Goal: Use online tool/utility: Utilize a website feature to perform a specific function

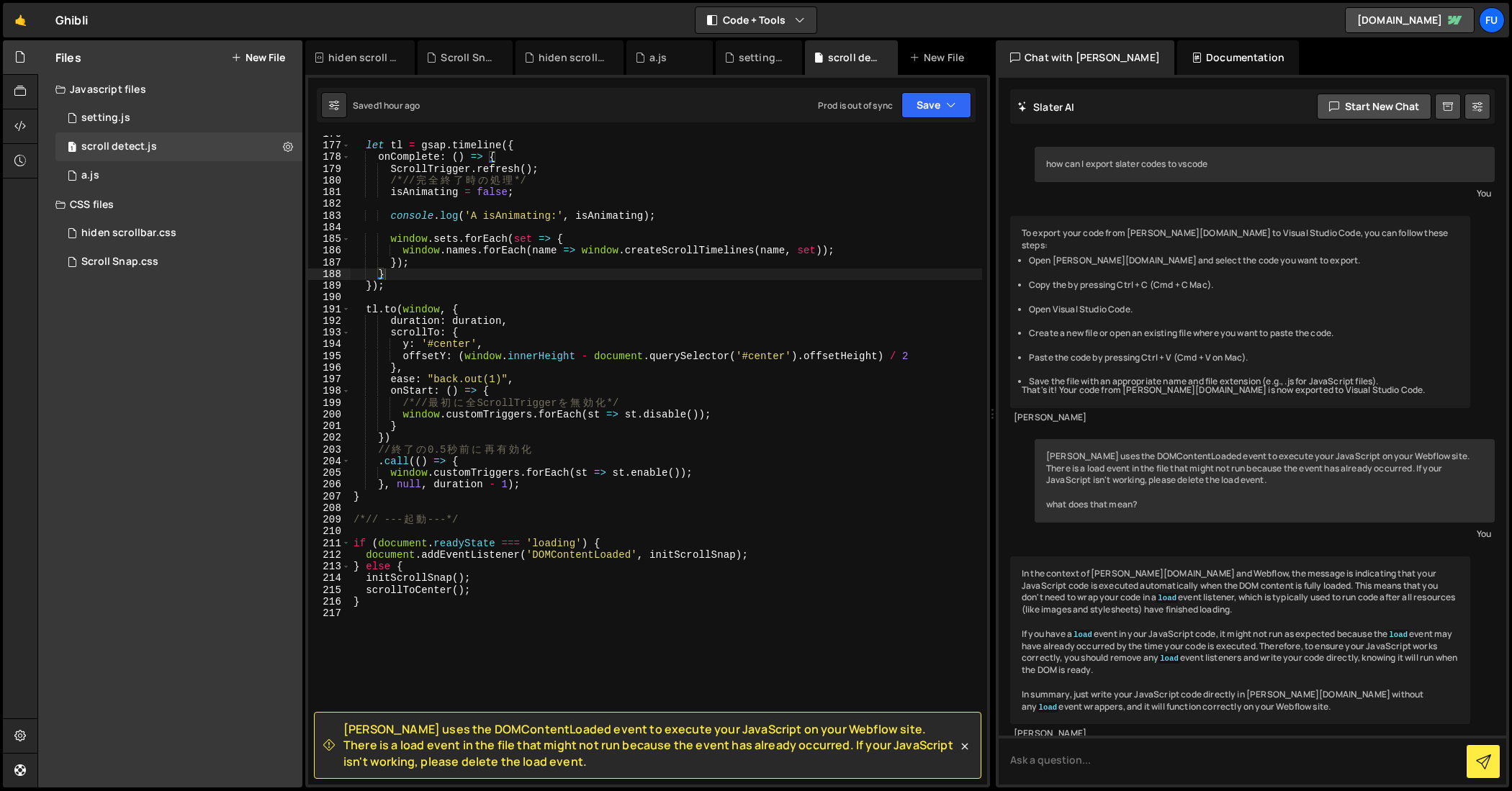
scroll to position [13864, 0]
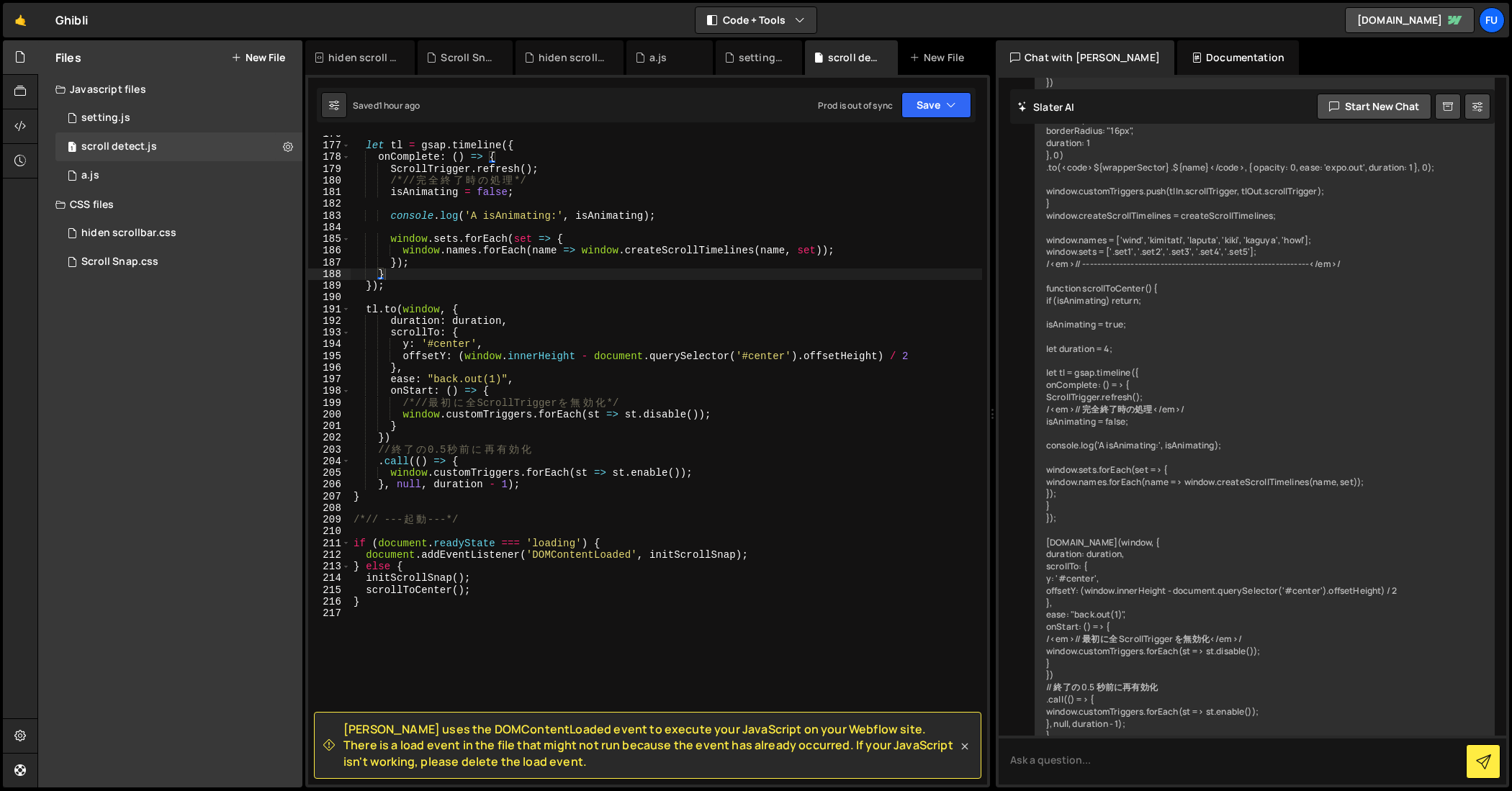
click at [963, 747] on icon at bounding box center [965, 747] width 15 height 15
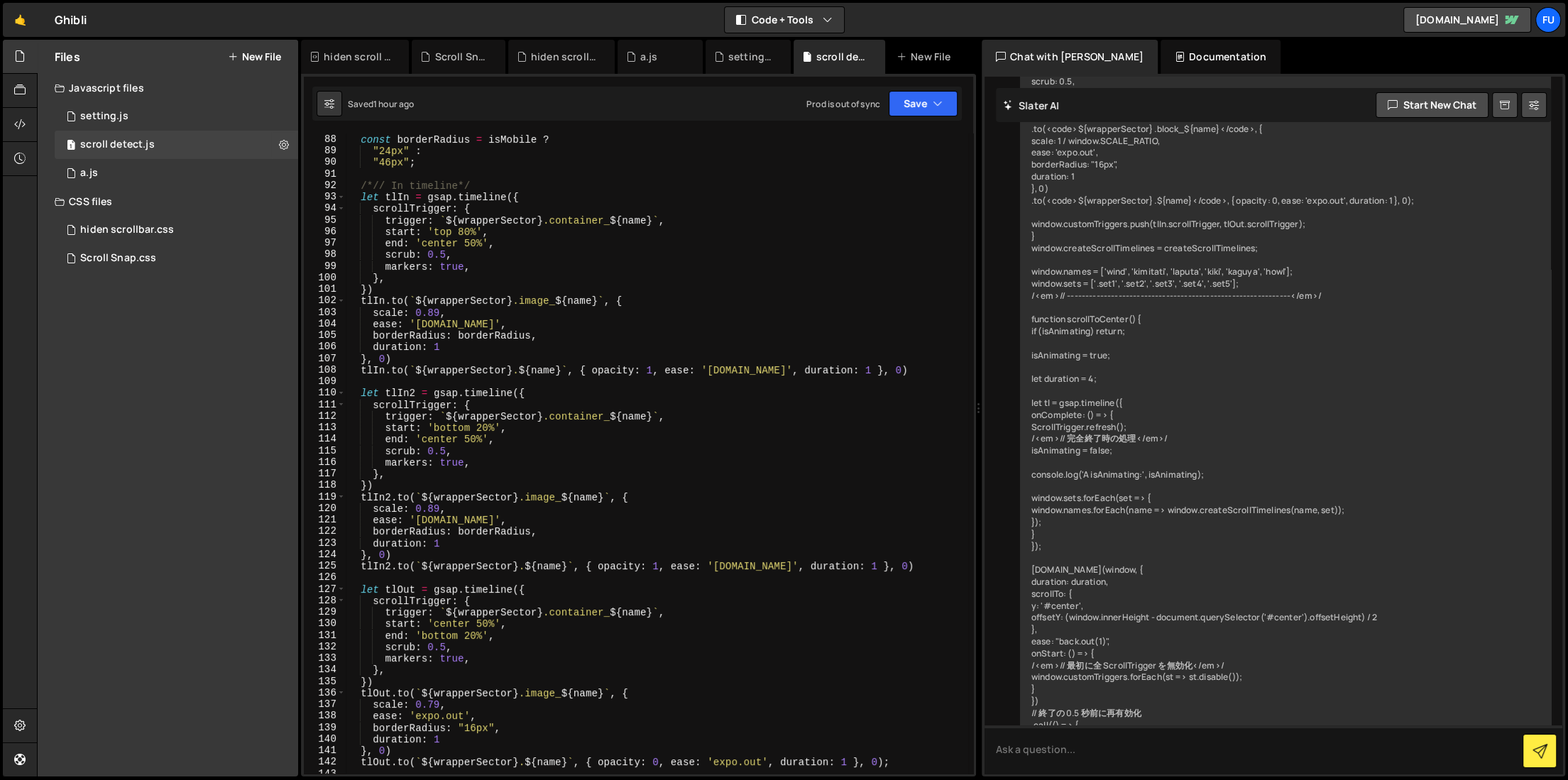
scroll to position [1017, 0]
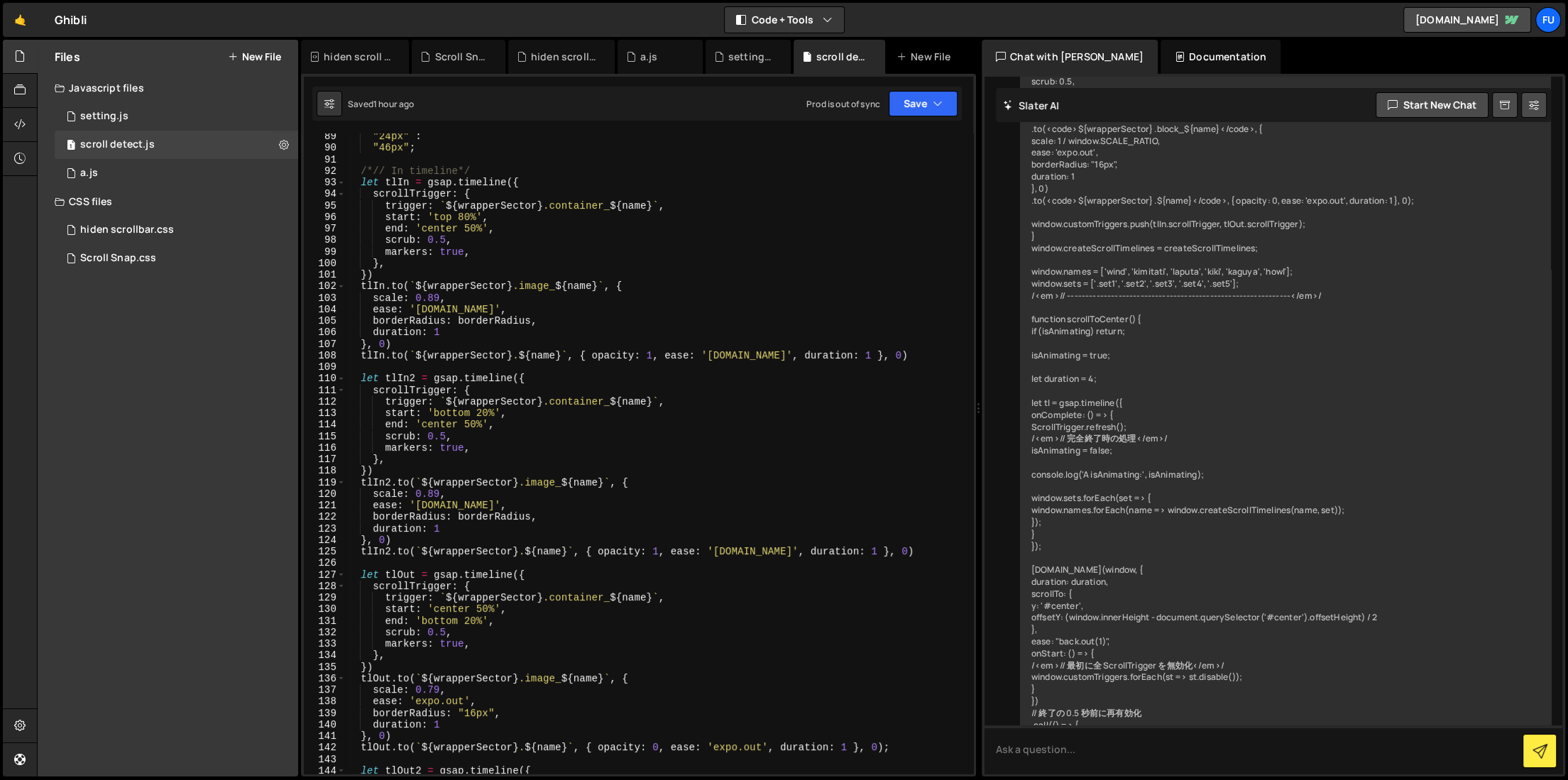
click at [519, 494] on div ""24px" : "46px" ; /*// In timeline*/ let tlIn = gsap . timeline ({ scrollTrigge…" at bounding box center [657, 462] width 622 height 663
click at [519, 509] on div ""24px" : "46px" ; /*// In timeline*/ let tlIn = gsap . timeline ({ scrollTrigge…" at bounding box center [657, 462] width 622 height 663
click at [518, 521] on div ""24px" : "46px" ; /*// In timeline*/ let tlIn = gsap . timeline ({ scrollTrigge…" at bounding box center [657, 462] width 622 height 663
click at [511, 535] on div ""24px" : "46px" ; /*// In timeline*/ let tlIn = gsap . timeline ({ scrollTrigge…" at bounding box center [657, 462] width 622 height 663
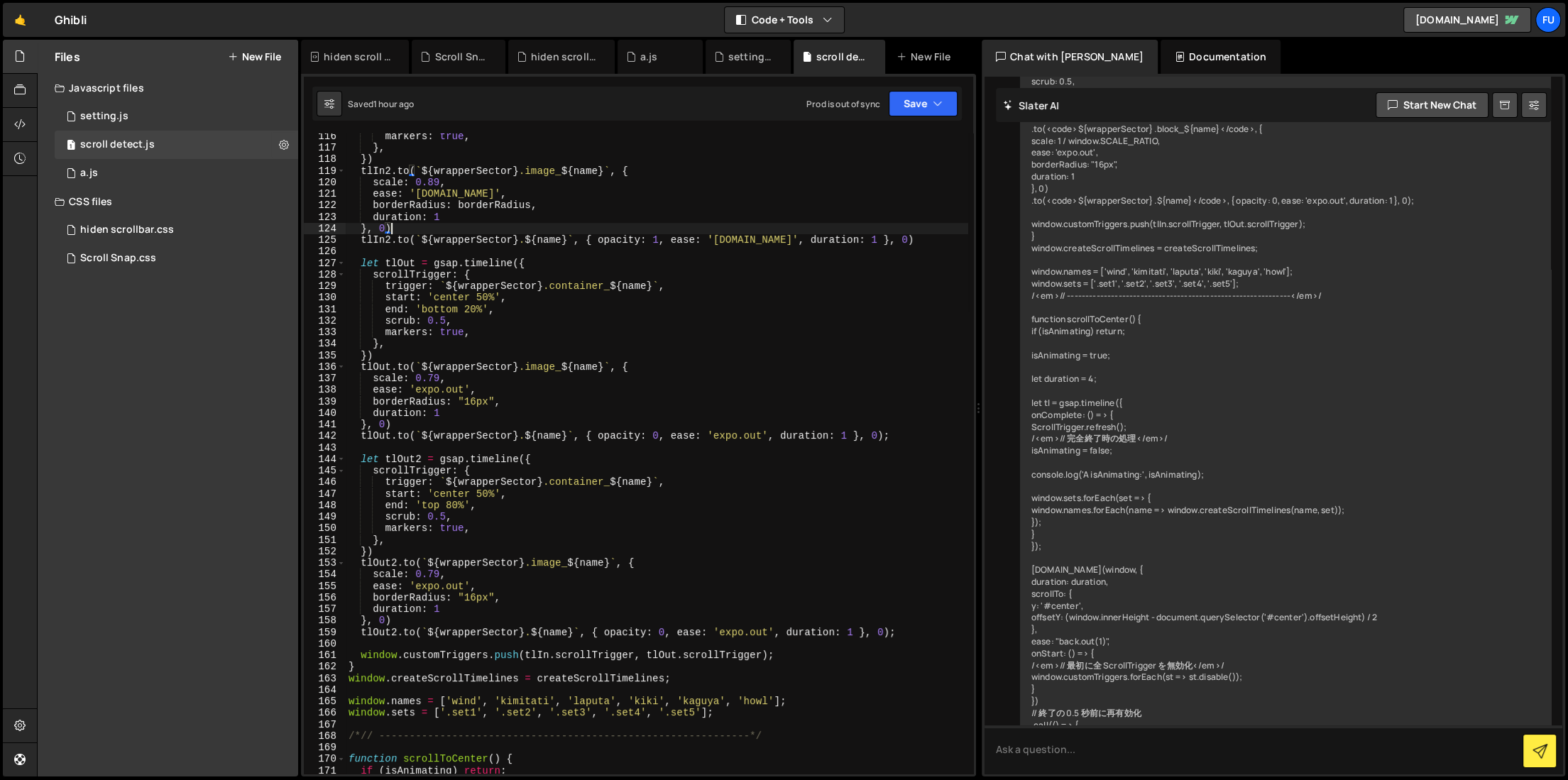
scroll to position [1404, 0]
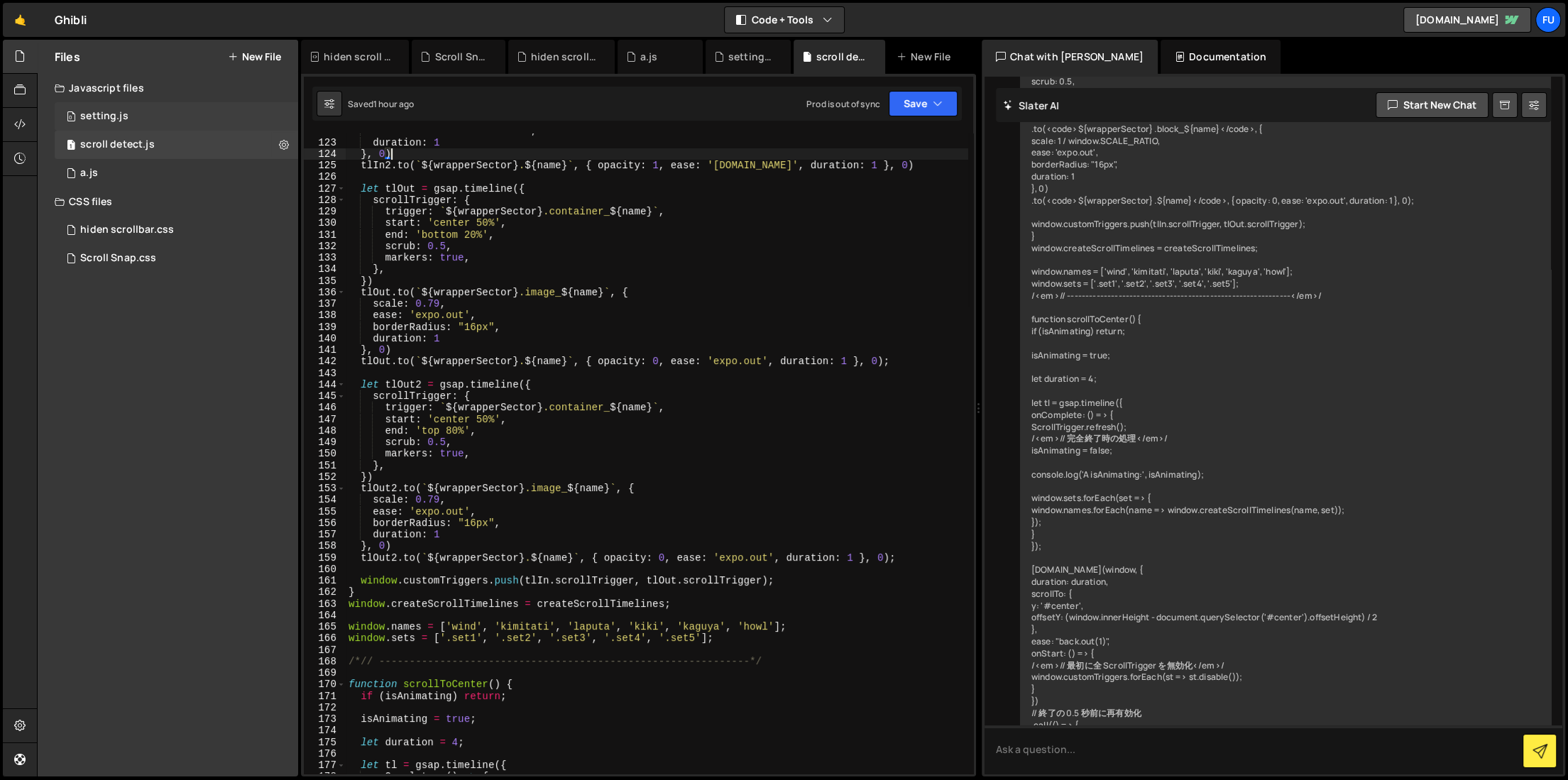
click at [190, 123] on div "0 setting.js 0" at bounding box center [176, 116] width 244 height 28
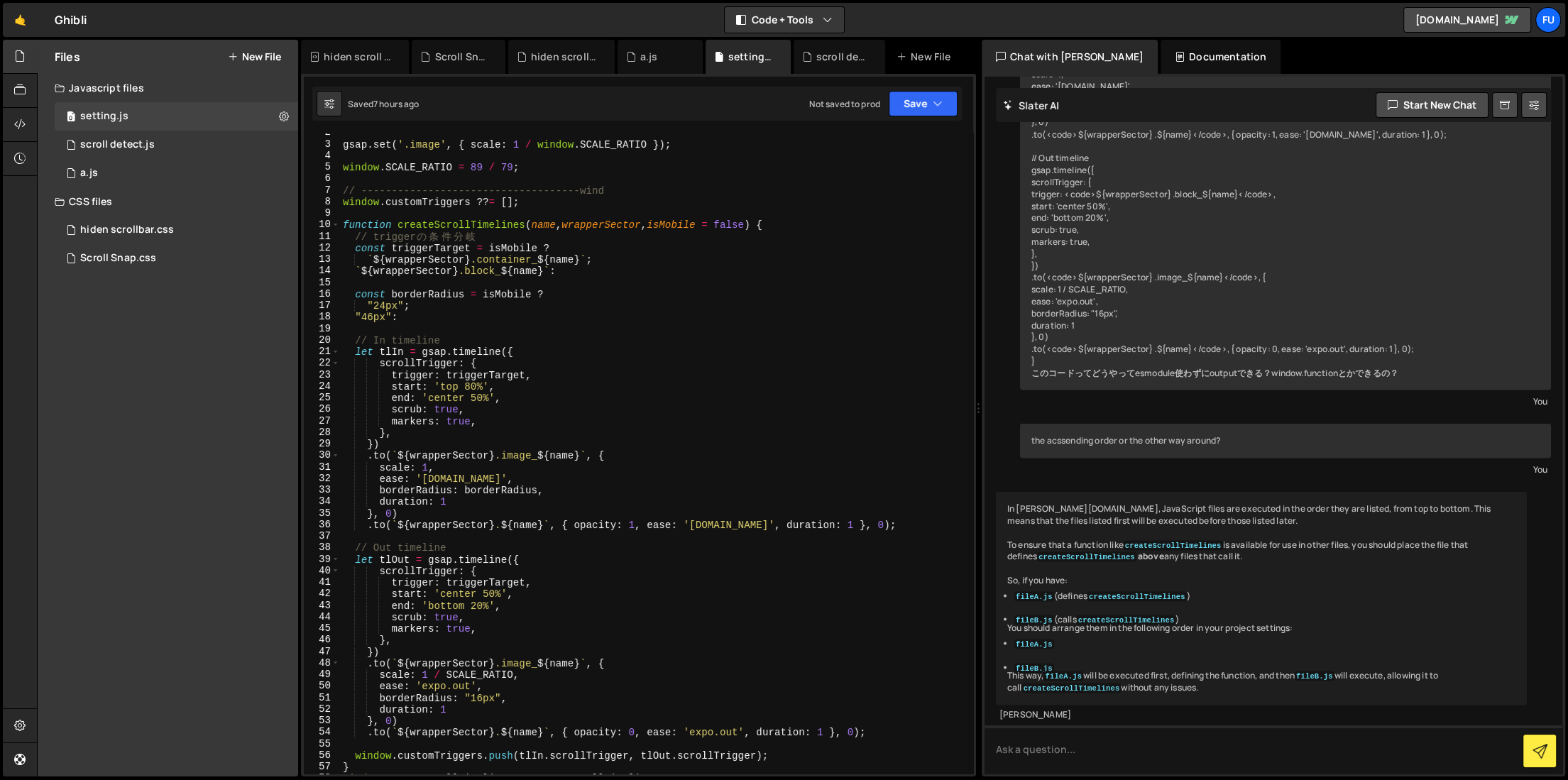
scroll to position [0, 0]
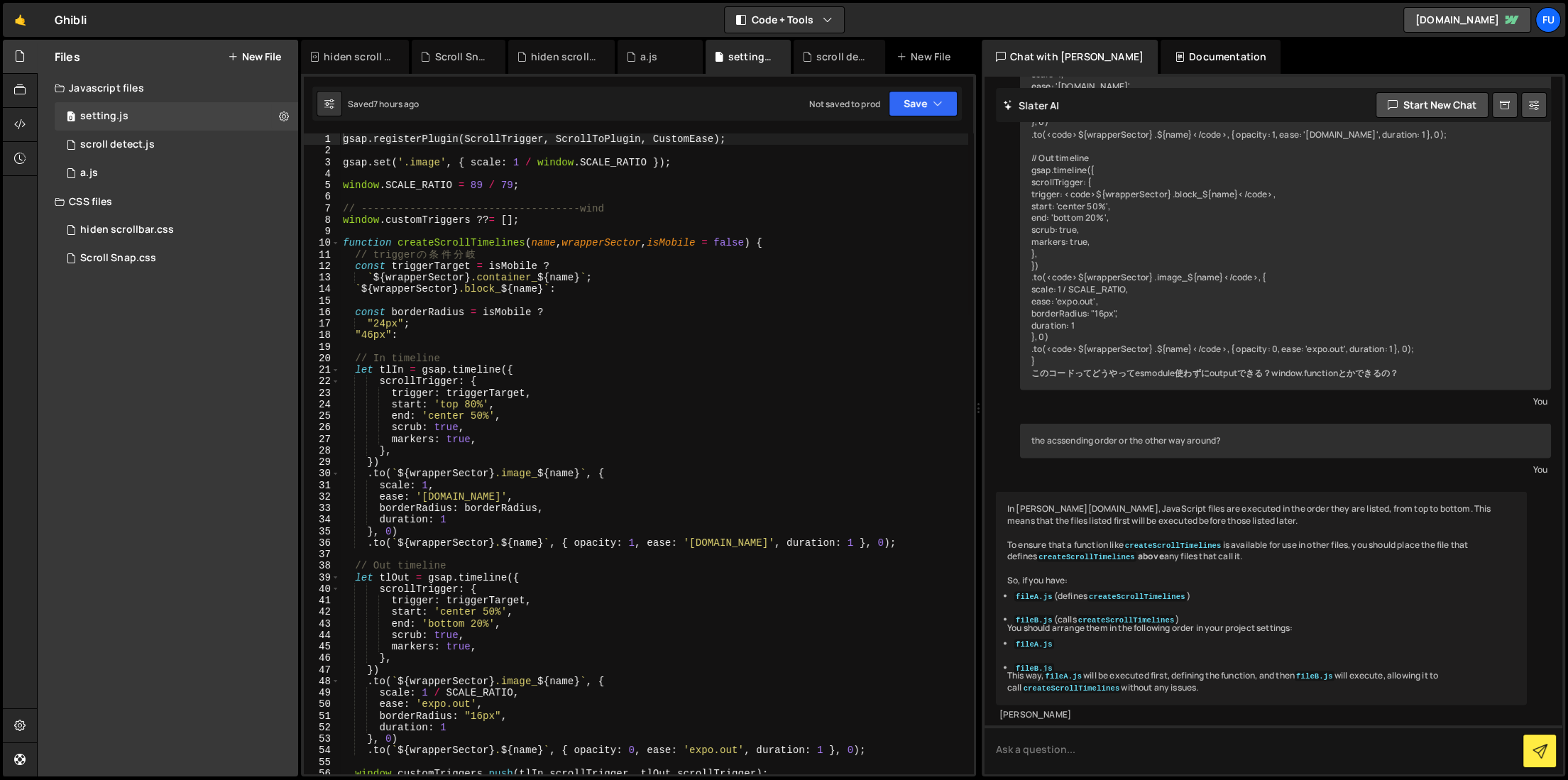
click at [184, 100] on div "Javascript files" at bounding box center [168, 87] width 261 height 28
click at [182, 119] on div "CSS files" at bounding box center [168, 116] width 261 height 28
click at [171, 97] on div "Javascript files" at bounding box center [168, 87] width 261 height 28
click at [165, 144] on div "1 scroll detect.js 0" at bounding box center [178, 144] width 249 height 28
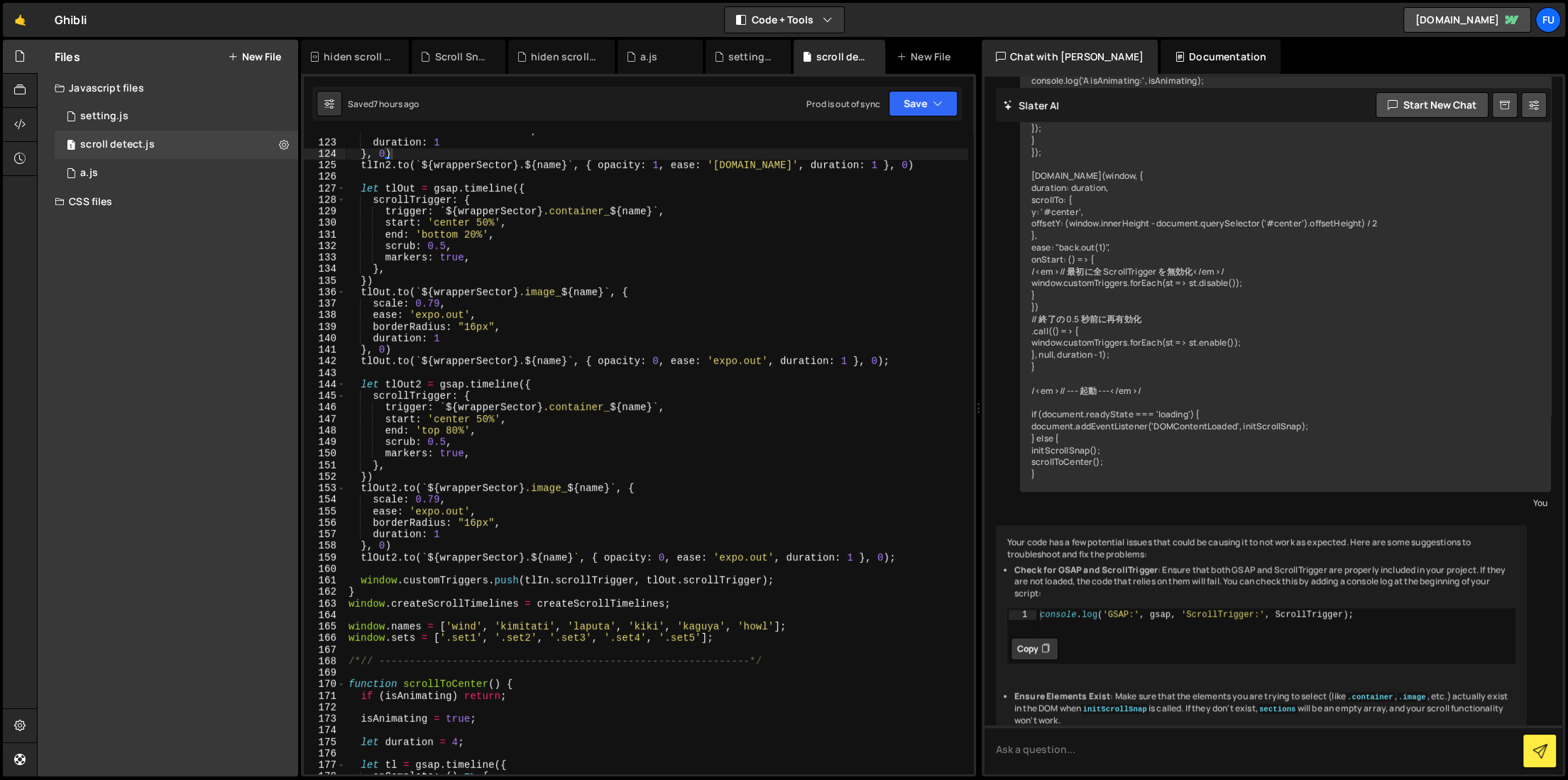
scroll to position [13701, 0]
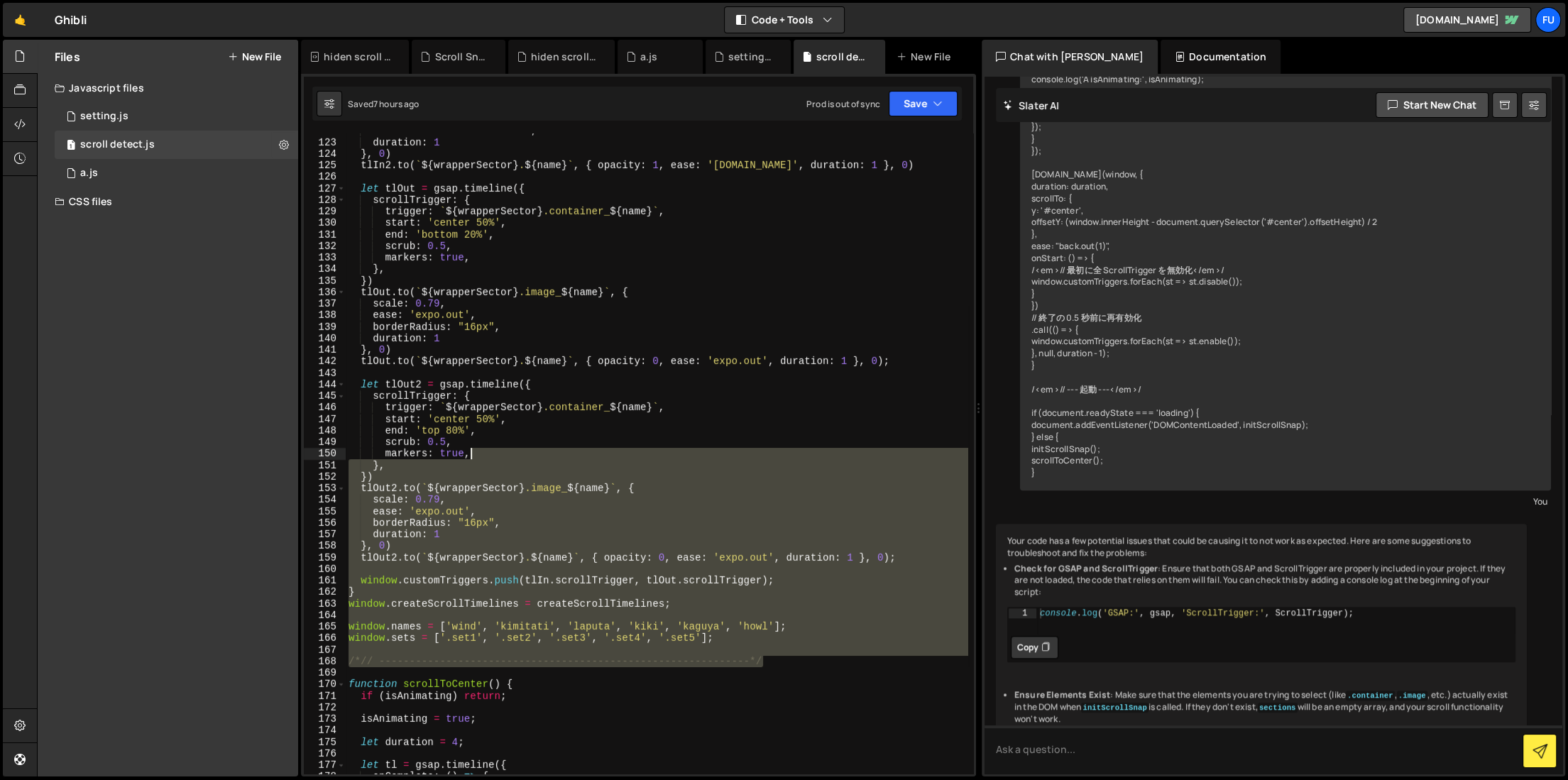
drag, startPoint x: 804, startPoint y: 658, endPoint x: 749, endPoint y: 452, distance: 213.2
click at [749, 452] on div "borderRadius : borderRadius , duration : 1 } , 0 ) tlIn2 . to ( ` ${ wrapperSec…" at bounding box center [657, 456] width 622 height 663
click at [749, 460] on div "borderRadius : borderRadius , duration : 1 } , 0 ) tlIn2 . to ( ` ${ wrapperSec…" at bounding box center [657, 454] width 622 height 640
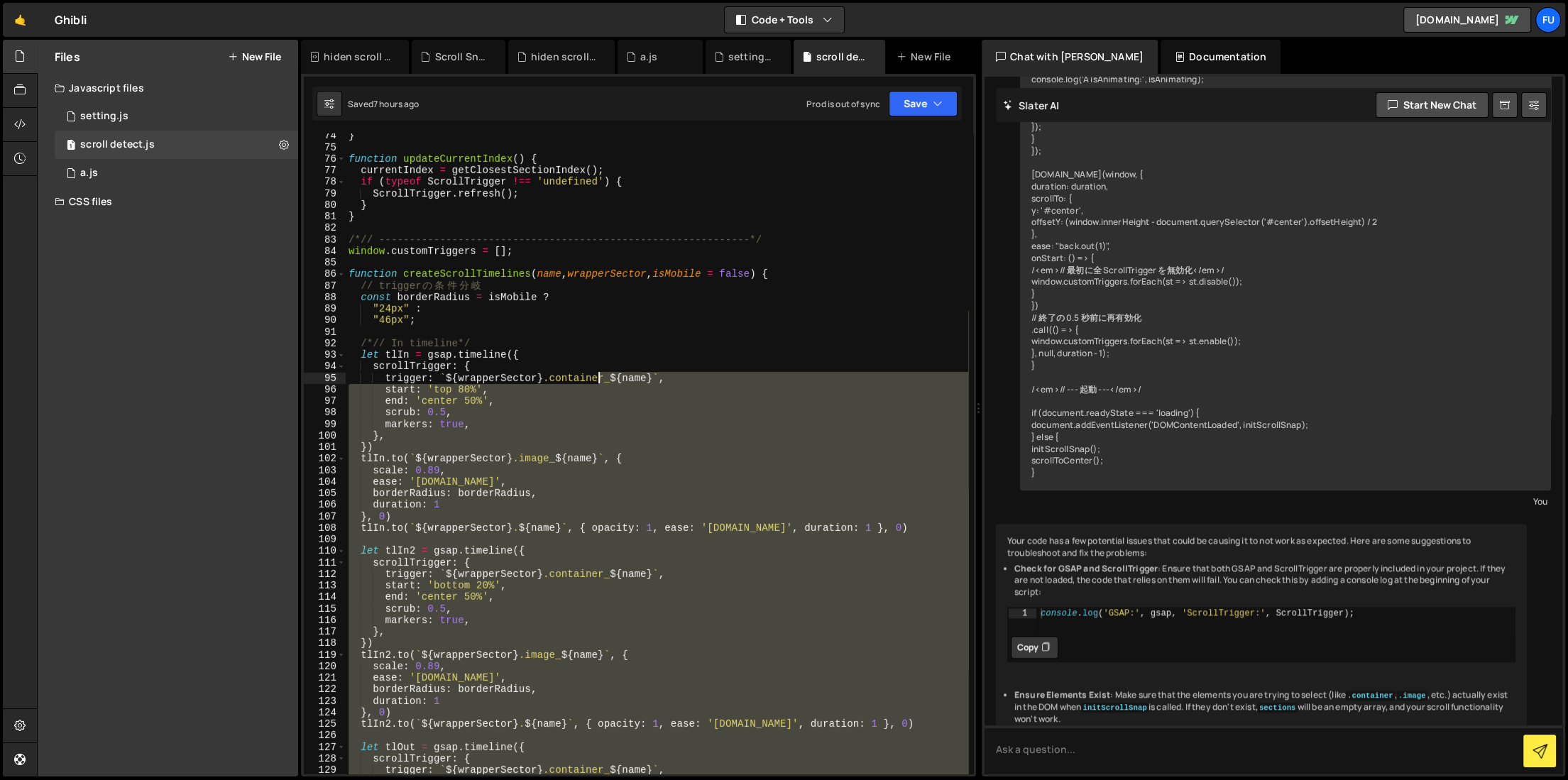
scroll to position [748, 0]
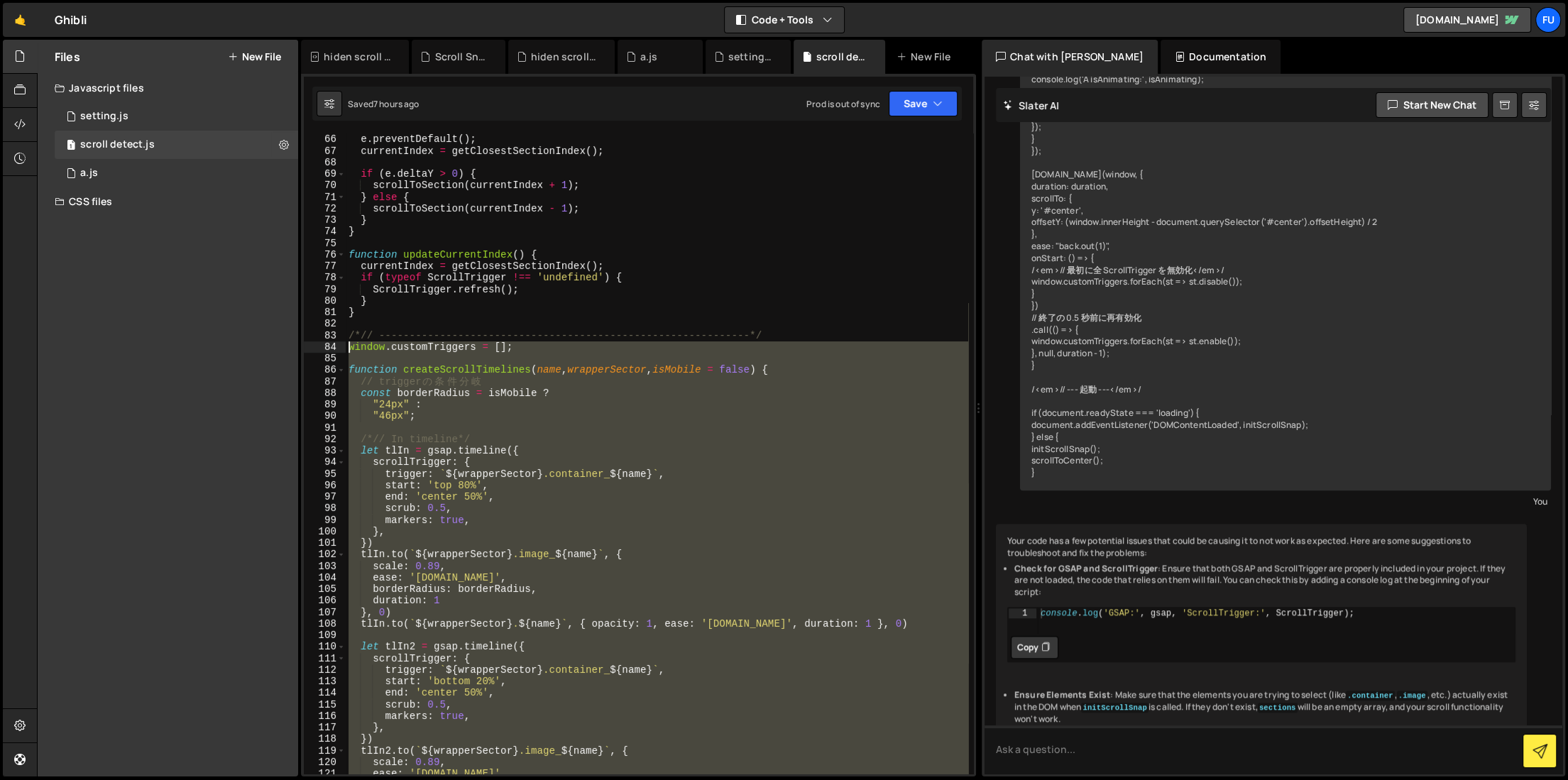
drag, startPoint x: 737, startPoint y: 641, endPoint x: 307, endPoint y: 345, distance: 522.0
click at [307, 345] on div "}, 65 66 67 68 69 70 71 72 73 74 75 76 77 78 79 80 81 82 83 84 85 86 87 88 89 9…" at bounding box center [639, 454] width 669 height 640
type textarea "window.customTriggers = [];"
click at [524, 355] on div "e . preventDefault ( ) ; currentIndex = getClosestSectionIndex ( ) ; if ( e . d…" at bounding box center [657, 454] width 622 height 640
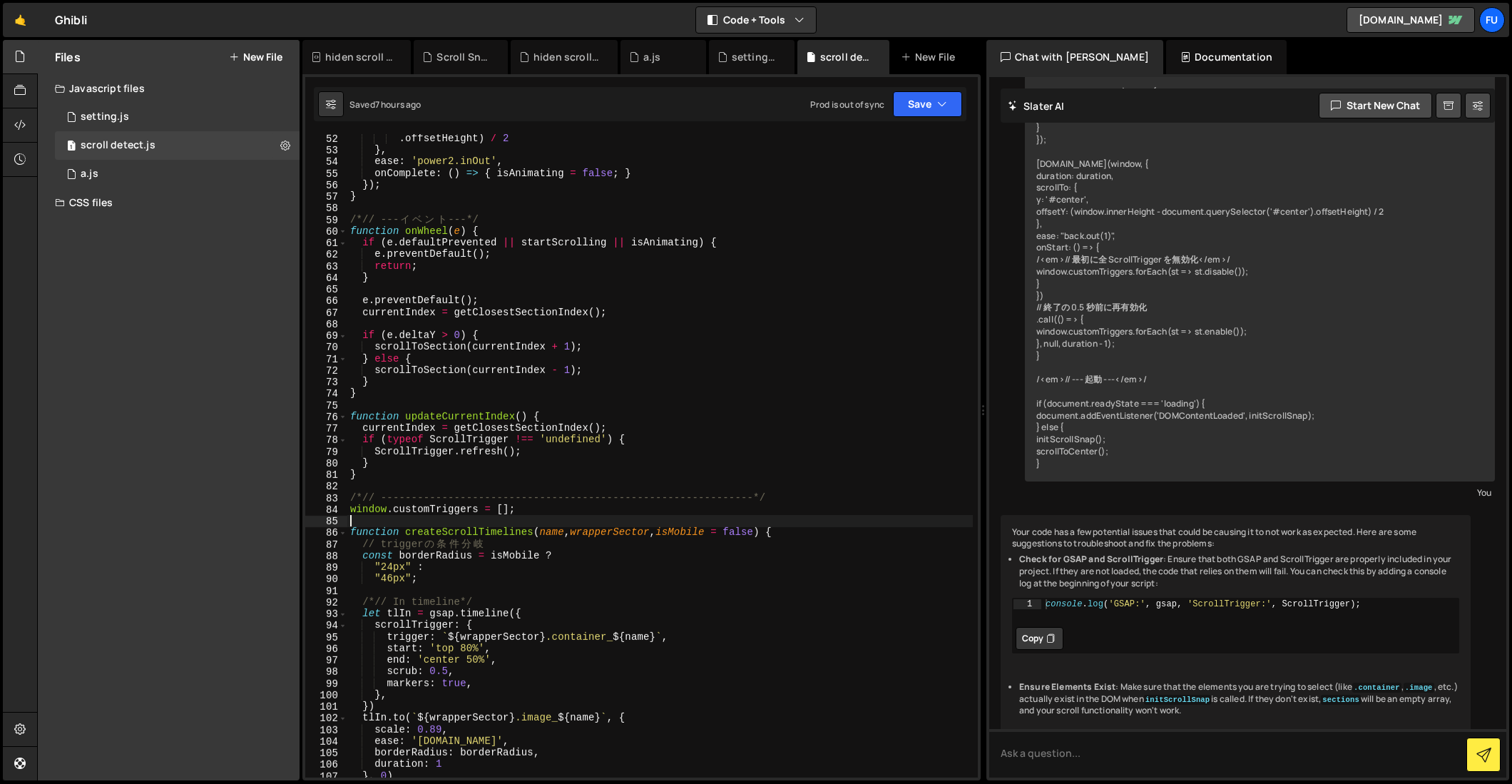
scroll to position [734, 0]
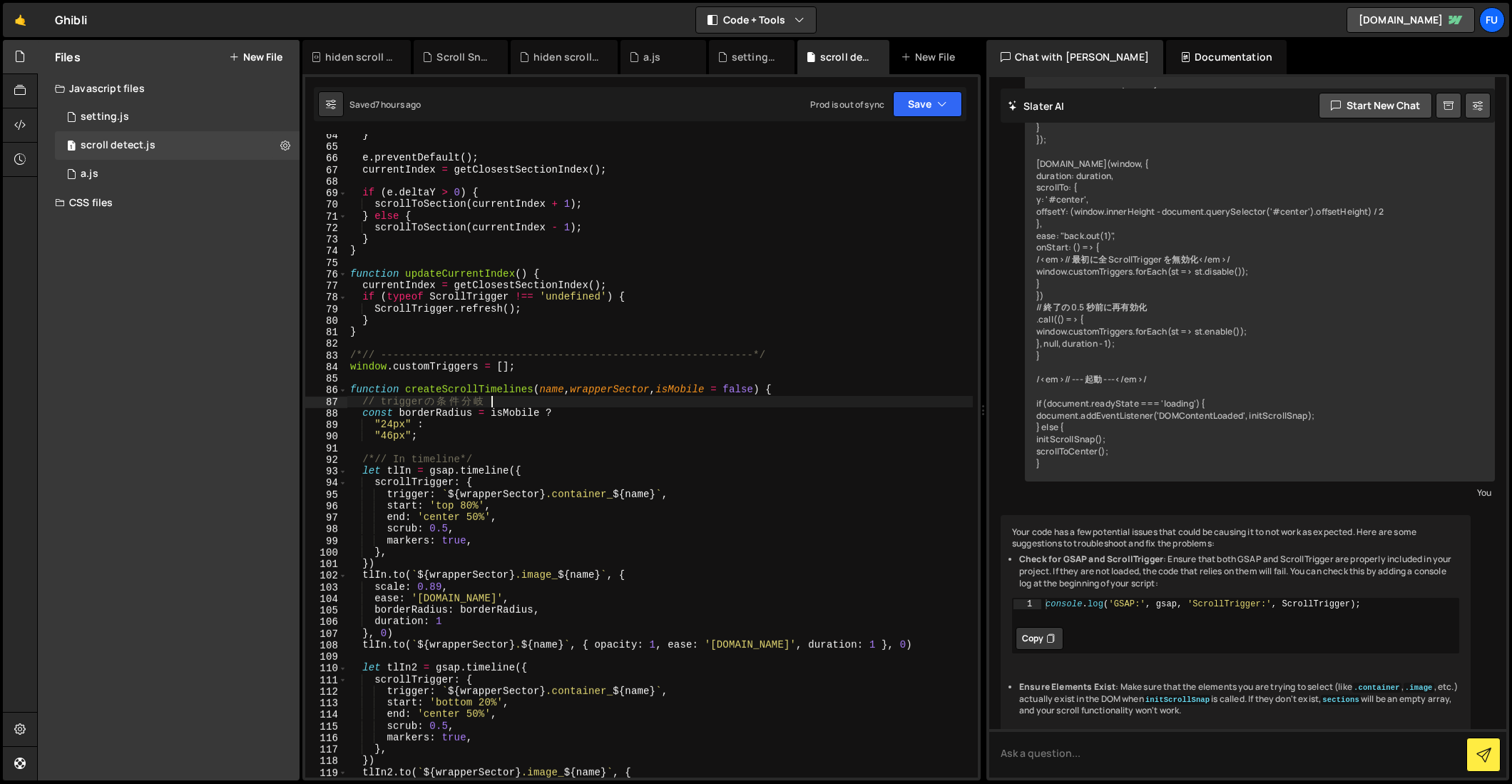
click at [792, 400] on div "} e . preventDefault ( ) ; currentIndex = getClosestSectionIndex ( ) ; if ( e .…" at bounding box center [660, 462] width 625 height 667
click at [791, 410] on div "} e . preventDefault ( ) ; currentIndex = getClosestSectionIndex ( ) ; if ( e .…" at bounding box center [660, 462] width 625 height 667
click at [635, 418] on div "} e . preventDefault ( ) ; currentIndex = getClosestSectionIndex ( ) ; if ( e .…" at bounding box center [660, 462] width 625 height 667
click at [683, 423] on div "} e . preventDefault ( ) ; currentIndex = getClosestSectionIndex ( ) ; if ( e .…" at bounding box center [660, 462] width 625 height 667
click at [689, 437] on div "} e . preventDefault ( ) ; currentIndex = getClosestSectionIndex ( ) ; if ( e .…" at bounding box center [660, 462] width 625 height 667
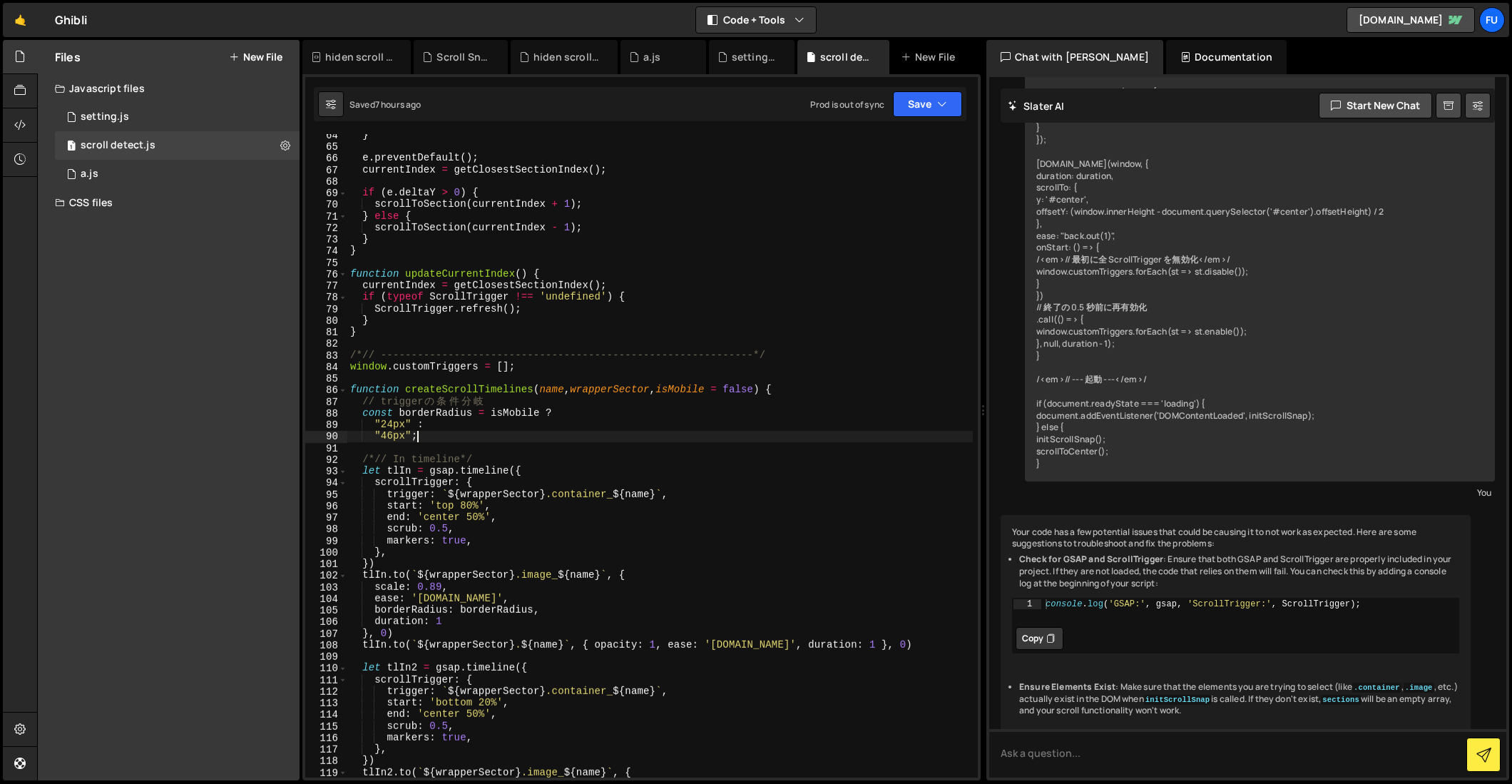
click at [696, 458] on div "} e . preventDefault ( ) ; currentIndex = getClosestSectionIndex ( ) ; if ( e .…" at bounding box center [660, 462] width 625 height 667
click at [696, 461] on div "} e . preventDefault ( ) ; currentIndex = getClosestSectionIndex ( ) ; if ( e .…" at bounding box center [660, 462] width 625 height 667
click at [695, 464] on div "} e . preventDefault ( ) ; currentIndex = getClosestSectionIndex ( ) ; if ( e .…" at bounding box center [660, 462] width 625 height 667
click at [695, 468] on div "} e . preventDefault ( ) ; currentIndex = getClosestSectionIndex ( ) ; if ( e .…" at bounding box center [660, 462] width 625 height 667
click at [696, 475] on div "} e . preventDefault ( ) ; currentIndex = getClosestSectionIndex ( ) ; if ( e .…" at bounding box center [660, 462] width 625 height 667
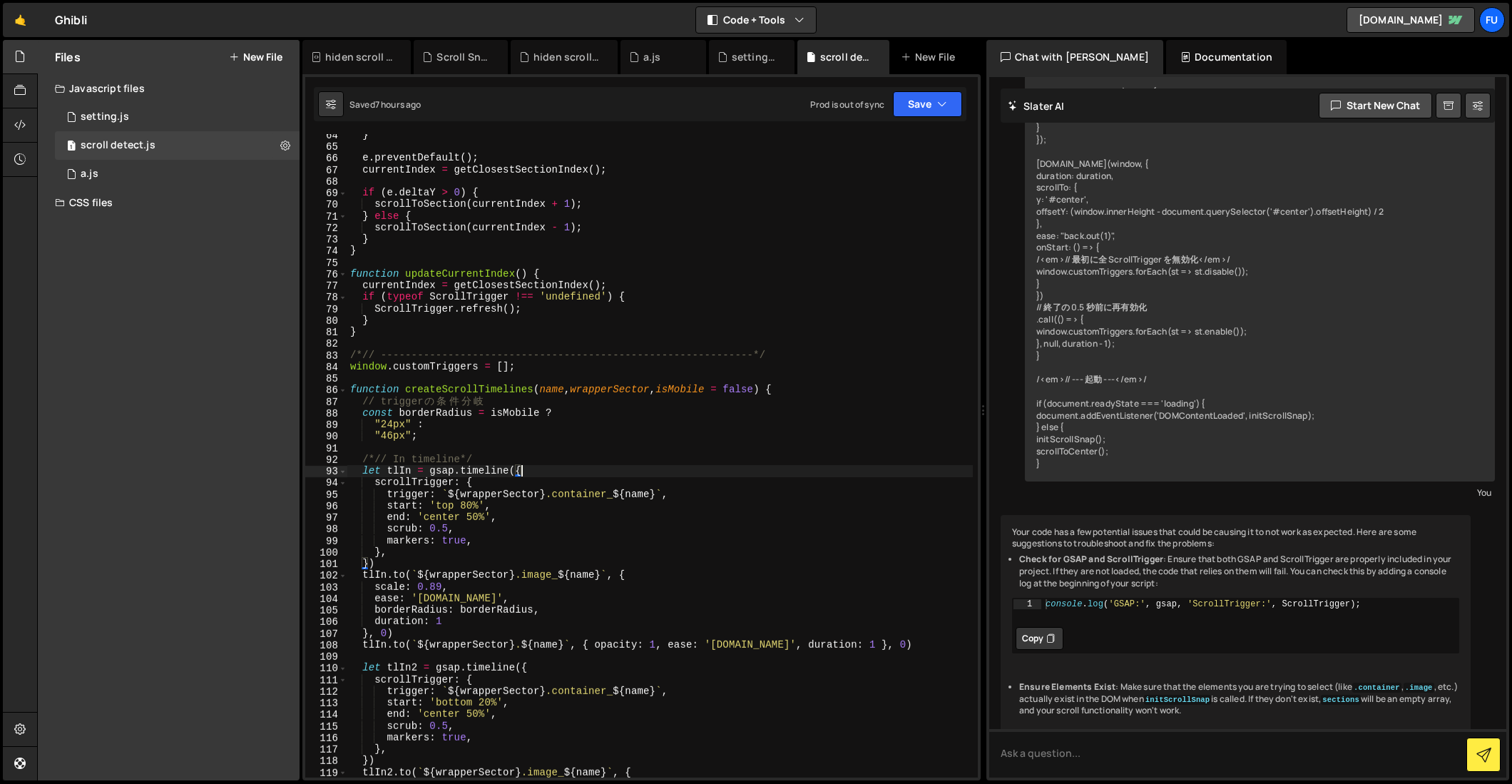
click at [695, 480] on div "} e . preventDefault ( ) ; currentIndex = getClosestSectionIndex ( ) ; if ( e .…" at bounding box center [660, 462] width 625 height 667
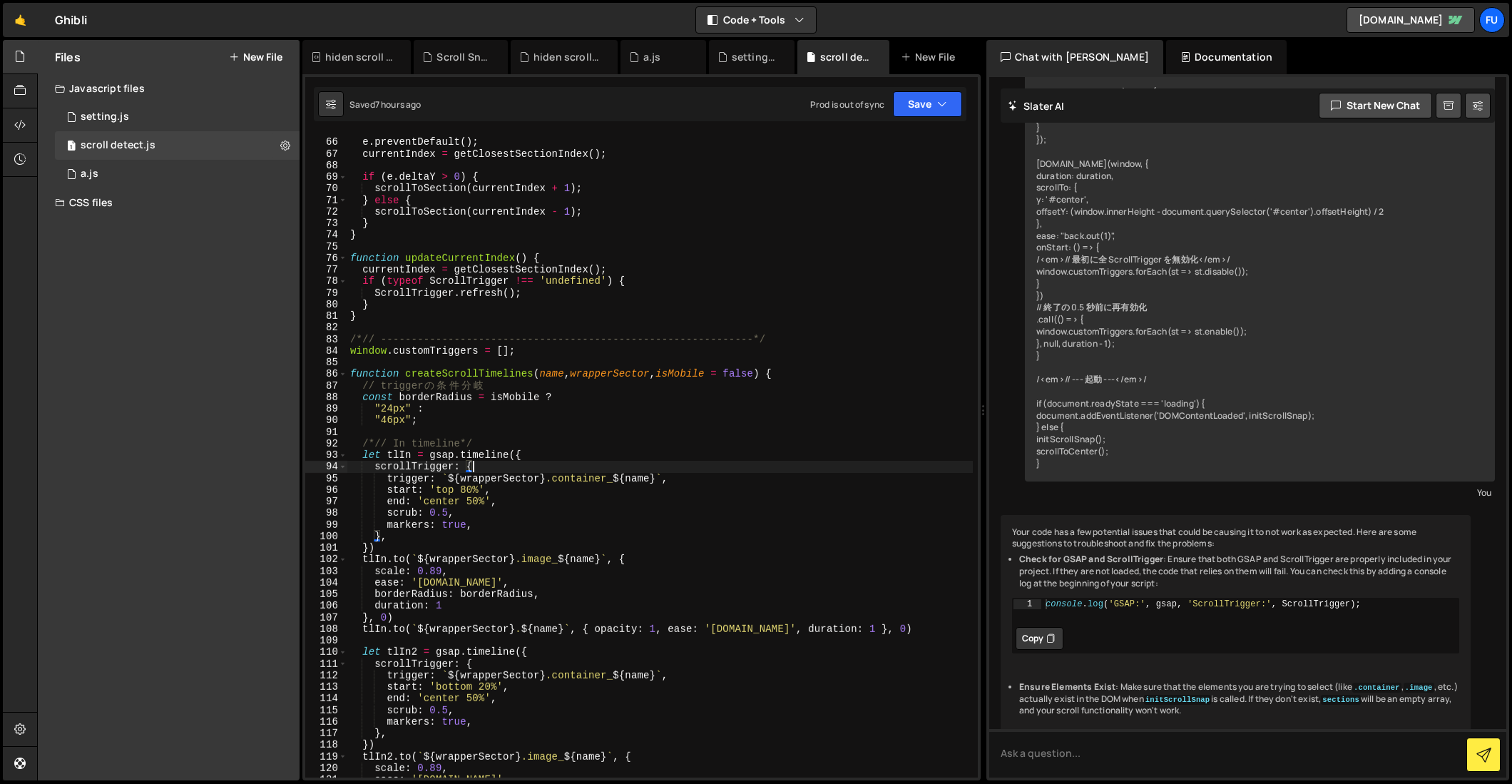
click at [695, 480] on div "e . preventDefault ( ) ; currentIndex = getClosestSectionIndex ( ) ; if ( e . d…" at bounding box center [660, 458] width 625 height 667
click at [695, 482] on div "e . preventDefault ( ) ; currentIndex = getClosestSectionIndex ( ) ; if ( e . d…" at bounding box center [660, 458] width 625 height 667
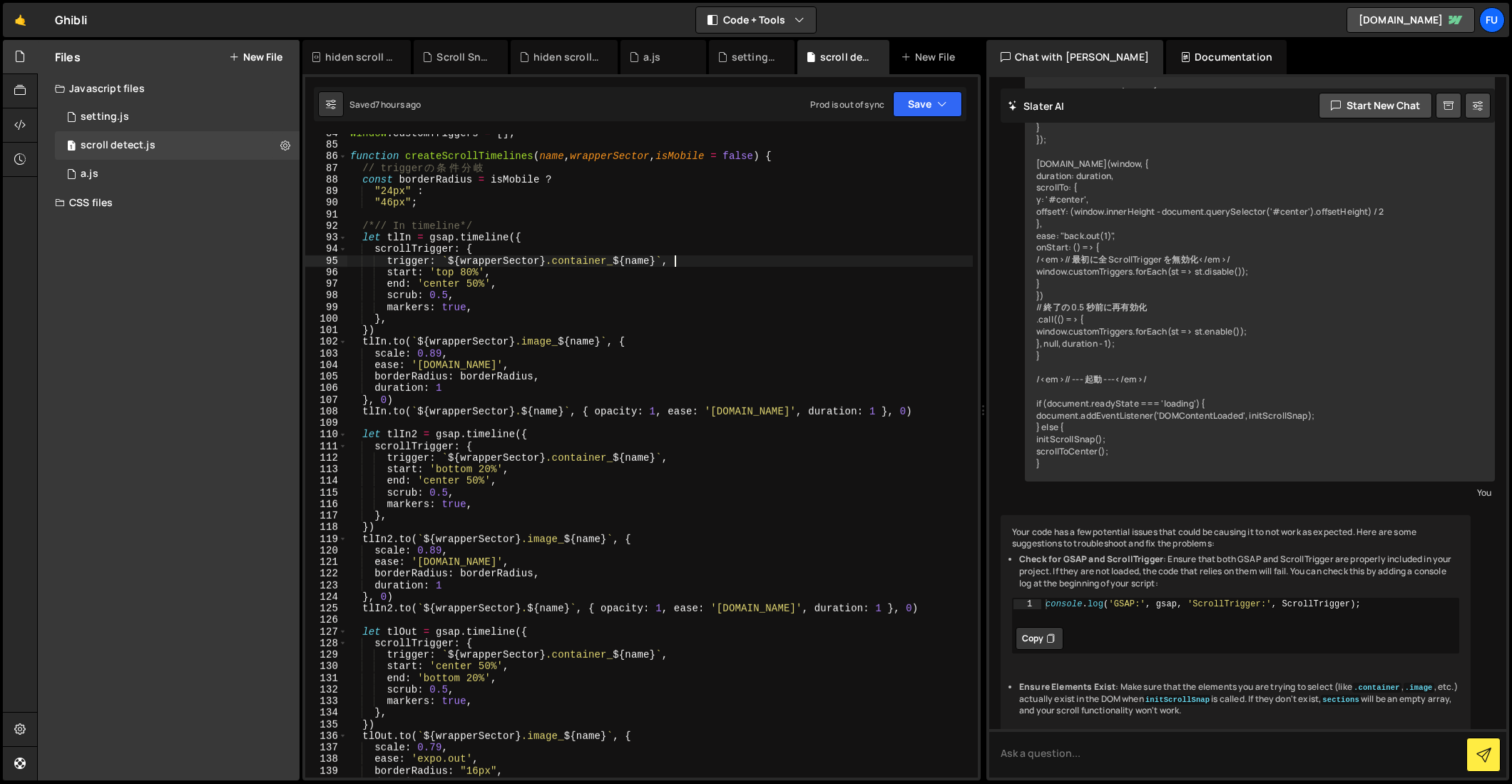
scroll to position [966, 0]
drag, startPoint x: 678, startPoint y: 459, endPoint x: 446, endPoint y: 458, distance: 232.0
click at [446, 458] on div "window . customTriggers = [ ] ; function createScrollTimelines ( name , wrapper…" at bounding box center [660, 462] width 625 height 667
click at [618, 322] on div "window . customTriggers = [ ] ; function createScrollTimelines ( name , wrapper…" at bounding box center [660, 462] width 625 height 667
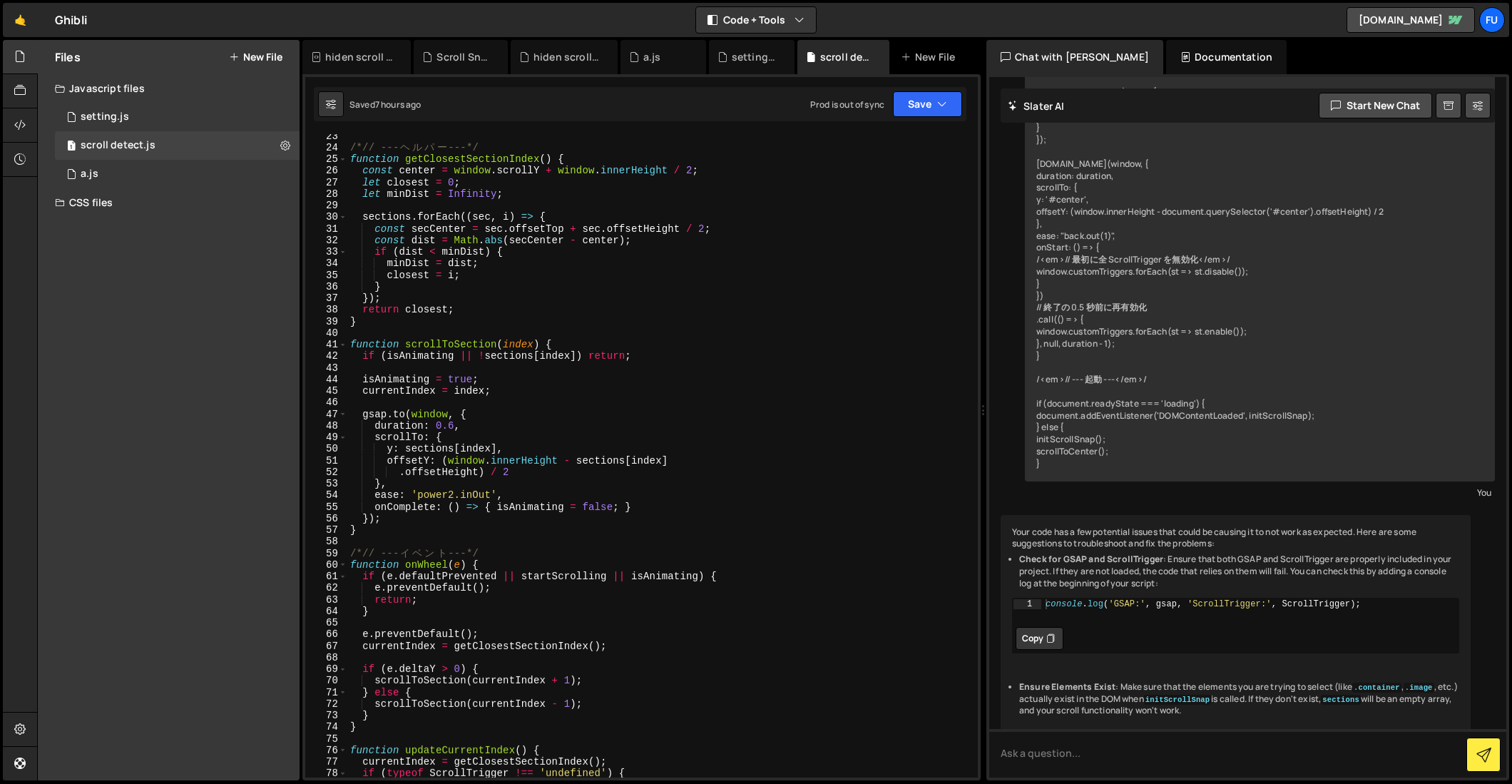
scroll to position [270, 0]
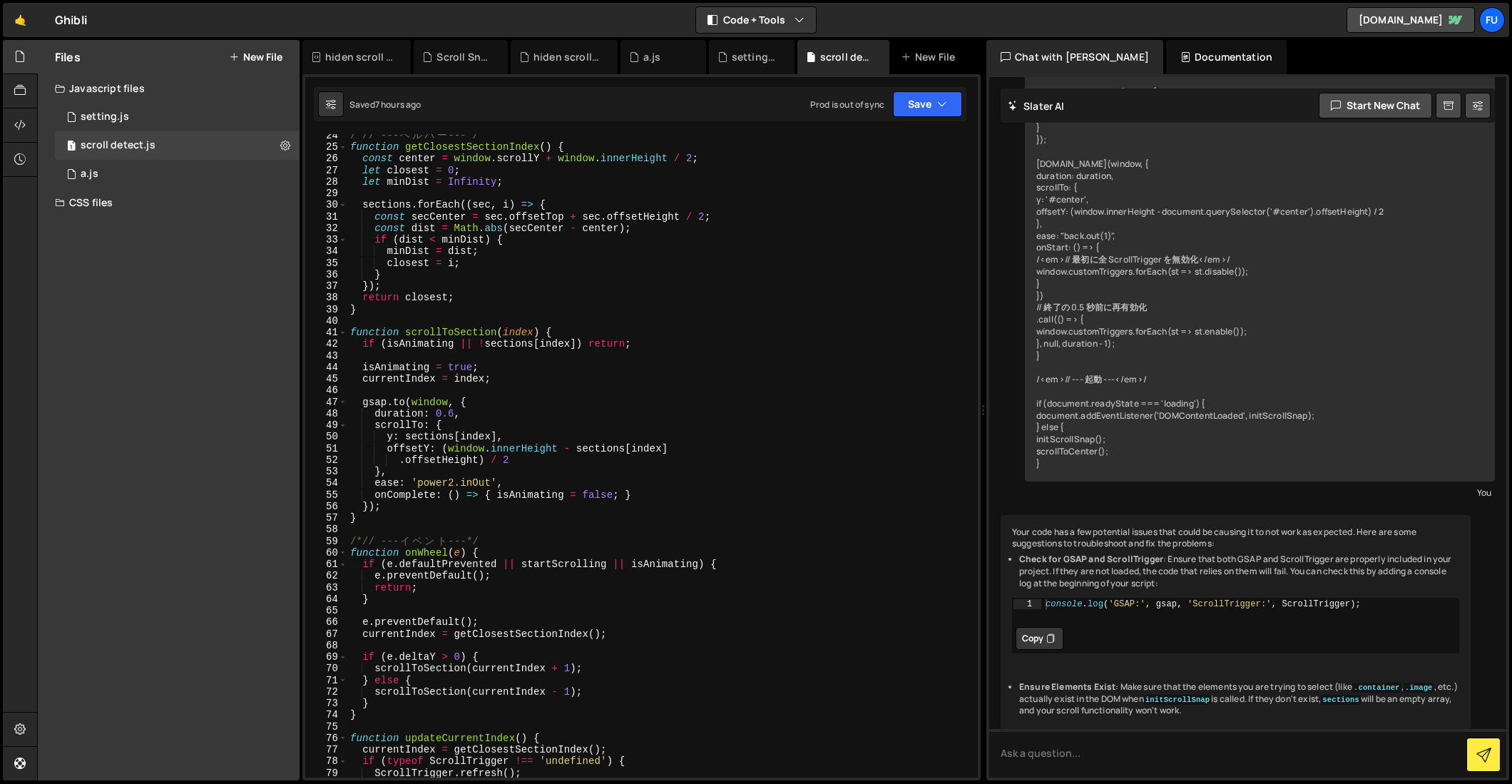
click at [617, 410] on div "/*// --- ヘ ル パ ー ---*/ function getClosestSectionIndex ( ) { const center = win…" at bounding box center [660, 462] width 625 height 667
click at [616, 417] on div "/*// --- ヘ ル パ ー ---*/ function getClosestSectionIndex ( ) { const center = win…" at bounding box center [660, 462] width 625 height 667
click at [616, 422] on div "/*// --- ヘ ル パ ー ---*/ function getClosestSectionIndex ( ) { const center = win…" at bounding box center [660, 462] width 625 height 667
click at [615, 430] on div "/*// --- ヘ ル パ ー ---*/ function getClosestSectionIndex ( ) { const center = win…" at bounding box center [660, 462] width 625 height 667
click at [615, 432] on div "/*// --- ヘ ル パ ー ---*/ function getClosestSectionIndex ( ) { const center = win…" at bounding box center [660, 462] width 625 height 667
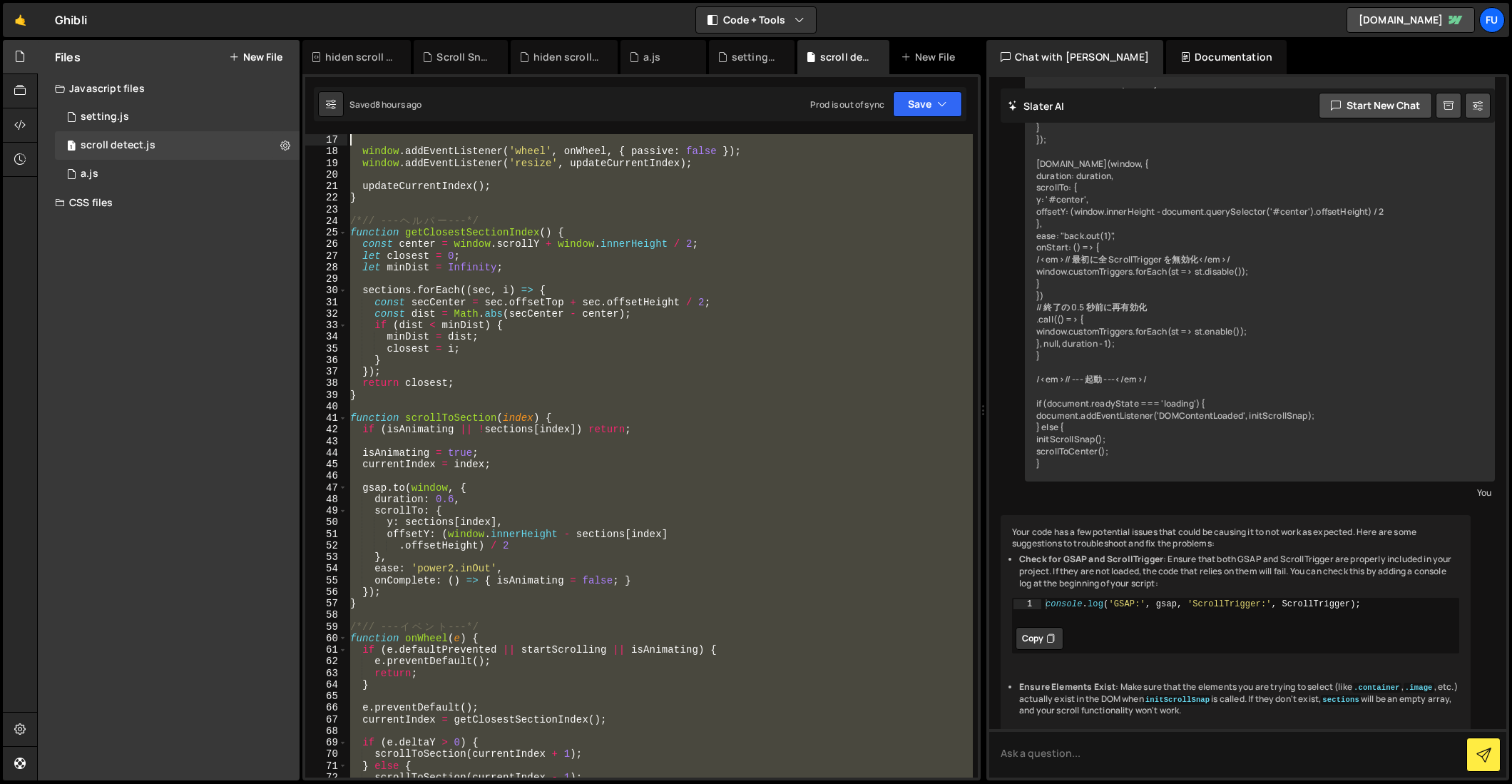
scroll to position [0, 0]
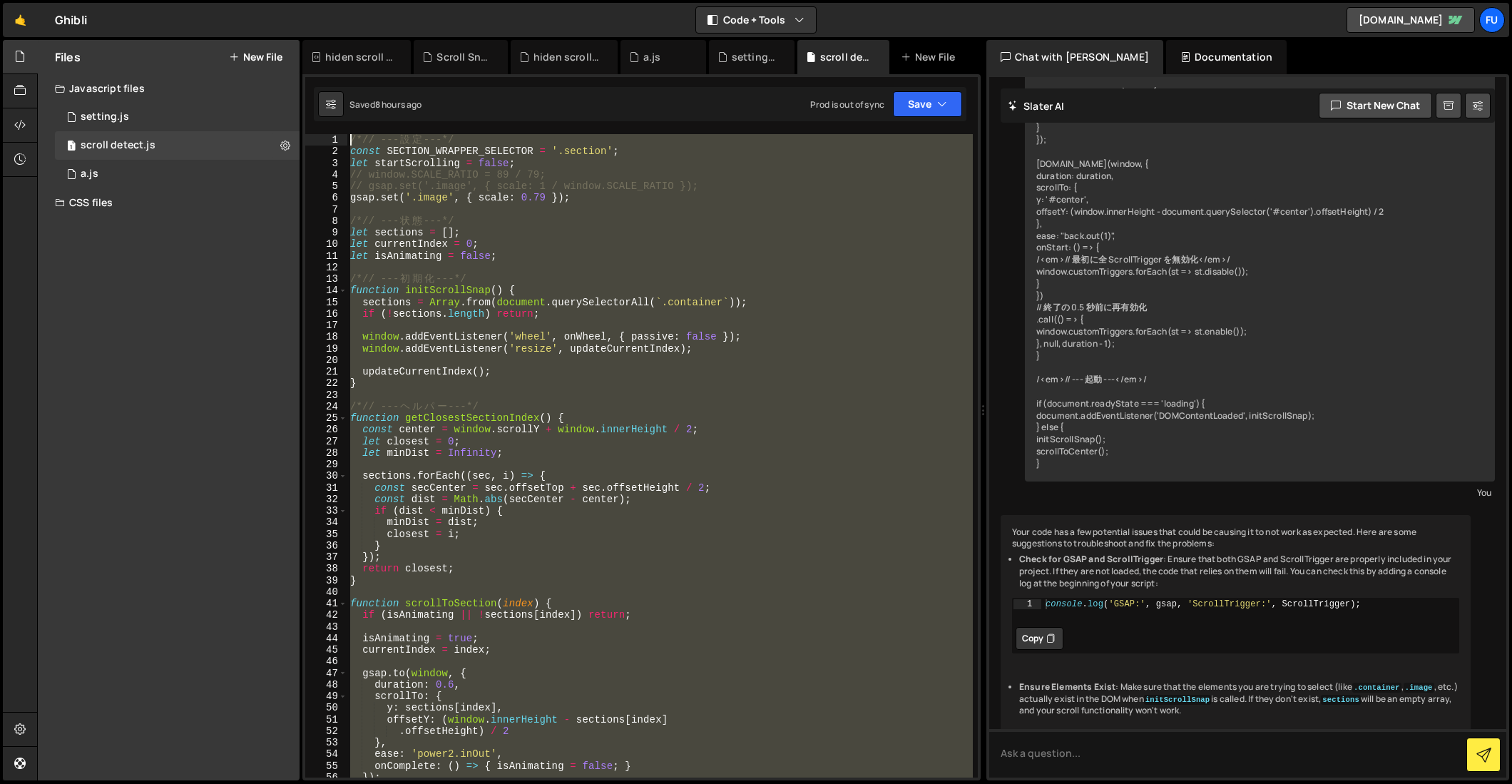
drag, startPoint x: 562, startPoint y: 447, endPoint x: 549, endPoint y: 90, distance: 357.2
click at [549, 90] on div "Debug Explain Copy hiden scroll bar.css Scroll Snap.css hiden scrollbar.css a.j…" at bounding box center [641, 410] width 678 height 741
click at [726, 230] on div "/*// --- 設 定 ---*/ const SECTION_WRAPPER_SELECTOR = '.section' ; let startScrol…" at bounding box center [660, 456] width 625 height 643
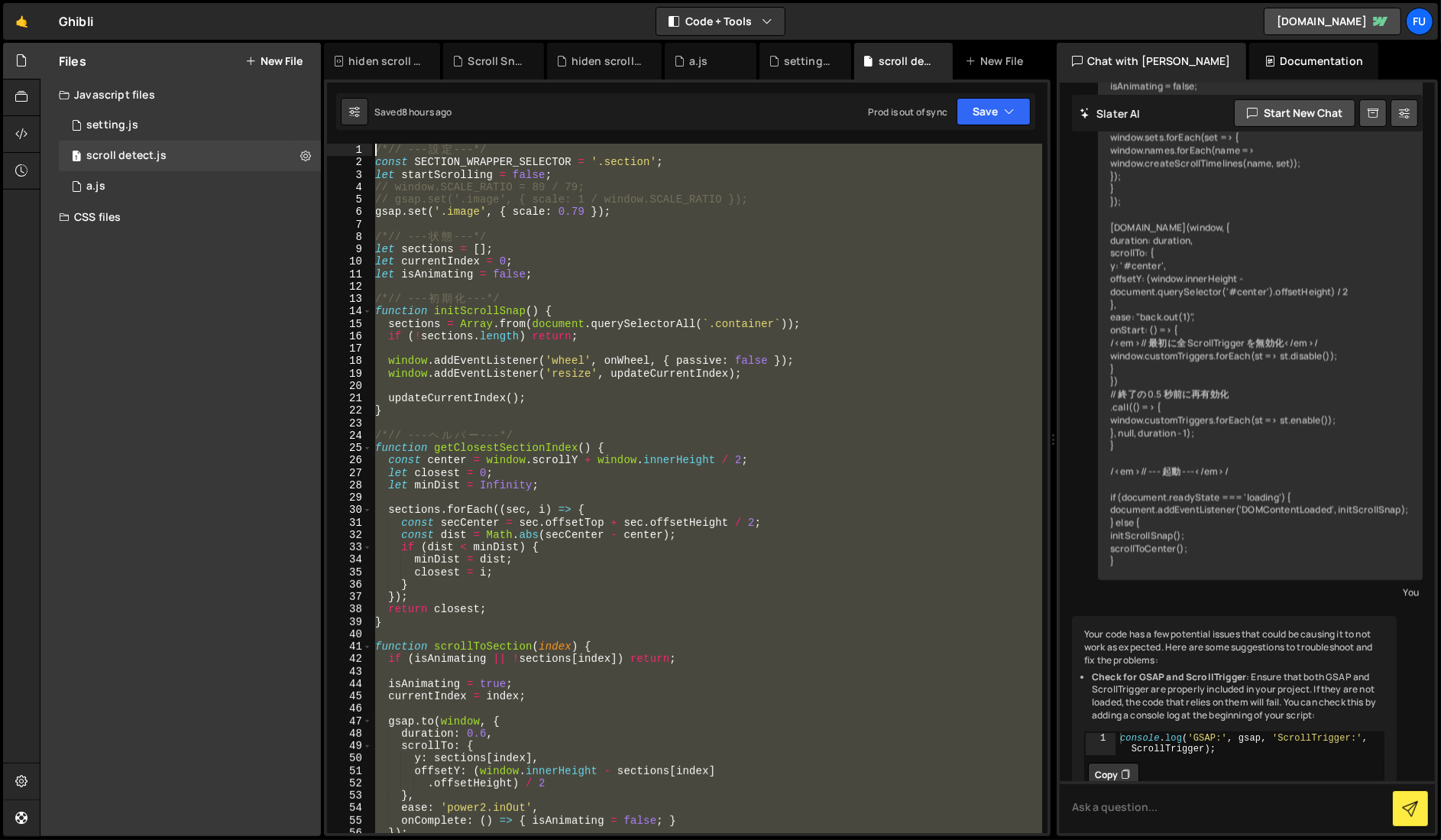
drag, startPoint x: 833, startPoint y: 605, endPoint x: 367, endPoint y: 139, distance: 659.0
click at [367, 139] on div "let sections = []; 1 2 3 4 5 6 7 8 9 10 11 12 13 14 15 16 17 18 19 20 21 22 23 …" at bounding box center [686, 457] width 727 height 756
click at [835, 195] on div "/*// --- 設 定 ---*/ const SECTION_WRAPPER_SELECTOR = '.section' ; let startScrol…" at bounding box center [707, 488] width 670 height 689
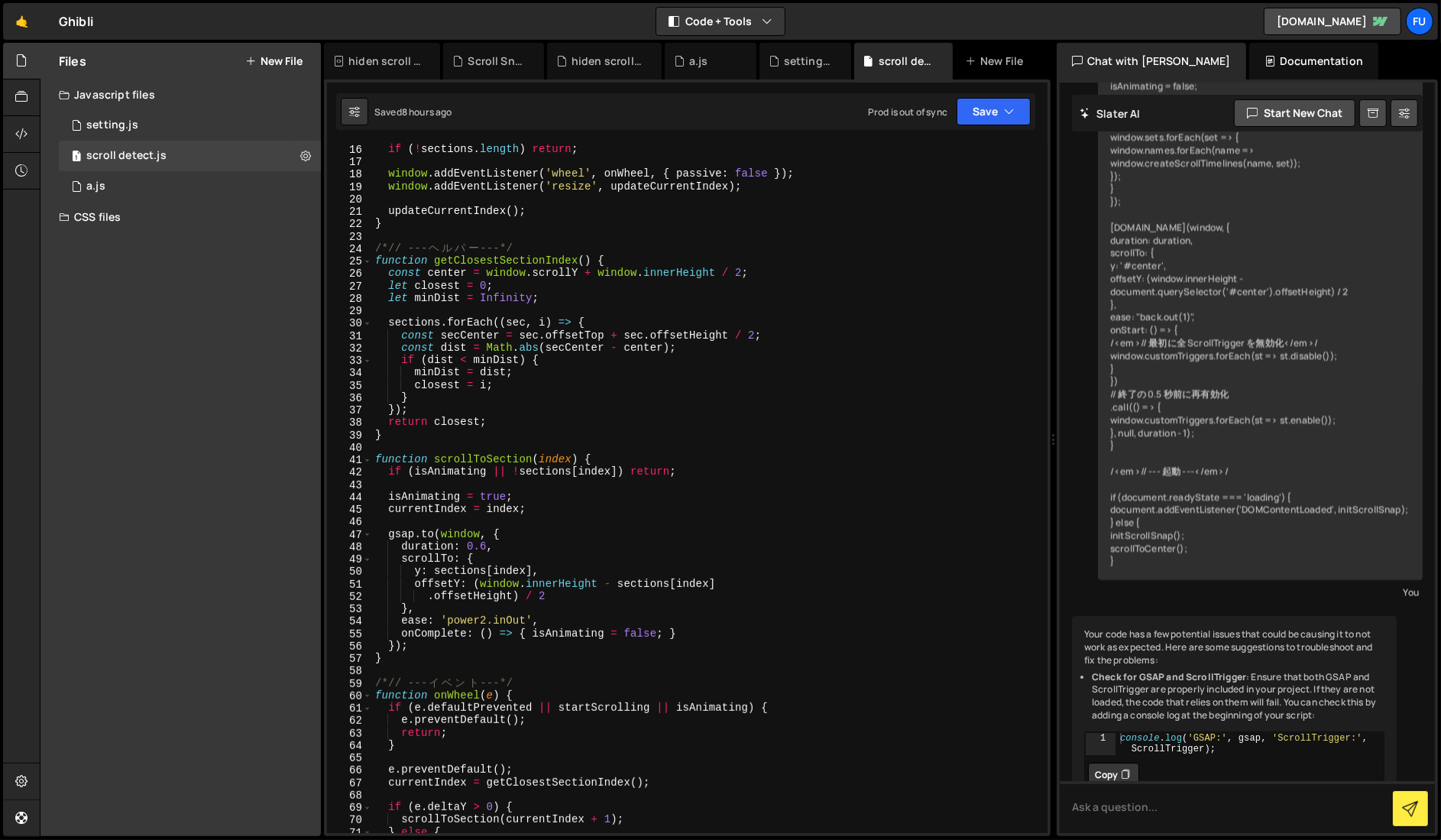
scroll to position [290, 0]
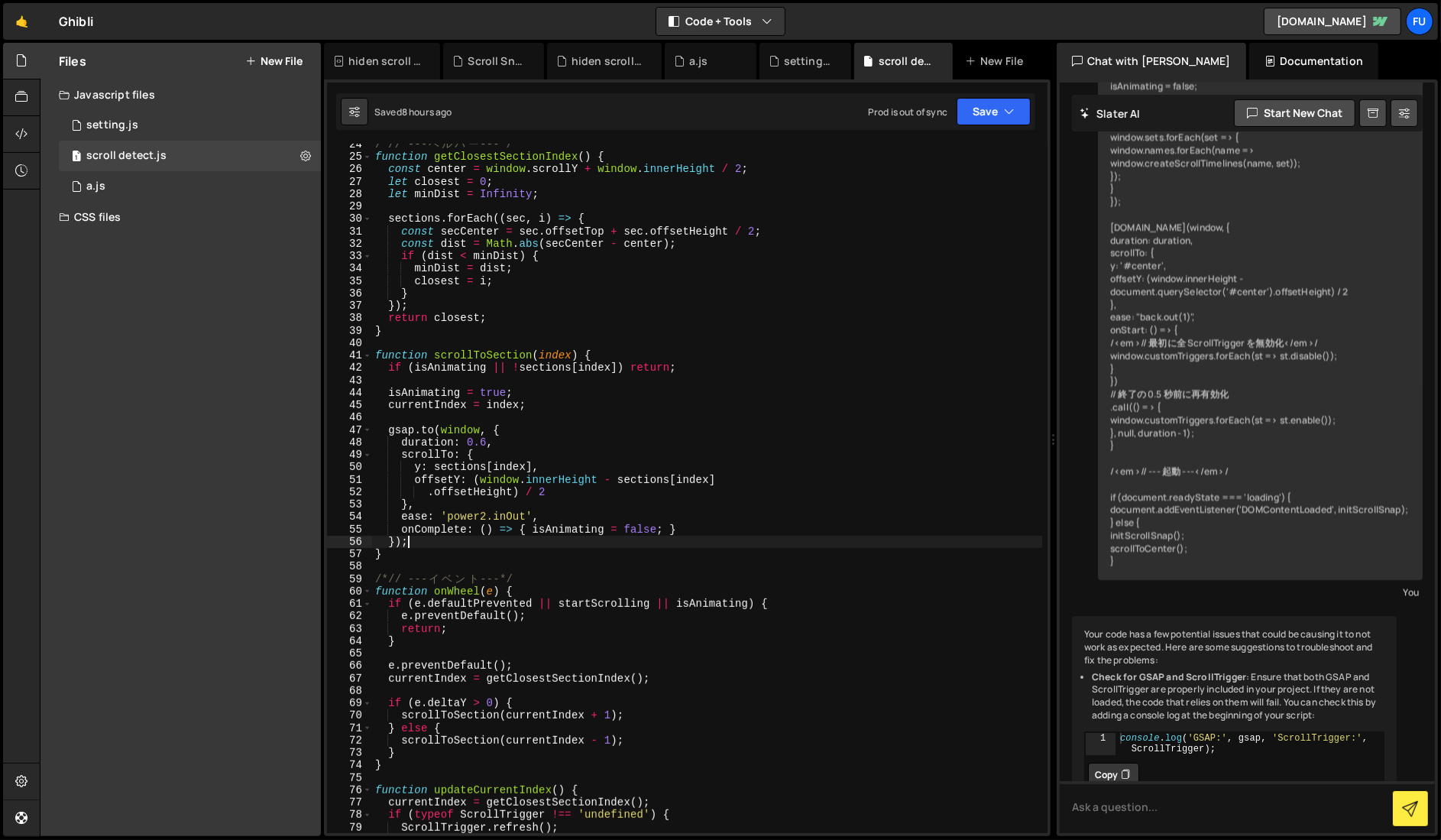
click at [728, 548] on div "/*// --- ヘ ル パ ー ---*/ function getClosestSectionIndex ( ) { const center = win…" at bounding box center [707, 495] width 670 height 714
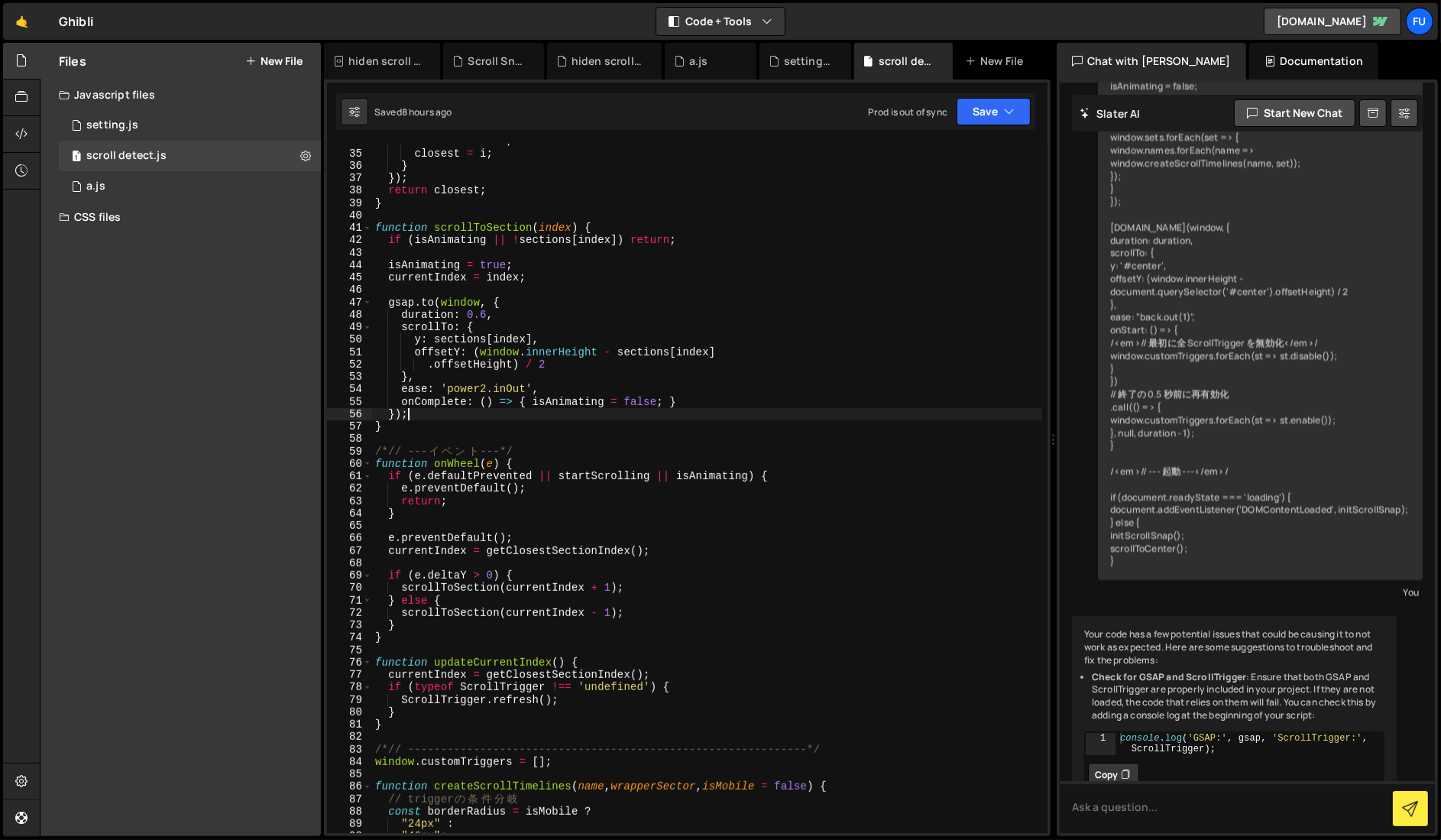
scroll to position [486, 0]
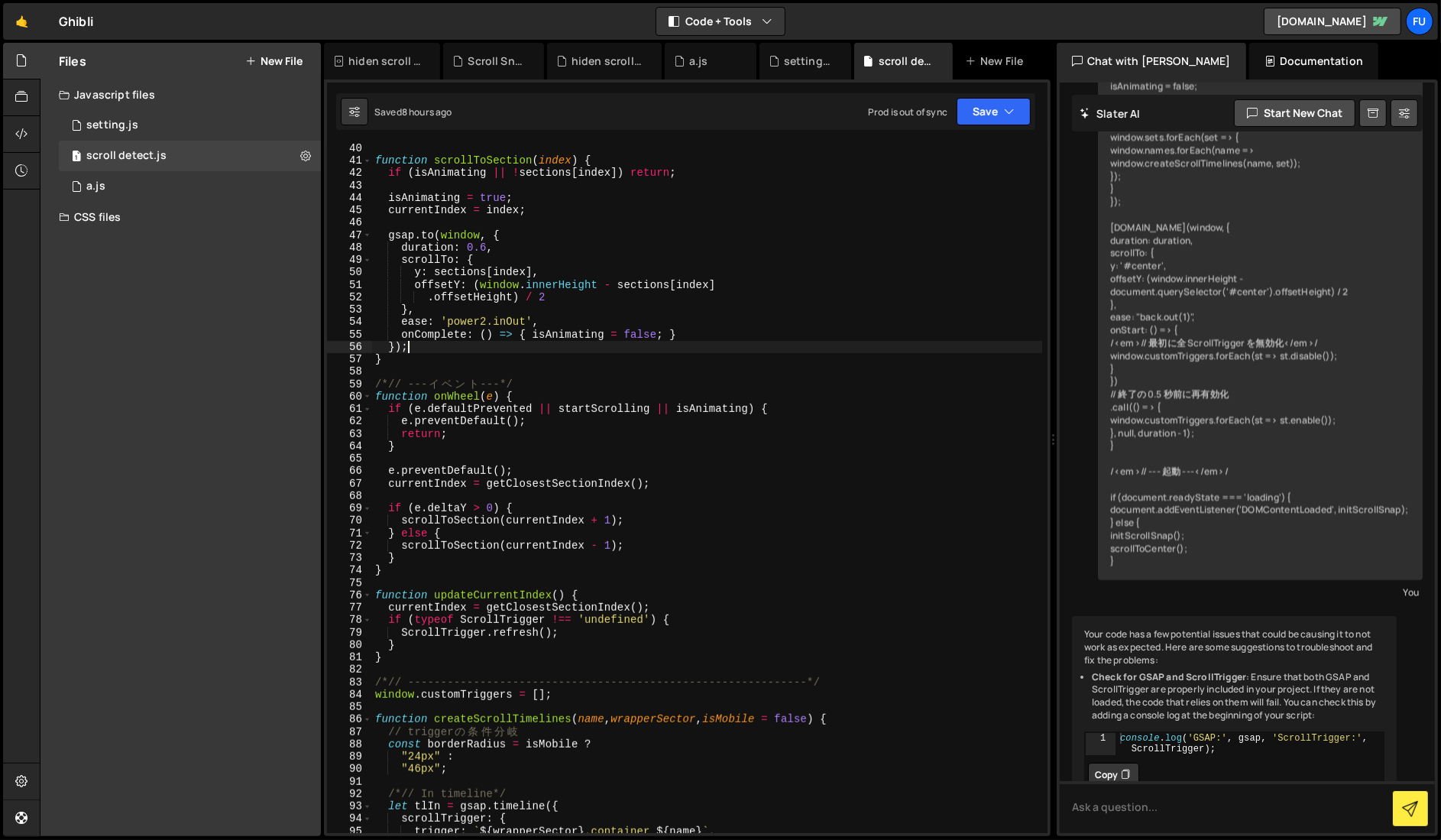
click at [728, 548] on div "function scrollToSection ( index ) { if ( isAnimating || ! sections [ index ]) …" at bounding box center [707, 499] width 670 height 714
click at [727, 557] on div "function scrollToSection ( index ) { if ( isAnimating || ! sections [ index ]) …" at bounding box center [707, 499] width 670 height 714
type textarea "}"
click at [726, 577] on div "function scrollToSection ( index ) { if ( isAnimating || ! sections [ index ]) …" at bounding box center [707, 499] width 670 height 714
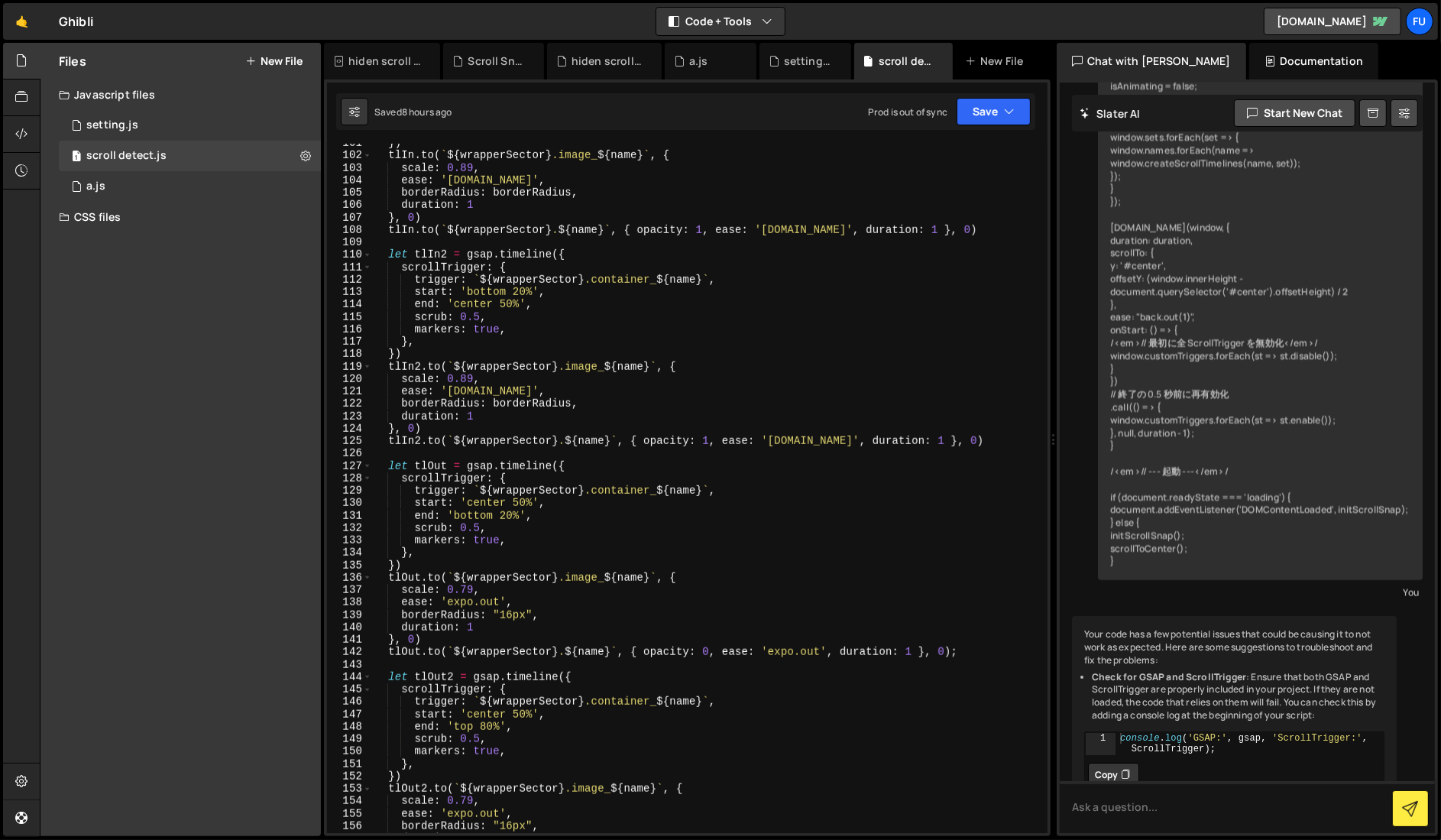
scroll to position [1332, 0]
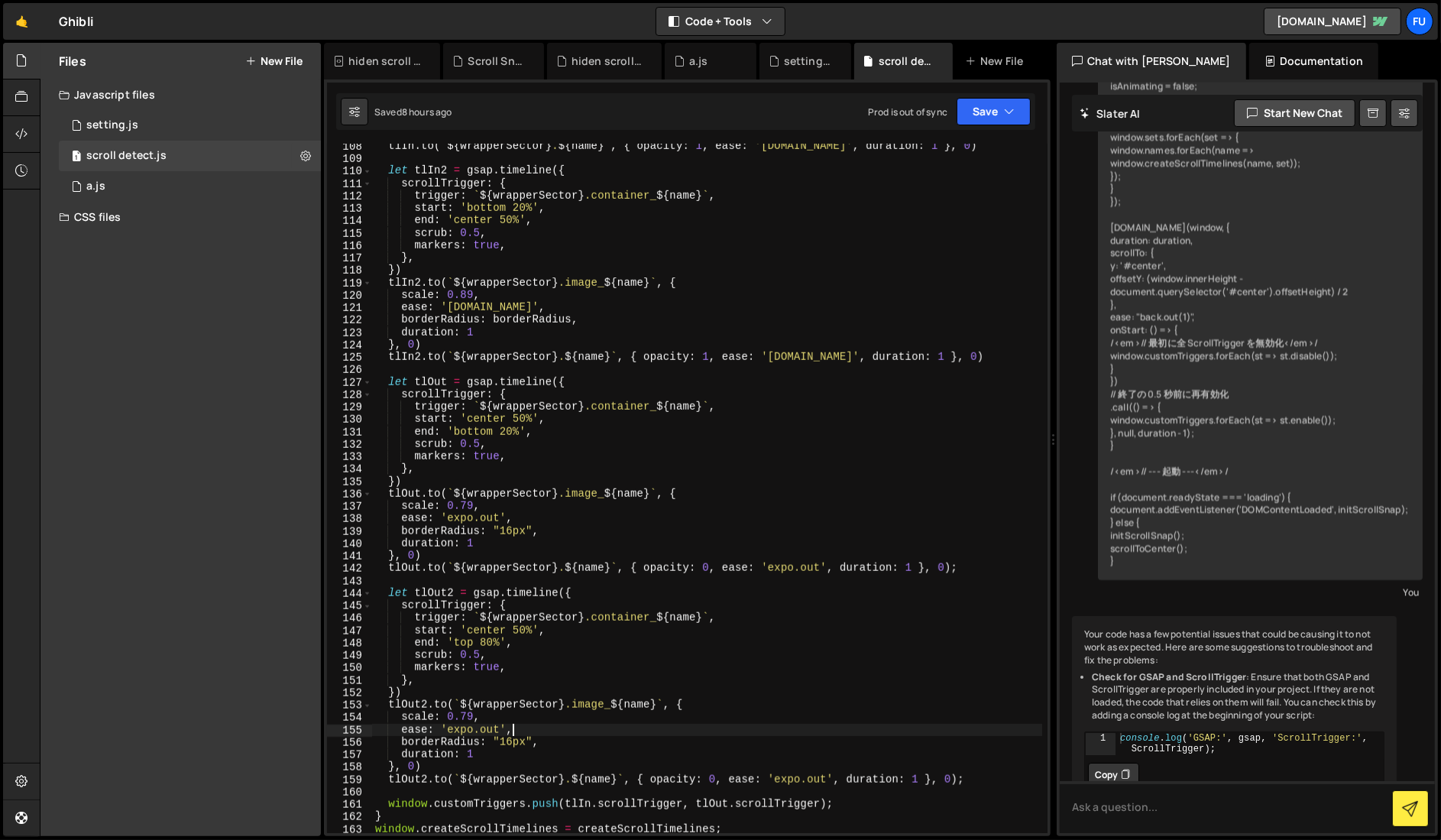
click at [785, 727] on div "tlIn . to ( ` ${ wrapperSector } . ${ name } ` , { opacity : 1 , ease : '[DOMAI…" at bounding box center [707, 496] width 670 height 714
click at [784, 748] on div "tlIn . to ( ` ${ wrapperSector } . ${ name } ` , { opacity : 1 , ease : '[DOMAI…" at bounding box center [707, 496] width 670 height 714
click at [783, 755] on div "tlIn . to ( ` ${ wrapperSector } . ${ name } ` , { opacity : 1 , ease : '[DOMAI…" at bounding box center [707, 496] width 670 height 714
click at [789, 699] on div "tlIn . to ( ` ${ wrapperSector } . ${ name } ` , { opacity : 1 , ease : '[DOMAI…" at bounding box center [707, 496] width 670 height 714
click at [792, 659] on div "tlIn . to ( ` ${ wrapperSector } . ${ name } ` , { opacity : 1 , ease : '[DOMAI…" at bounding box center [707, 496] width 670 height 714
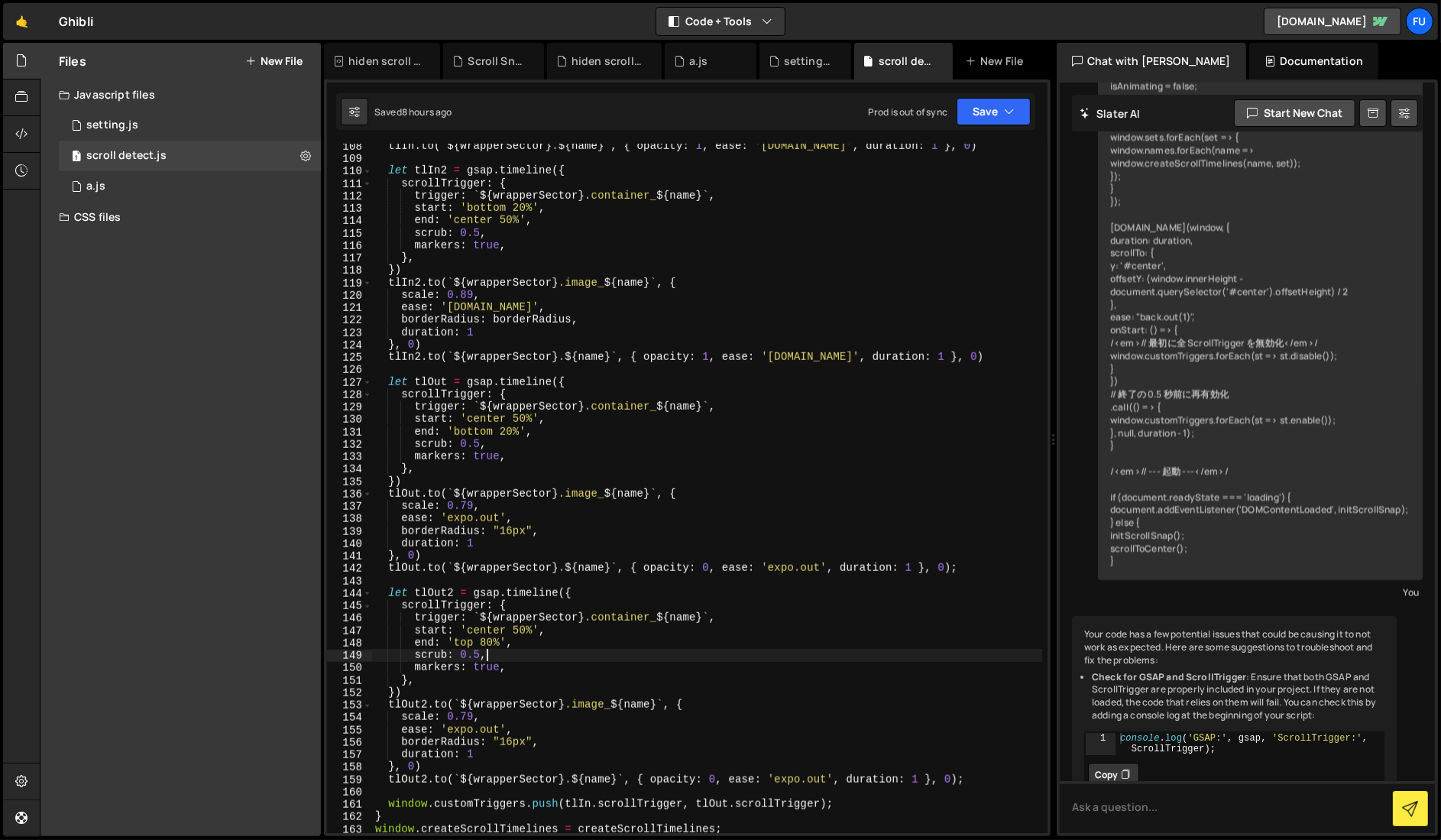
click at [792, 659] on div "tlIn . to ( ` ${ wrapperSector } . ${ name } ` , { opacity : 1 , ease : '[DOMAI…" at bounding box center [707, 496] width 670 height 714
click at [792, 662] on div "tlIn . to ( ` ${ wrapperSector } . ${ name } ` , { opacity : 1 , ease : '[DOMAI…" at bounding box center [707, 496] width 670 height 714
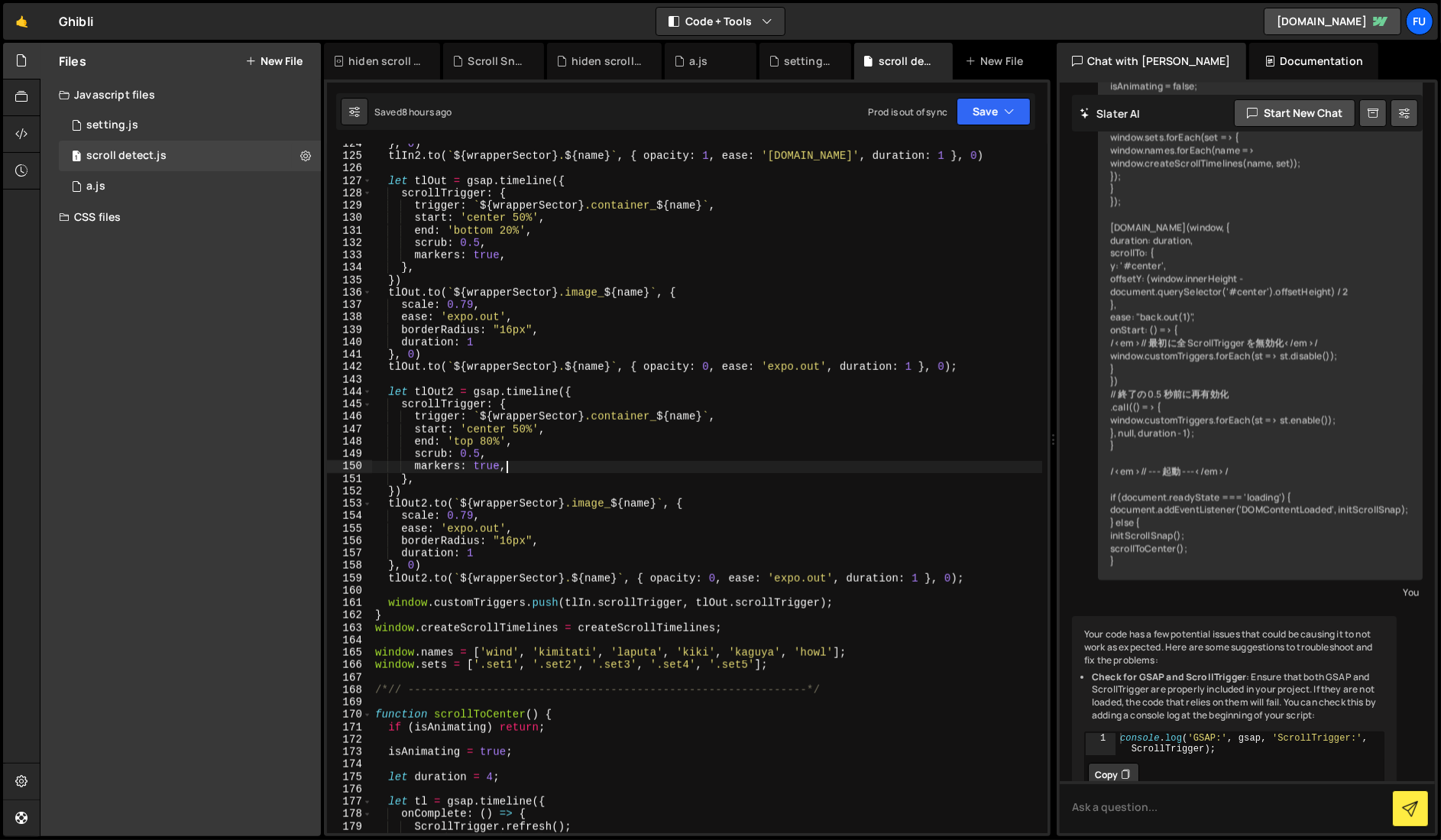
scroll to position [1648, 0]
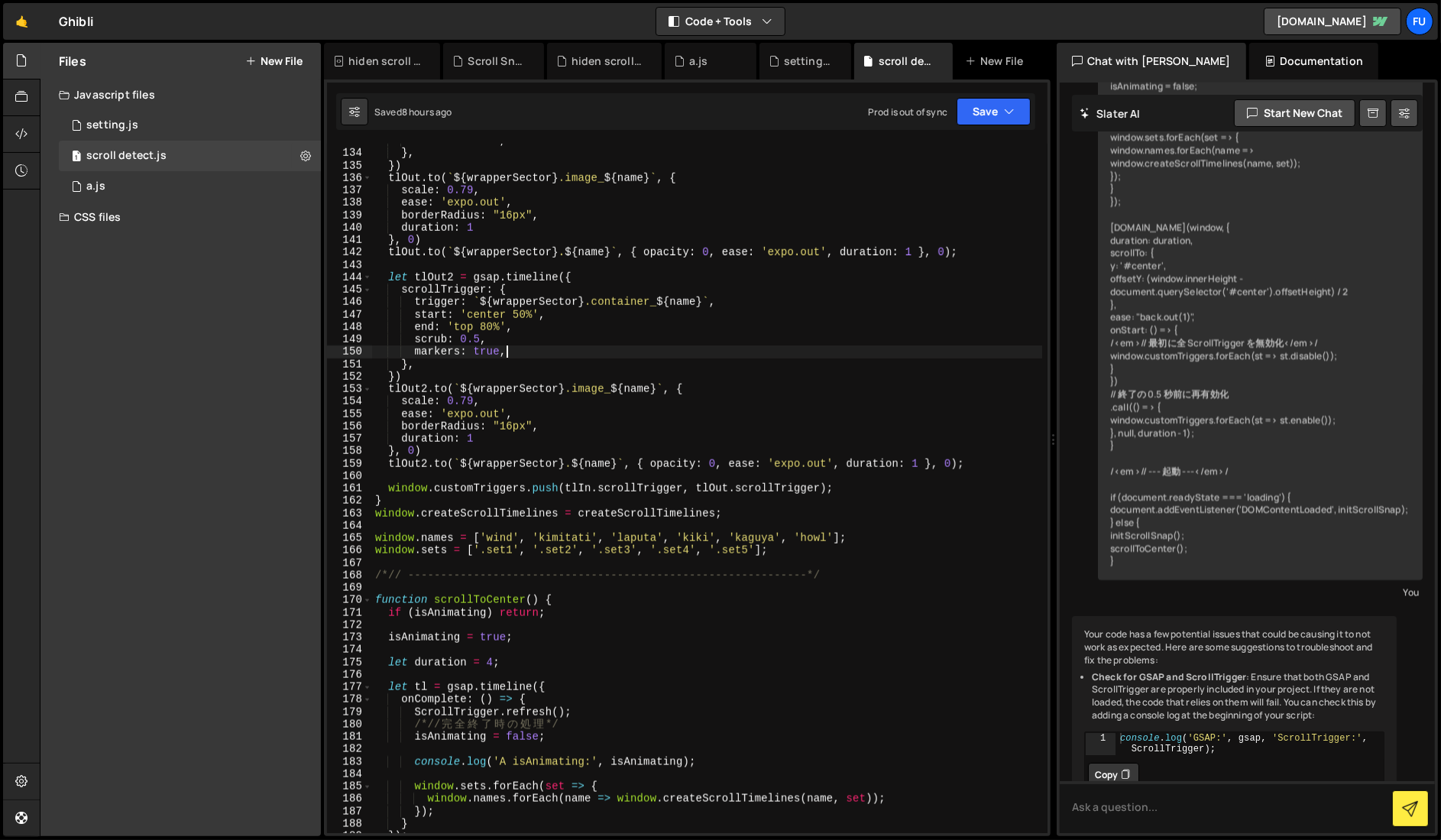
click at [811, 552] on div "markers : true , } , }) tlOut . to ( ` ${ wrapperSector } .image_ ${ name } ` ,…" at bounding box center [707, 491] width 670 height 714
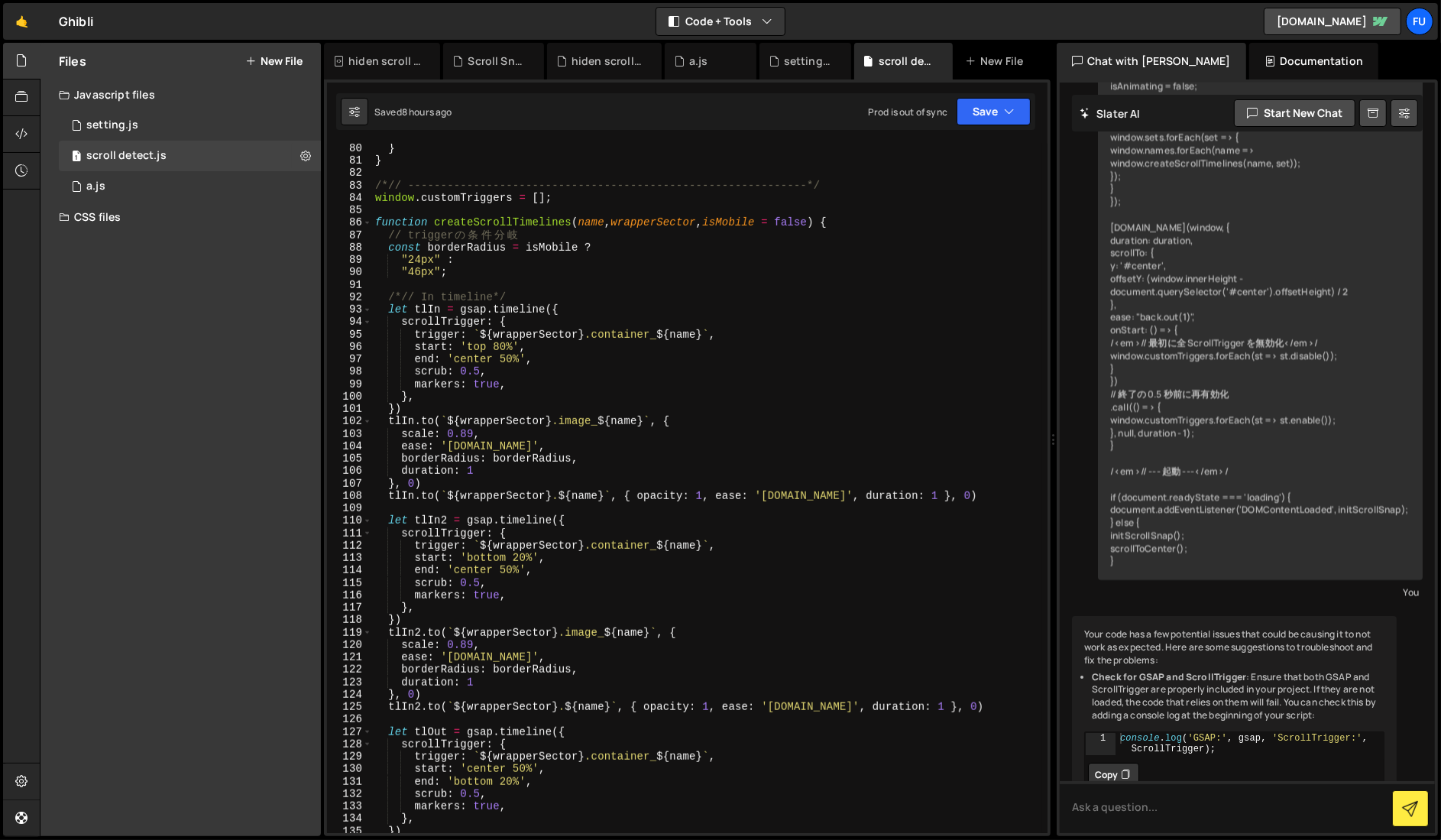
scroll to position [1076, 0]
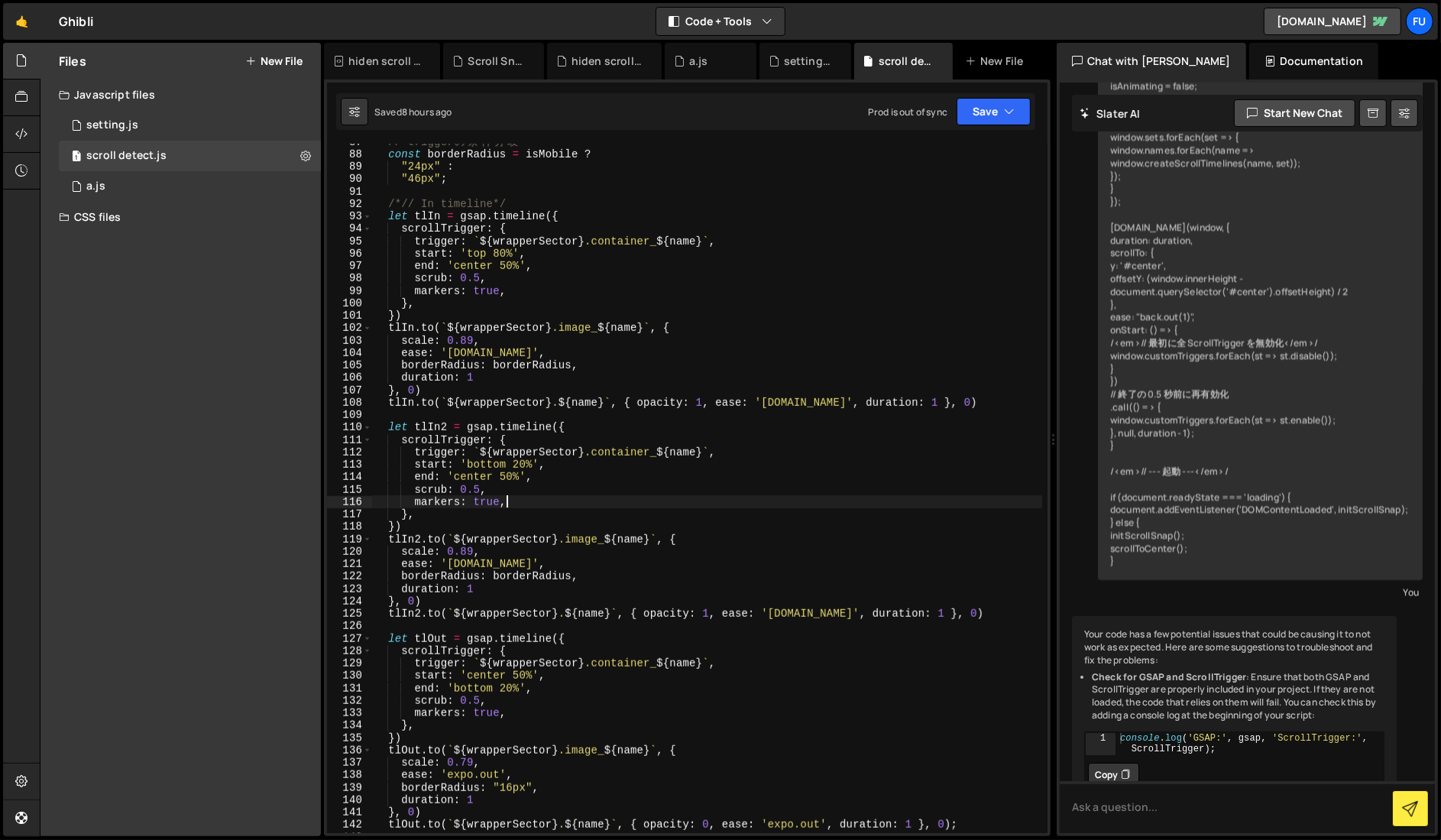
click at [753, 502] on div "// trigger の 条 件 分 岐 const borderRadius = isMobile ? "24px" : "46px" ; /*// In …" at bounding box center [707, 492] width 670 height 714
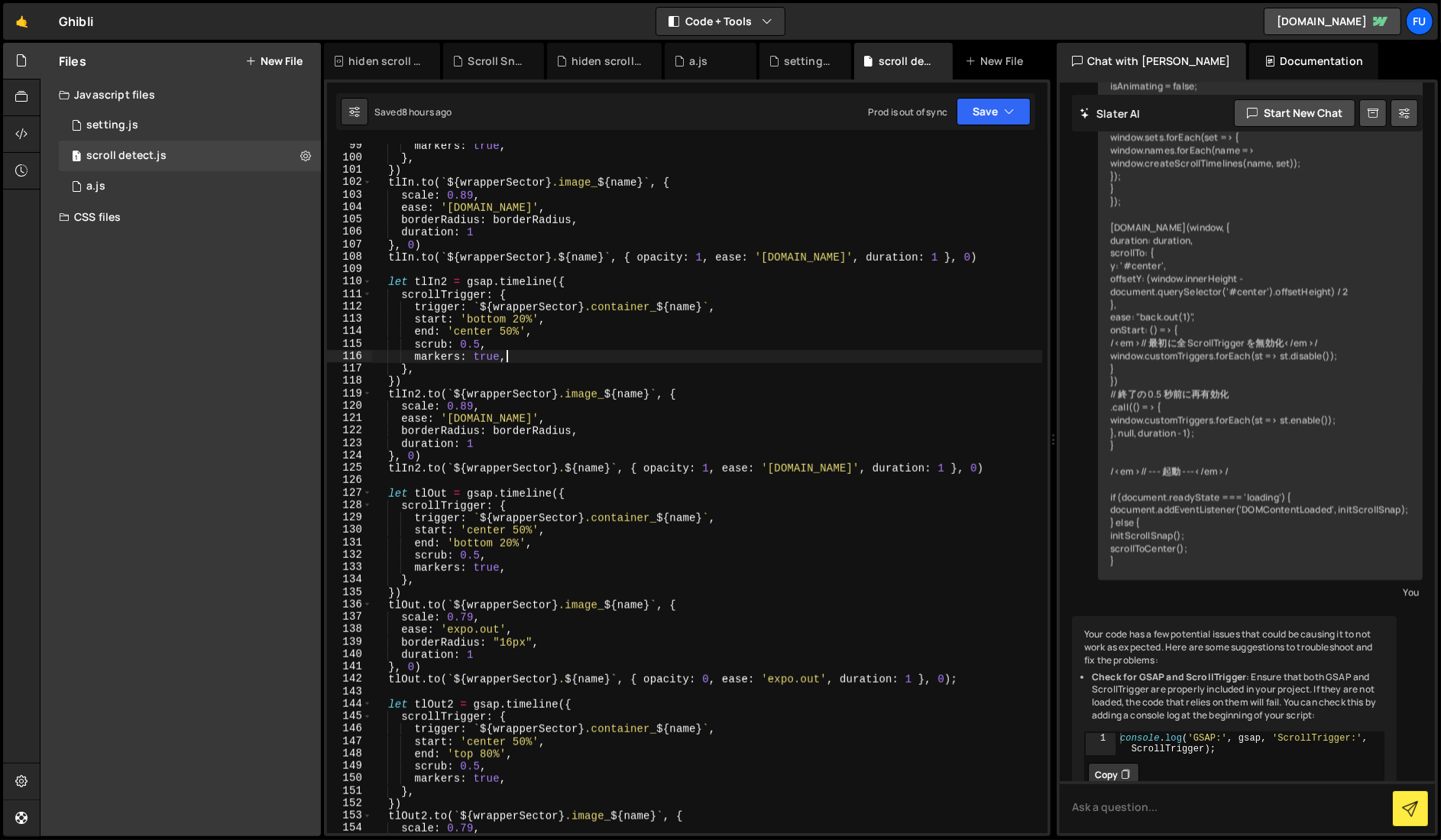
scroll to position [1290, 0]
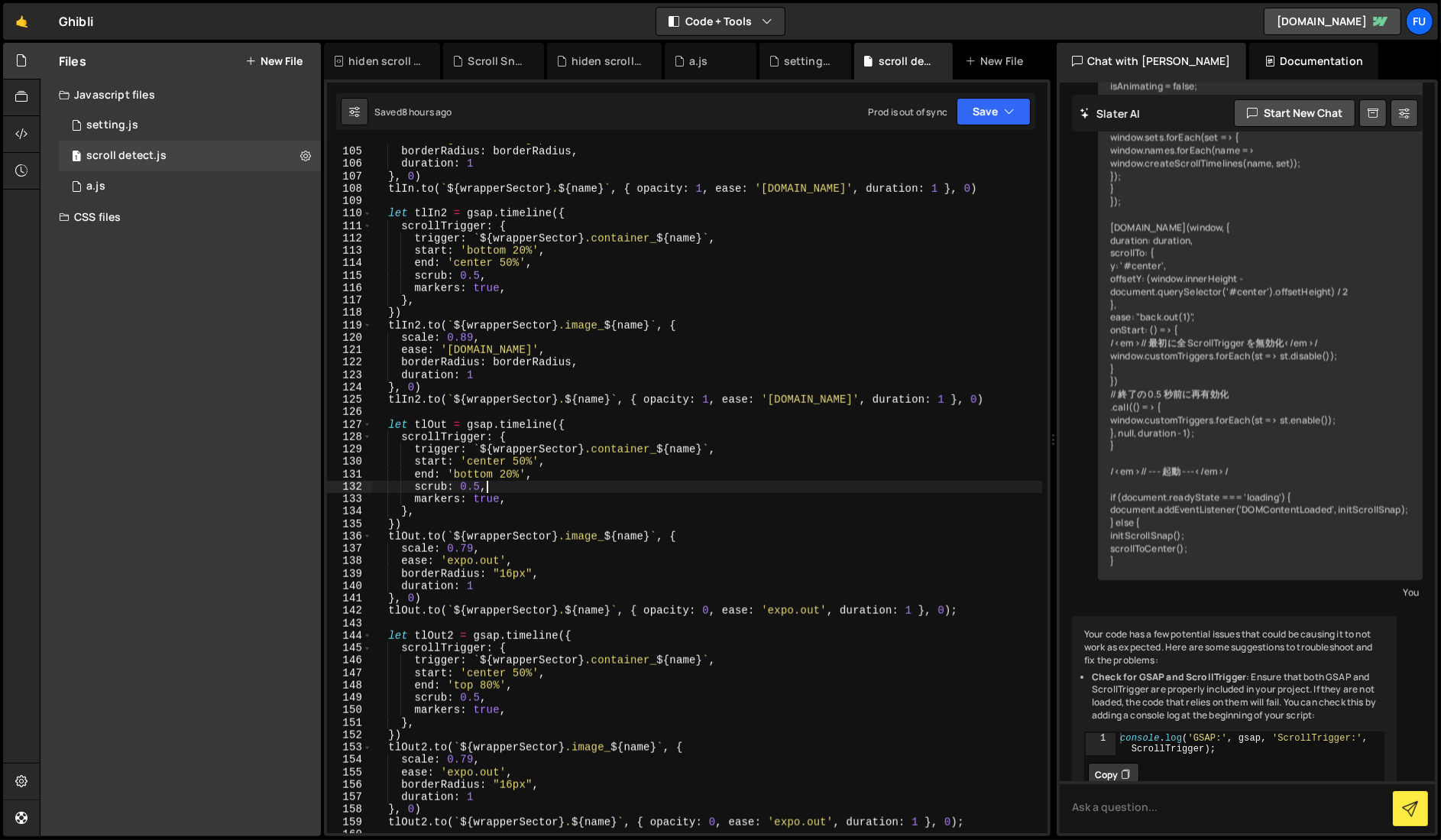
click at [681, 491] on div "ease : '[DOMAIN_NAME]' , borderRadius : borderRadius , duration : 1 } , 0 ) tlI…" at bounding box center [707, 489] width 670 height 714
click at [680, 508] on div "ease : '[DOMAIN_NAME]' , borderRadius : borderRadius , duration : 1 } , 0 ) tlI…" at bounding box center [707, 489] width 670 height 714
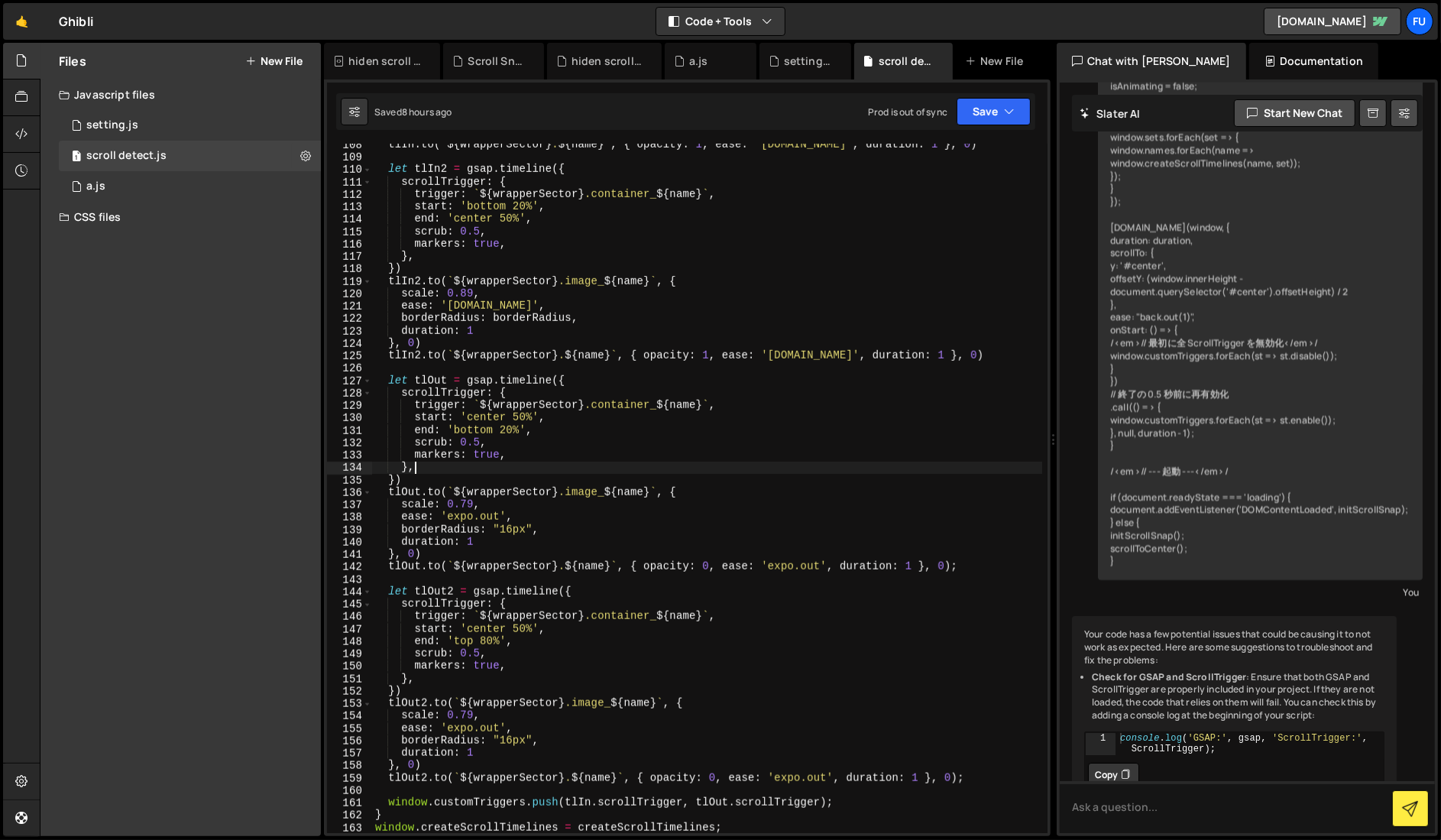
scroll to position [1404, 0]
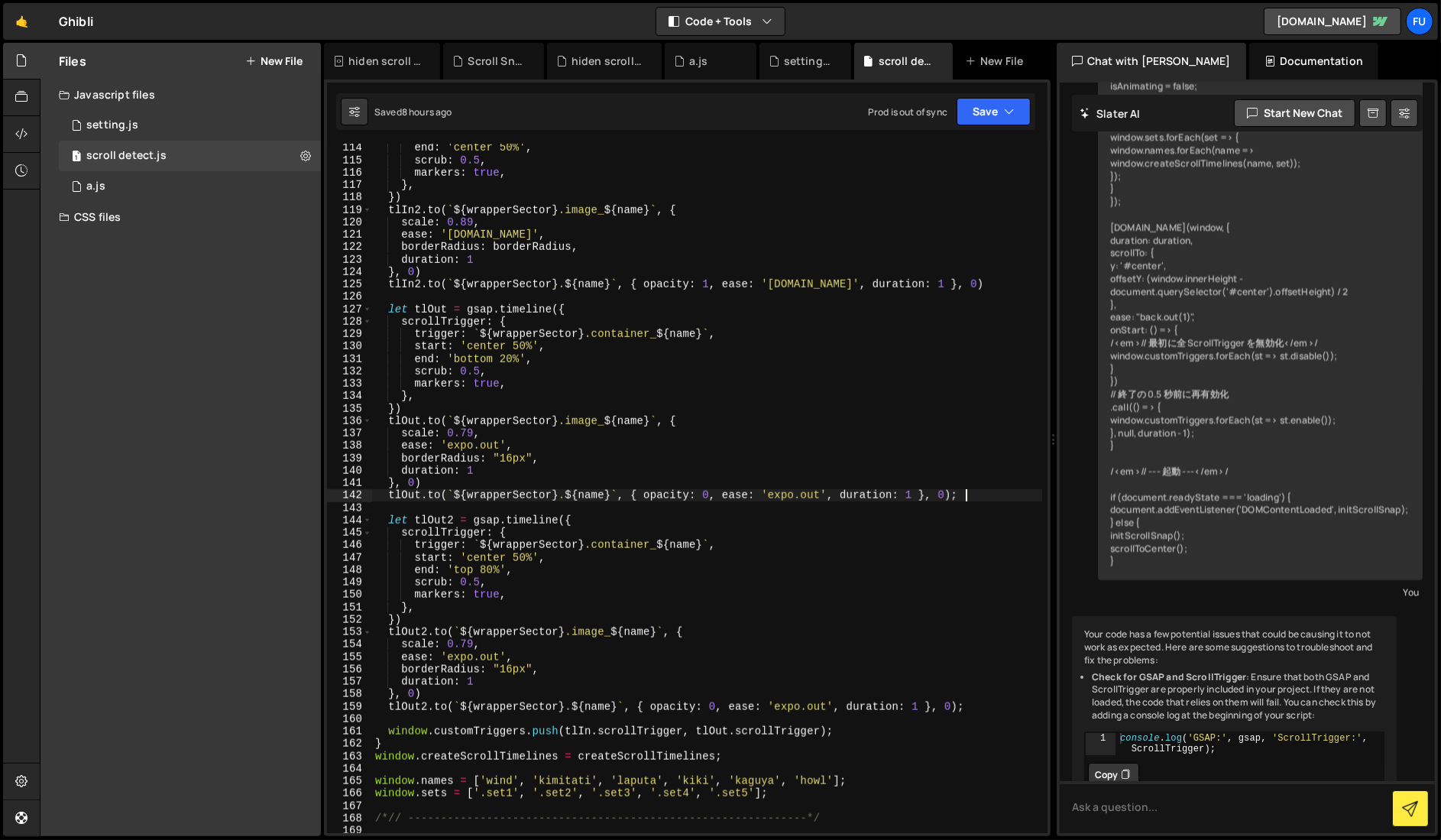
click at [1008, 499] on div "end : 'center 50%' , scrub : 0.5 , markers : true , } , }) tlIn2 . to ( ` ${ wr…" at bounding box center [707, 498] width 670 height 714
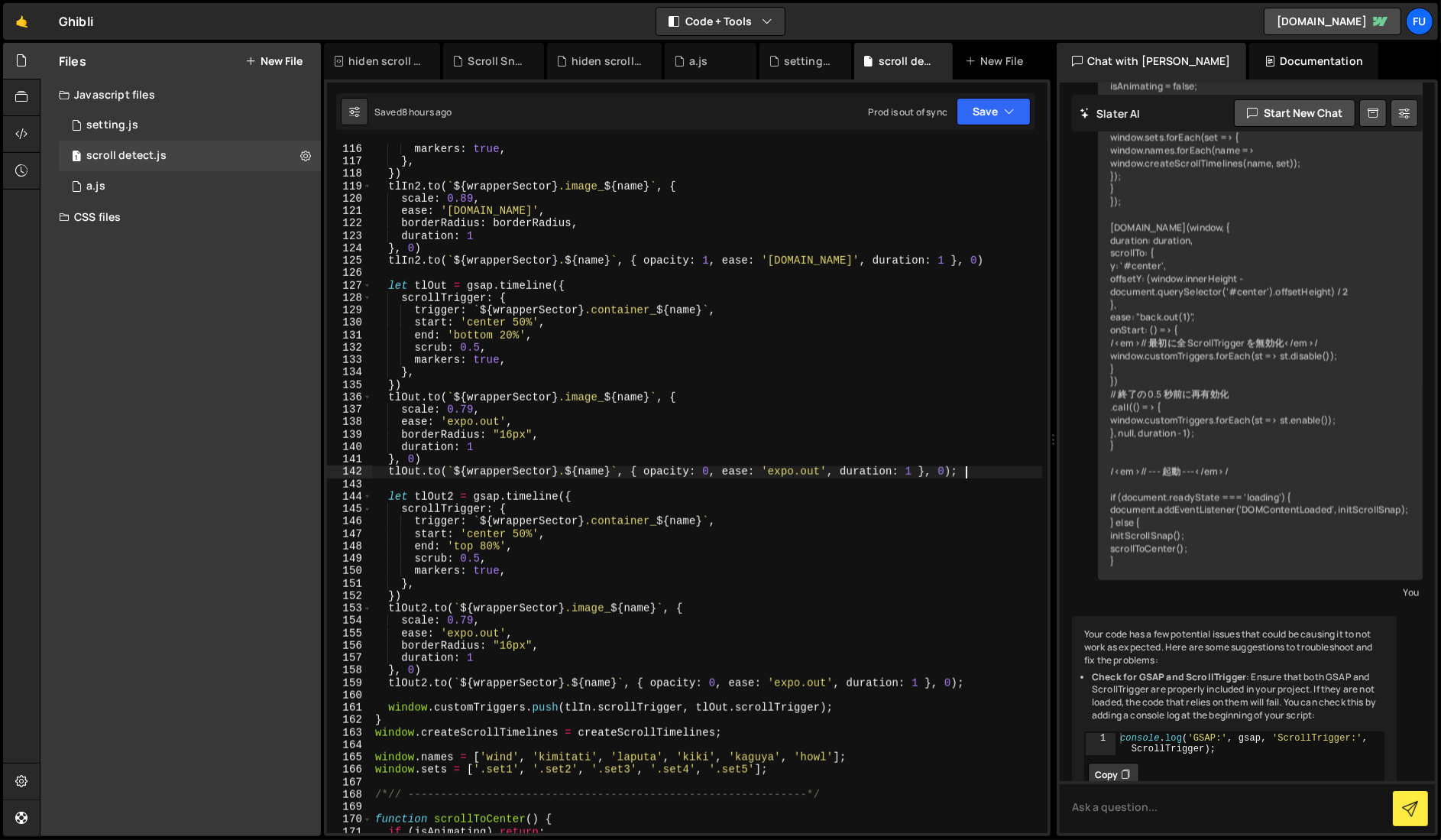
scroll to position [1484, 0]
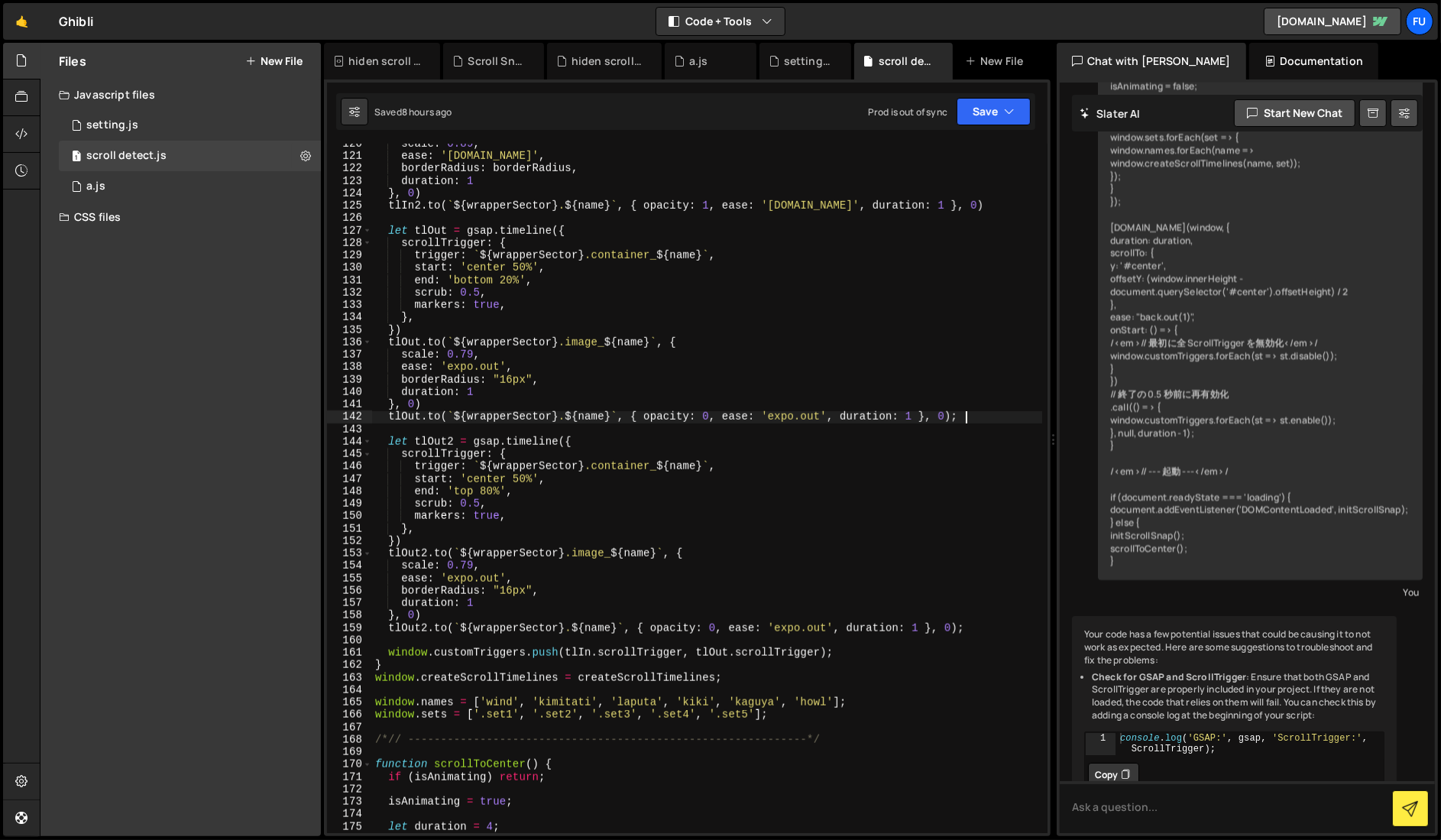
click at [962, 517] on div "scale : 0.89 , ease : '[DOMAIN_NAME]' , borderRadius : borderRadius , duration …" at bounding box center [707, 495] width 670 height 714
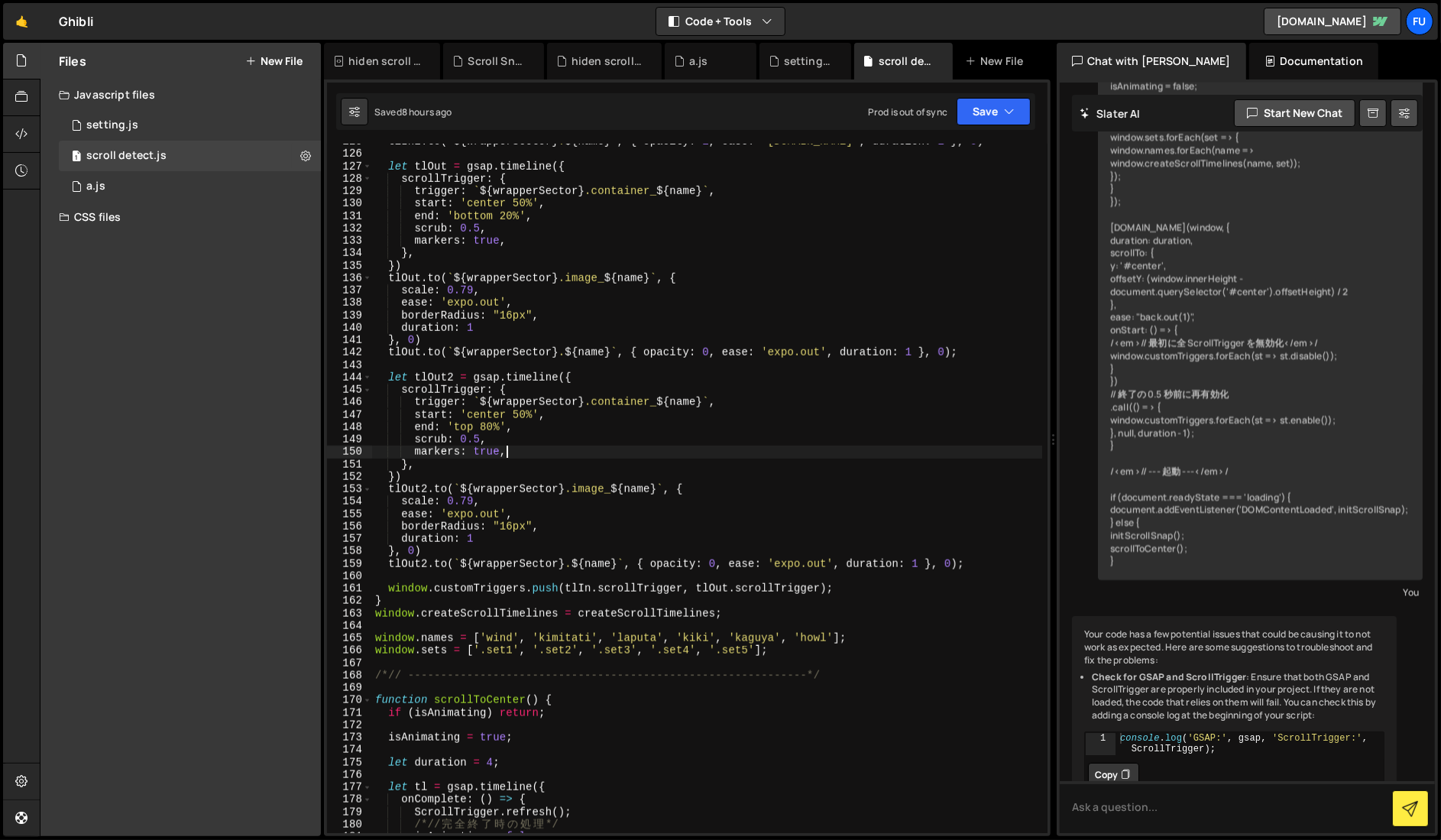
scroll to position [1569, 0]
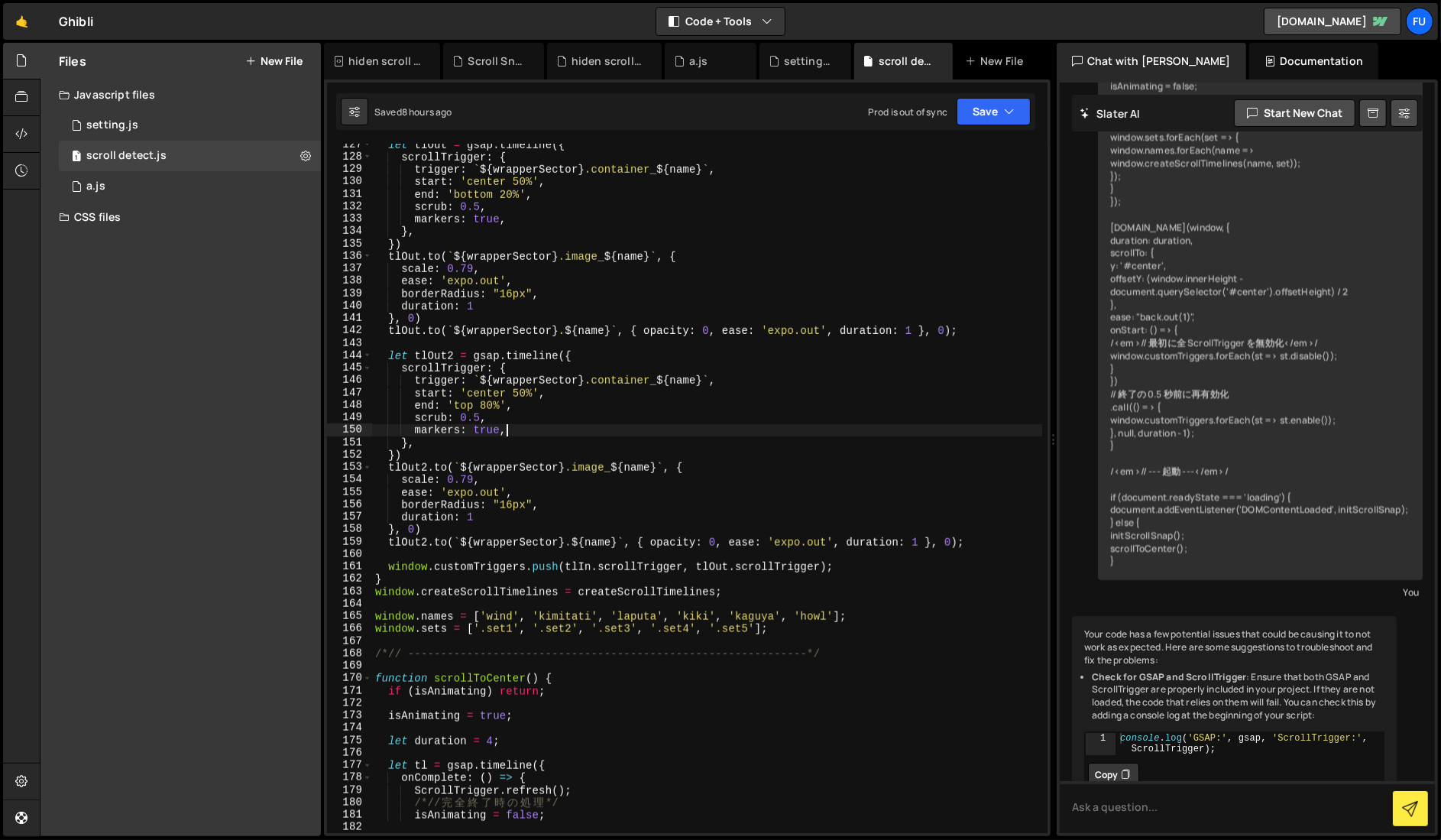
click at [1027, 540] on div "let tlOut = gsap . timeline ({ scrollTrigger : { trigger : ` ${ wrapperSector }…" at bounding box center [707, 495] width 670 height 714
type textarea "[DOMAIN_NAME](`${wrapperSector} .${name}`, { opacity: 0, ease: 'expo.out', dura…"
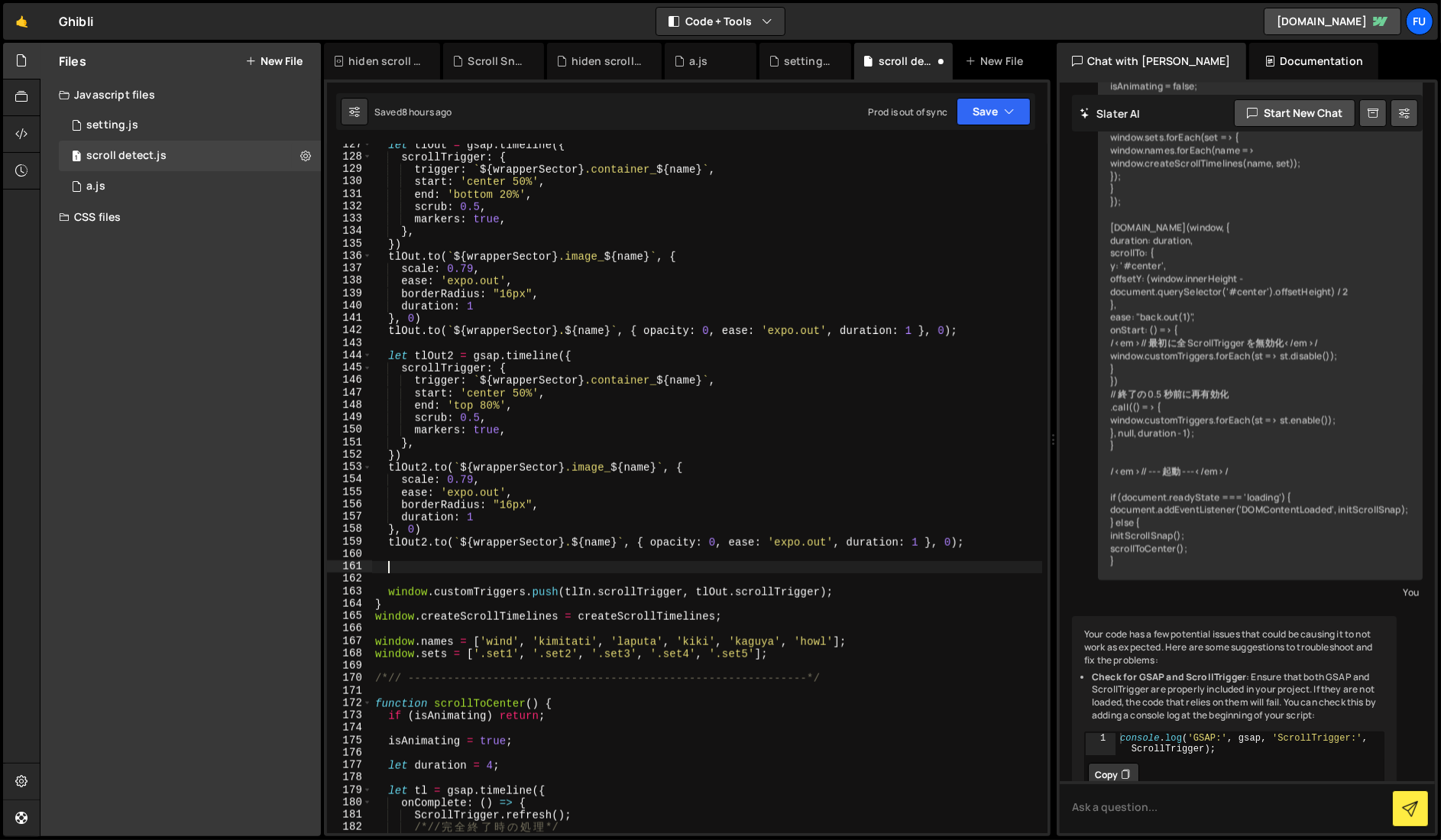
scroll to position [0, 0]
type textarea "w"
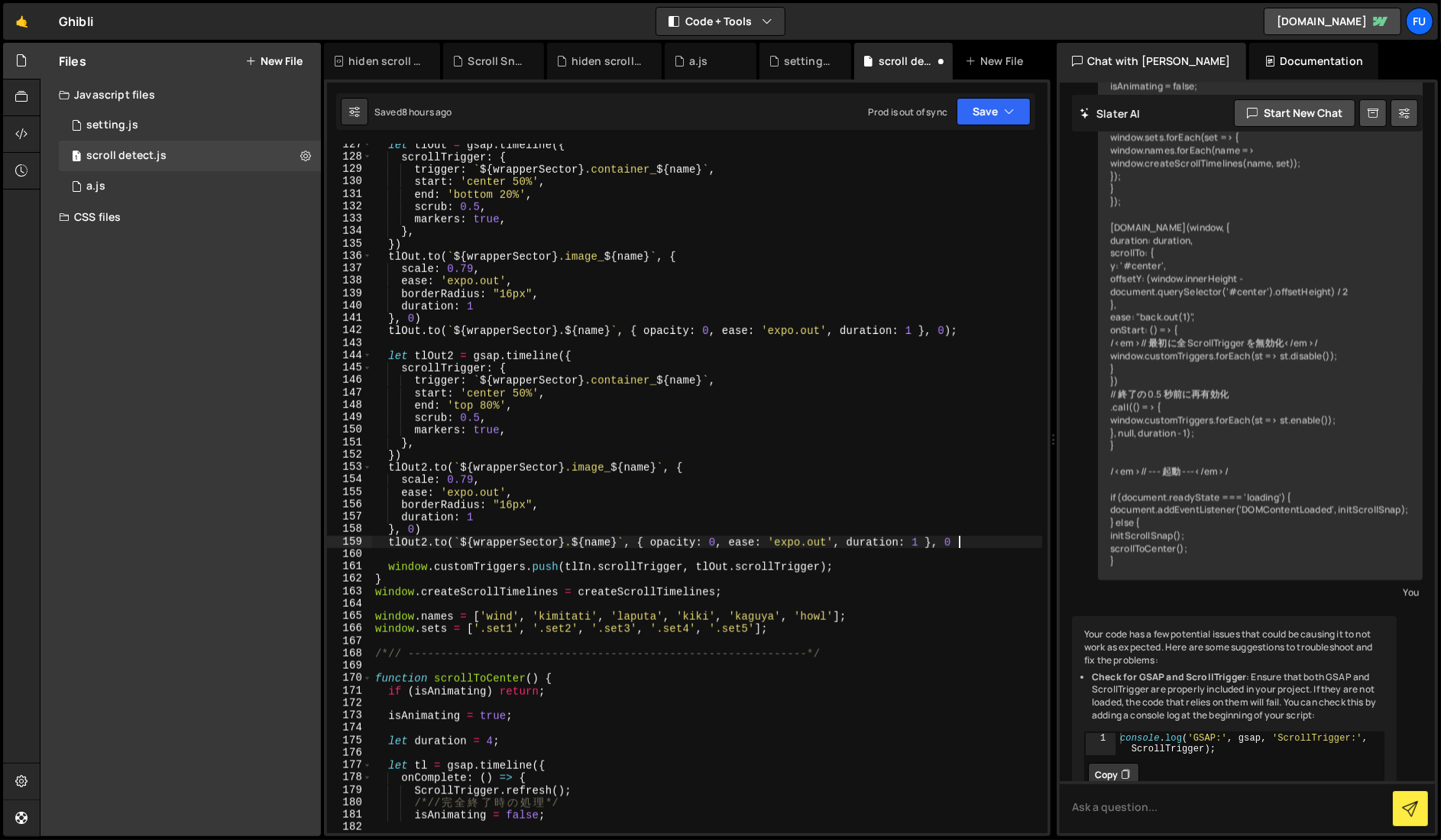
type textarea "window"
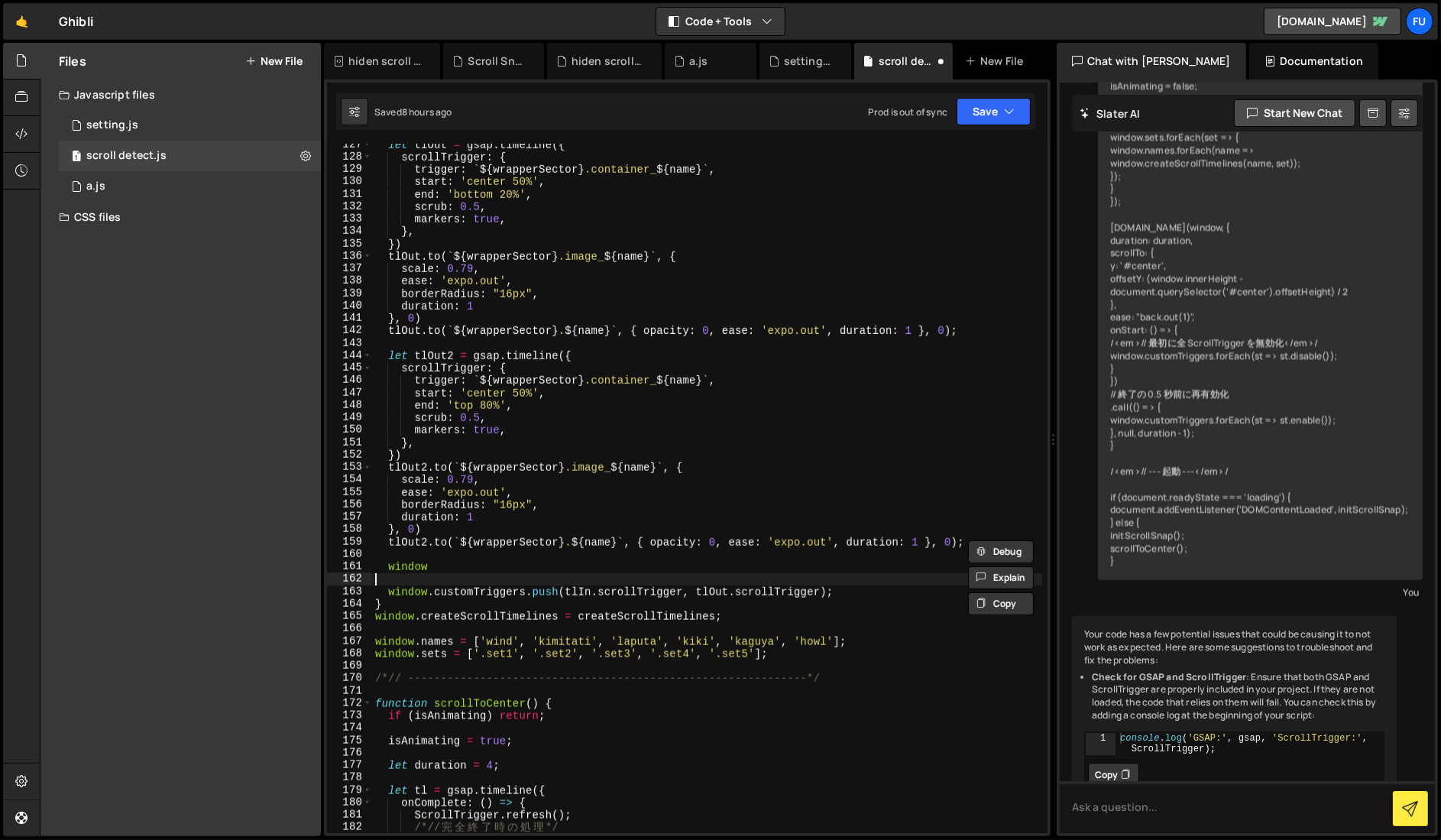
click at [810, 579] on div "let tlOut = gsap . timeline ({ scrollTrigger : { trigger : ` ${ wrapperSector }…" at bounding box center [707, 495] width 670 height 714
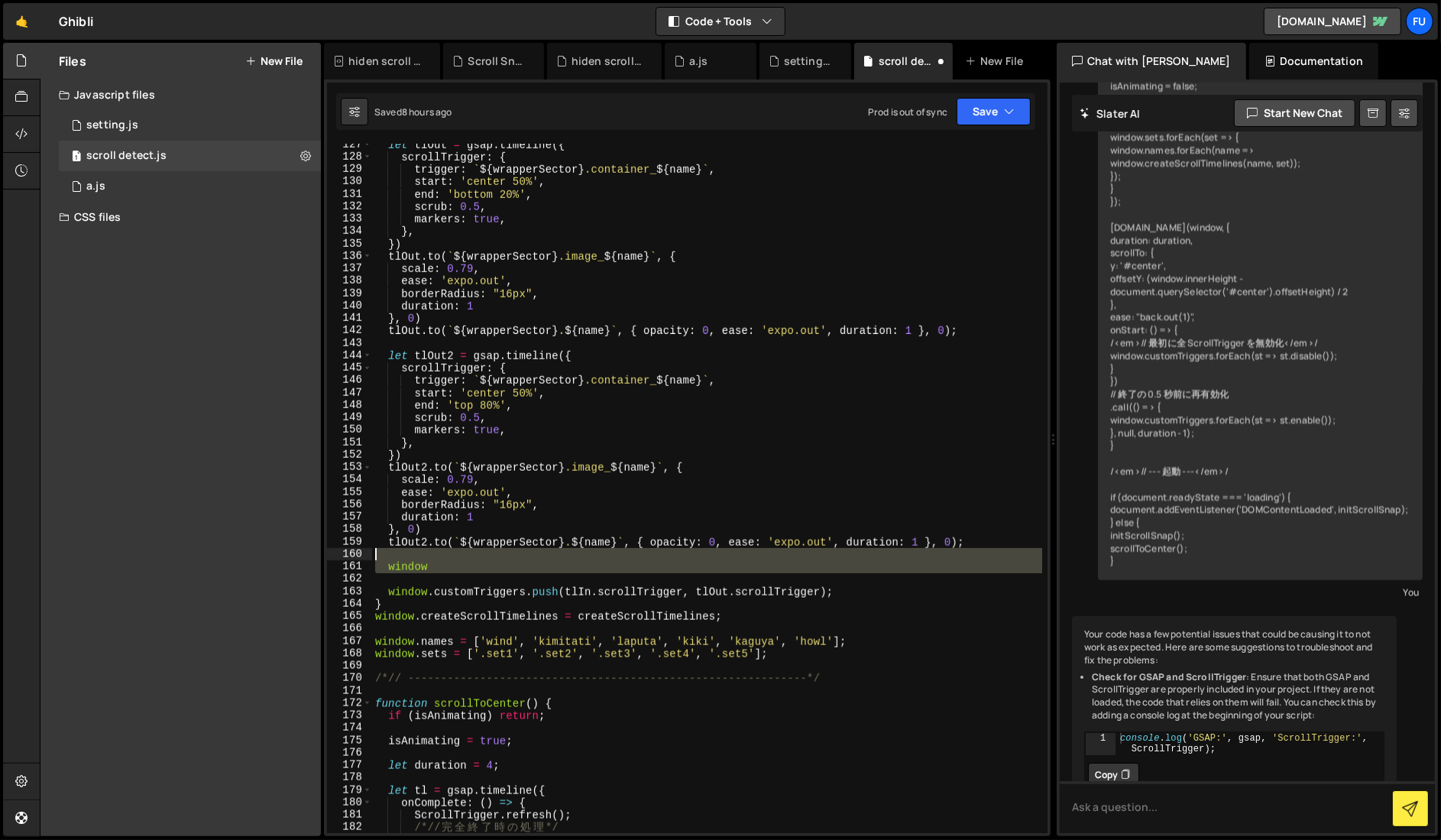
drag, startPoint x: 743, startPoint y: 575, endPoint x: 369, endPoint y: 558, distance: 374.4
click at [368, 558] on div "127 128 129 130 131 132 133 134 135 136 137 138 139 140 141 142 143 144 145 146…" at bounding box center [687, 488] width 720 height 689
type textarea "window"
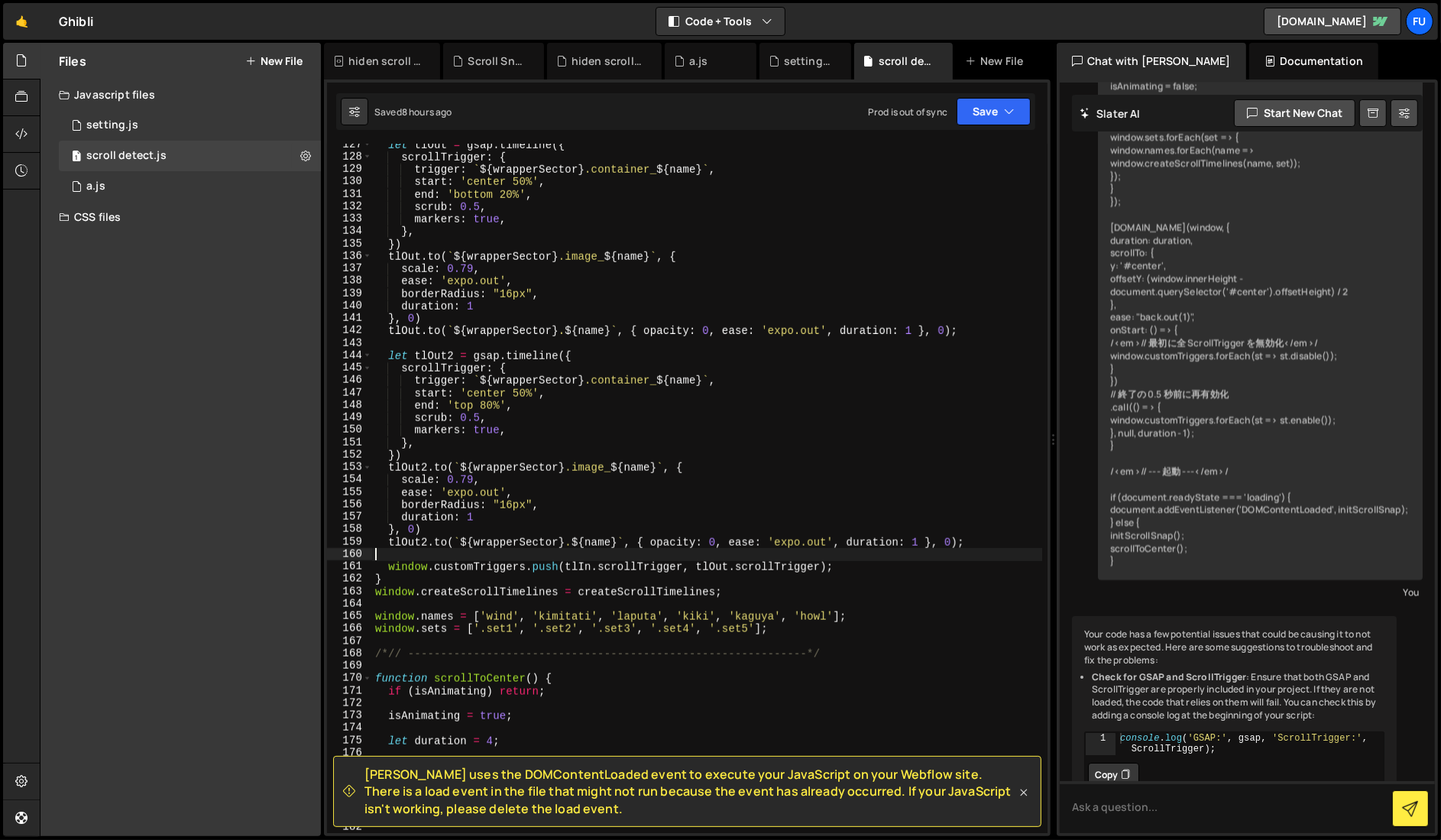
click at [1027, 793] on icon at bounding box center [1024, 793] width 16 height 16
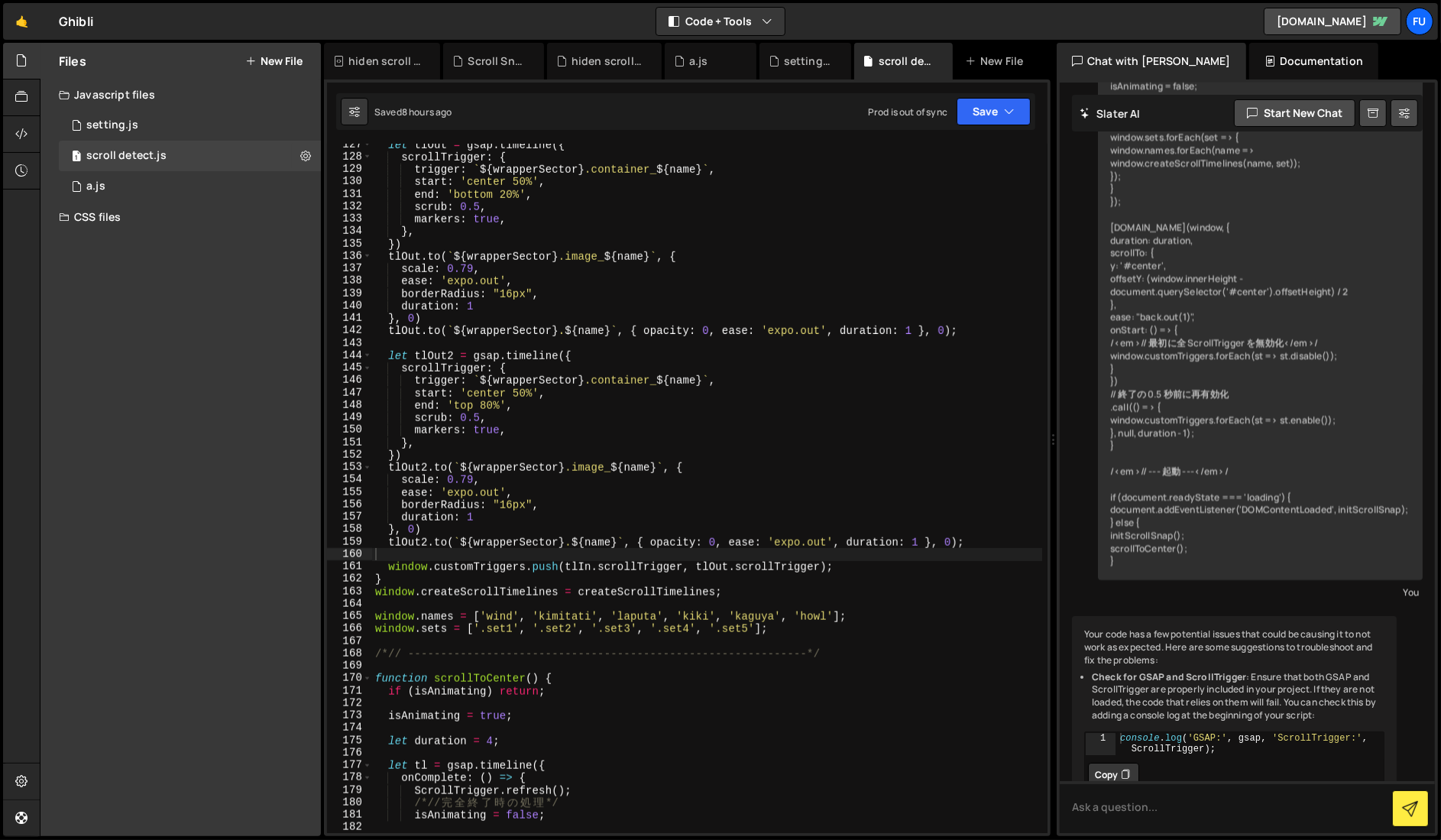
click at [896, 615] on div "let tlOut = gsap . timeline ({ scrollTrigger : { trigger : ` ${ wrapperSector }…" at bounding box center [707, 495] width 670 height 714
click at [882, 631] on div "let tlOut = gsap . timeline ({ scrollTrigger : { trigger : ` ${ wrapperSector }…" at bounding box center [707, 495] width 670 height 714
click at [487, 404] on div "let tlOut = gsap . timeline ({ scrollTrigger : { trigger : ` ${ wrapperSector }…" at bounding box center [707, 497] width 670 height 714
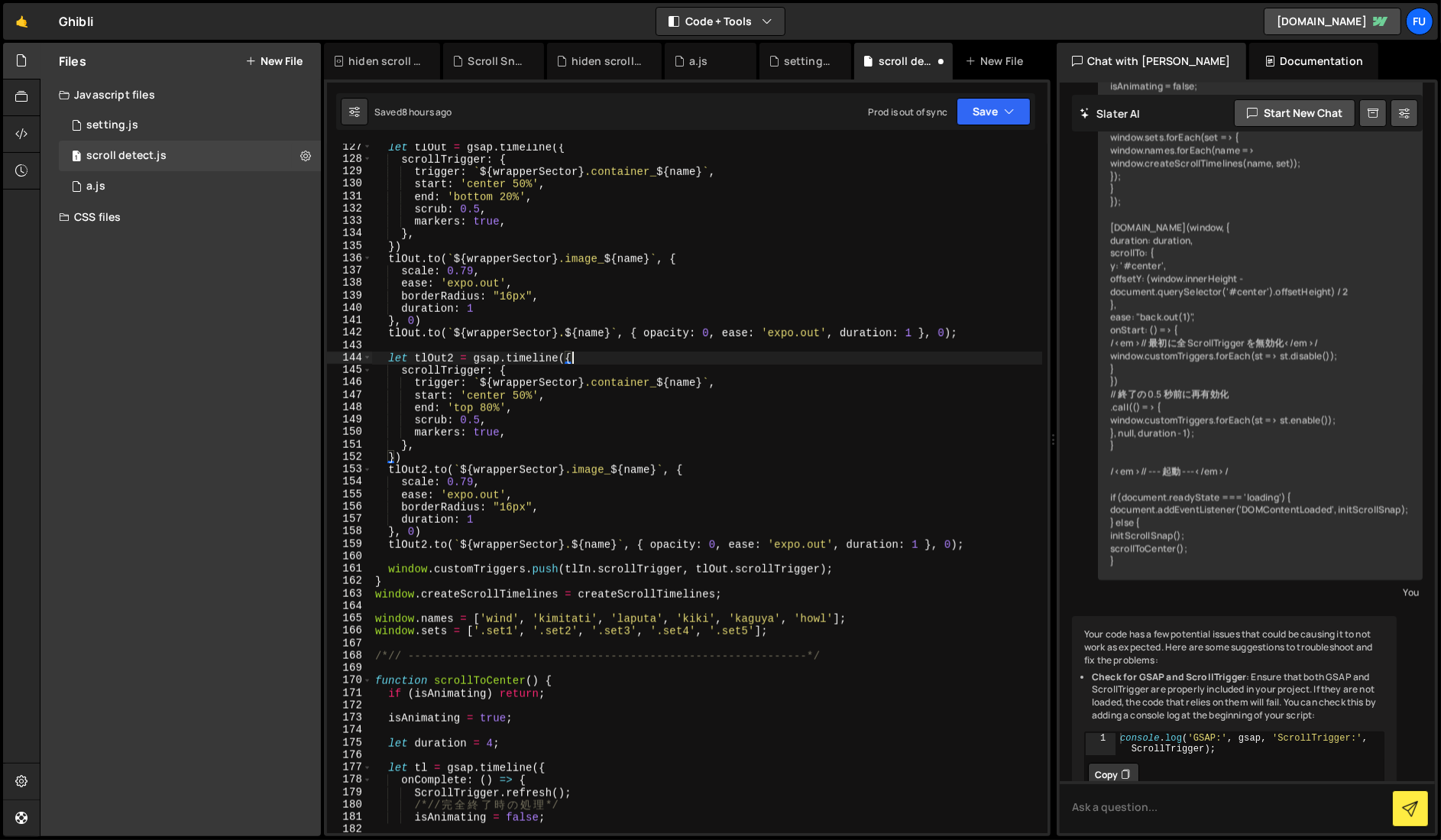
click at [657, 361] on div "let tlOut = gsap . timeline ({ scrollTrigger : { trigger : ` ${ wrapperSector }…" at bounding box center [707, 497] width 670 height 714
click at [617, 395] on div "let tlOut = gsap . timeline ({ scrollTrigger : { trigger : ` ${ wrapperSector }…" at bounding box center [707, 497] width 670 height 714
click at [490, 408] on div "let tlOut = gsap . timeline ({ scrollTrigger : { trigger : ` ${ wrapperSector }…" at bounding box center [707, 497] width 670 height 714
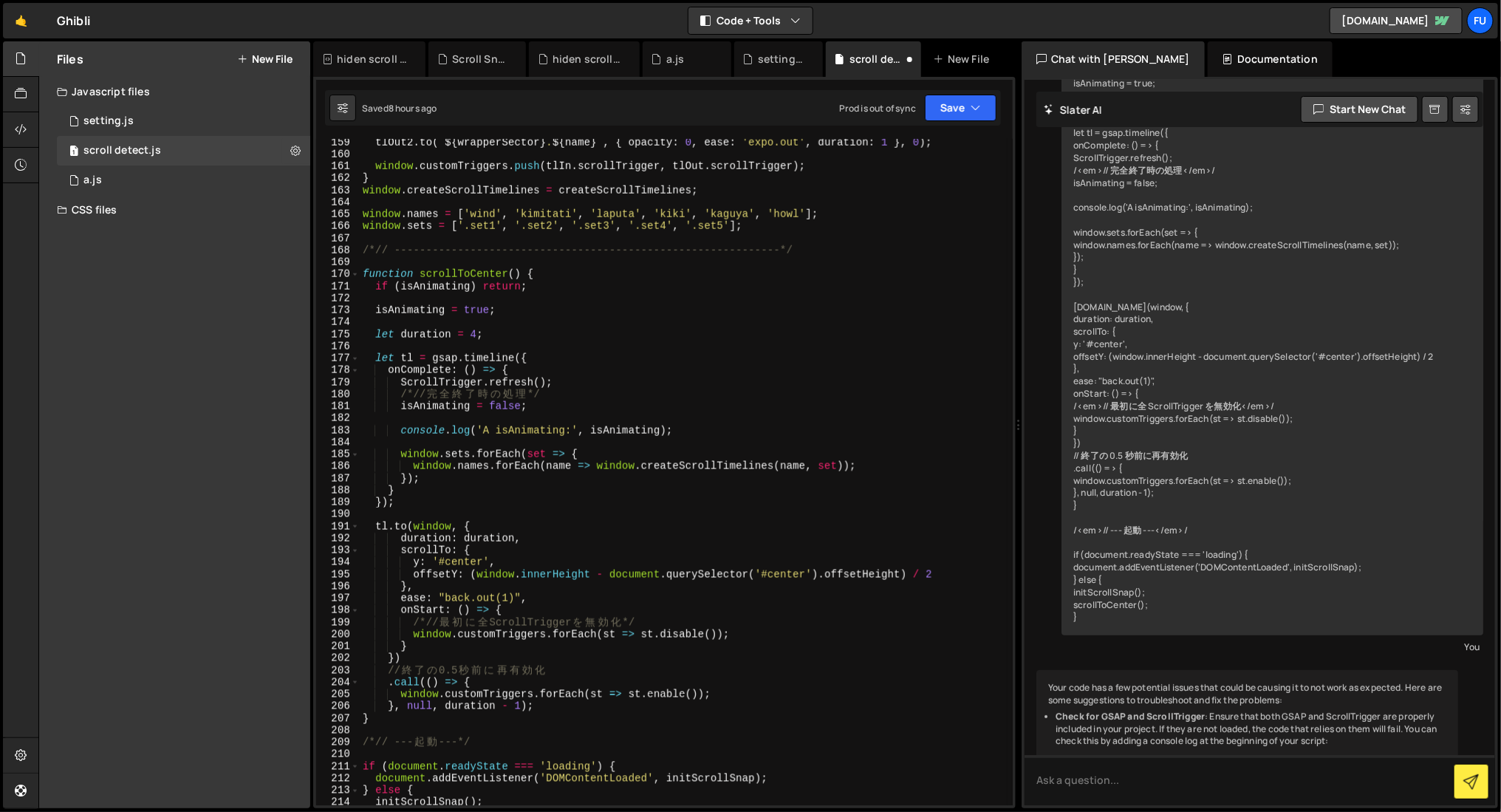
scroll to position [1899, 0]
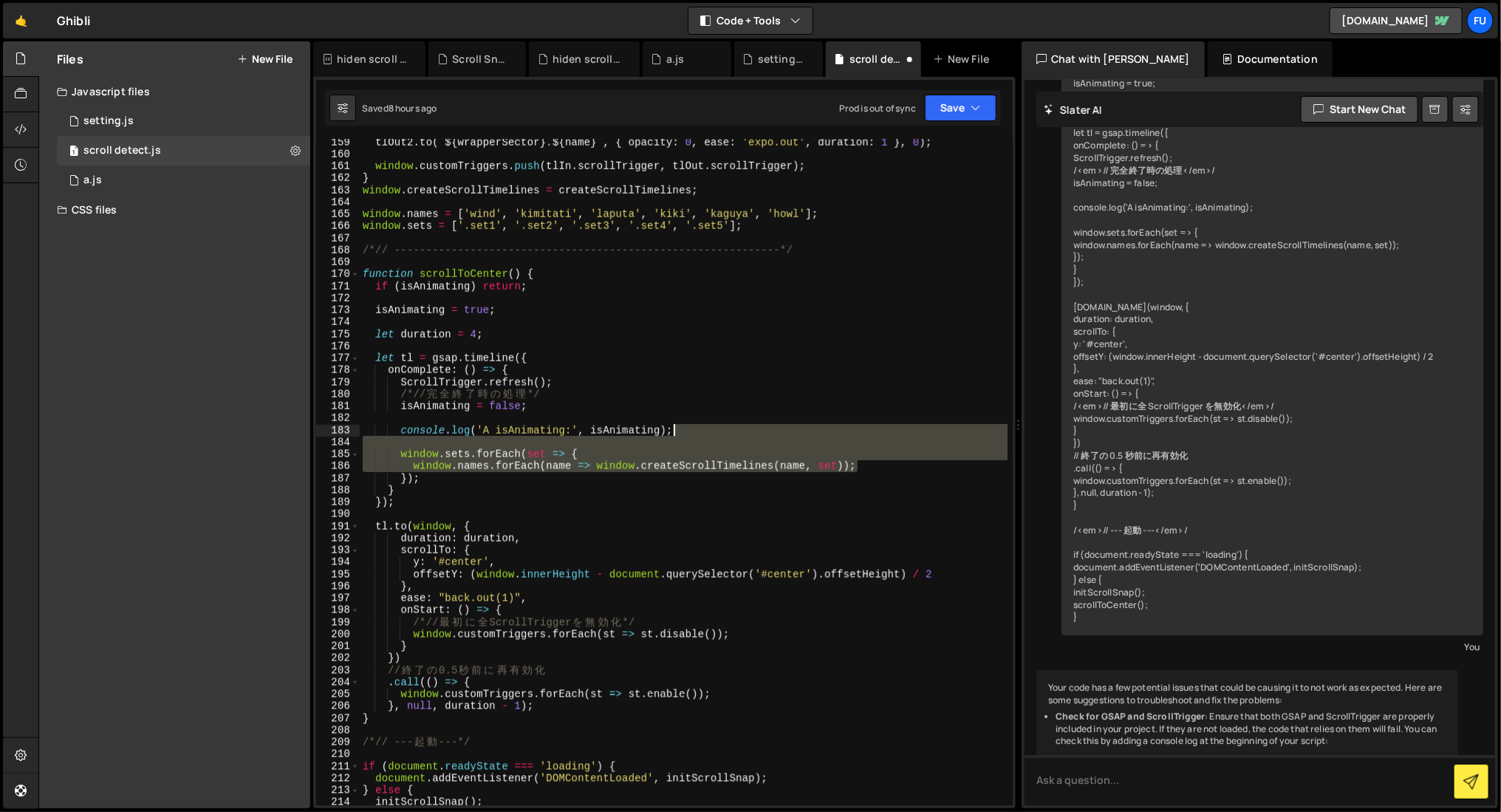
drag, startPoint x: 883, startPoint y: 468, endPoint x: 732, endPoint y: 440, distance: 153.6
click at [732, 436] on div "tlOut2 . to ( ` ${ wrapperSector } . ${ name } ` , { opacity : 0 , ease : 'expo…" at bounding box center [684, 481] width 648 height 691
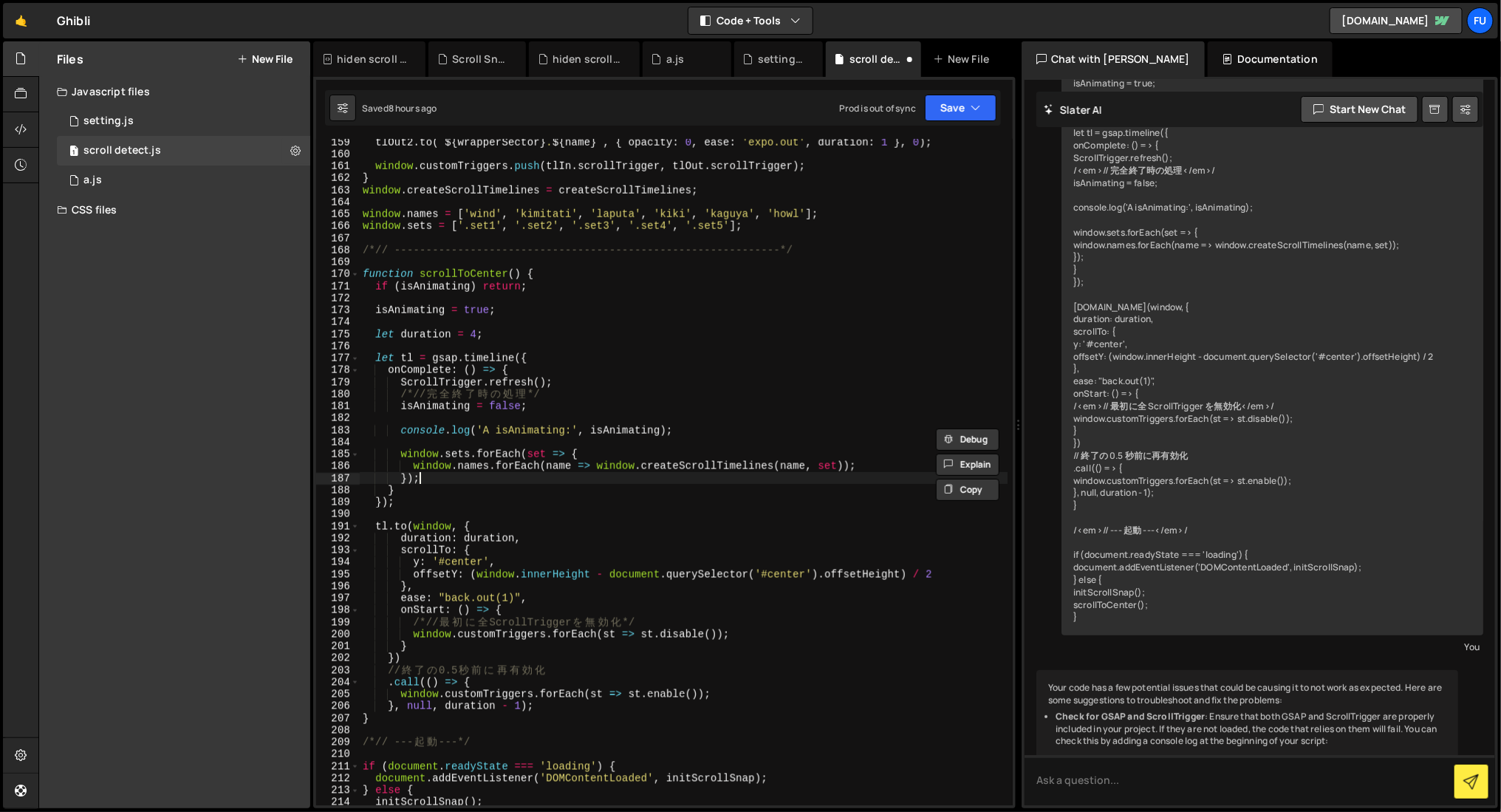
click at [777, 476] on div "tlOut2 . to ( ` ${ wrapperSector } . ${ name } ` , { opacity : 0 , ease : 'expo…" at bounding box center [684, 481] width 648 height 691
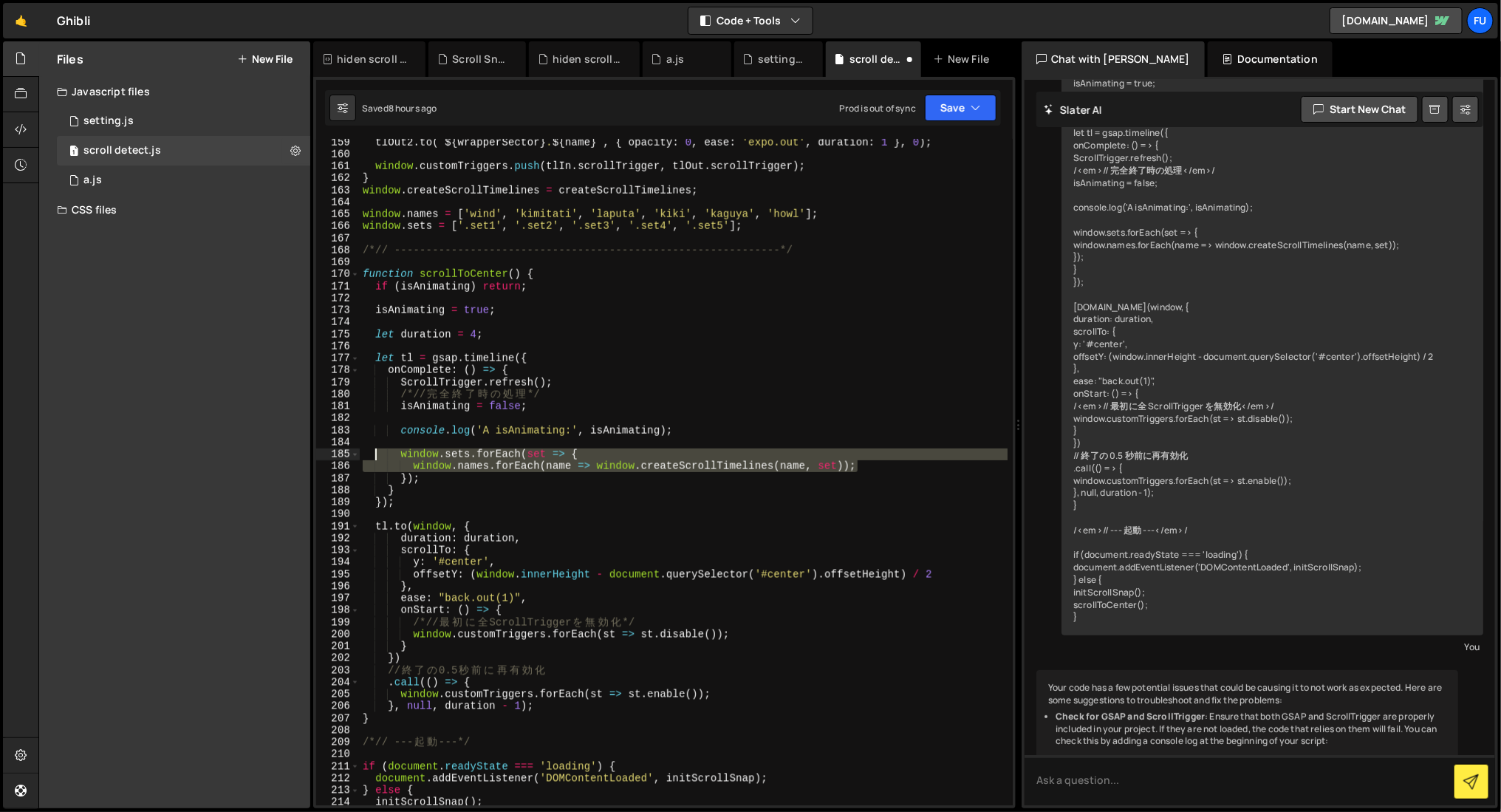
drag, startPoint x: 863, startPoint y: 462, endPoint x: 377, endPoint y: 454, distance: 486.1
click at [376, 454] on div "tlOut2 . to ( ` ${ wrapperSector } . ${ name } ` , { opacity : 0 , ease : 'expo…" at bounding box center [684, 481] width 648 height 691
type textarea "window.sets.forEach(set => { window.names.forEach(name => window.createScrollTi…"
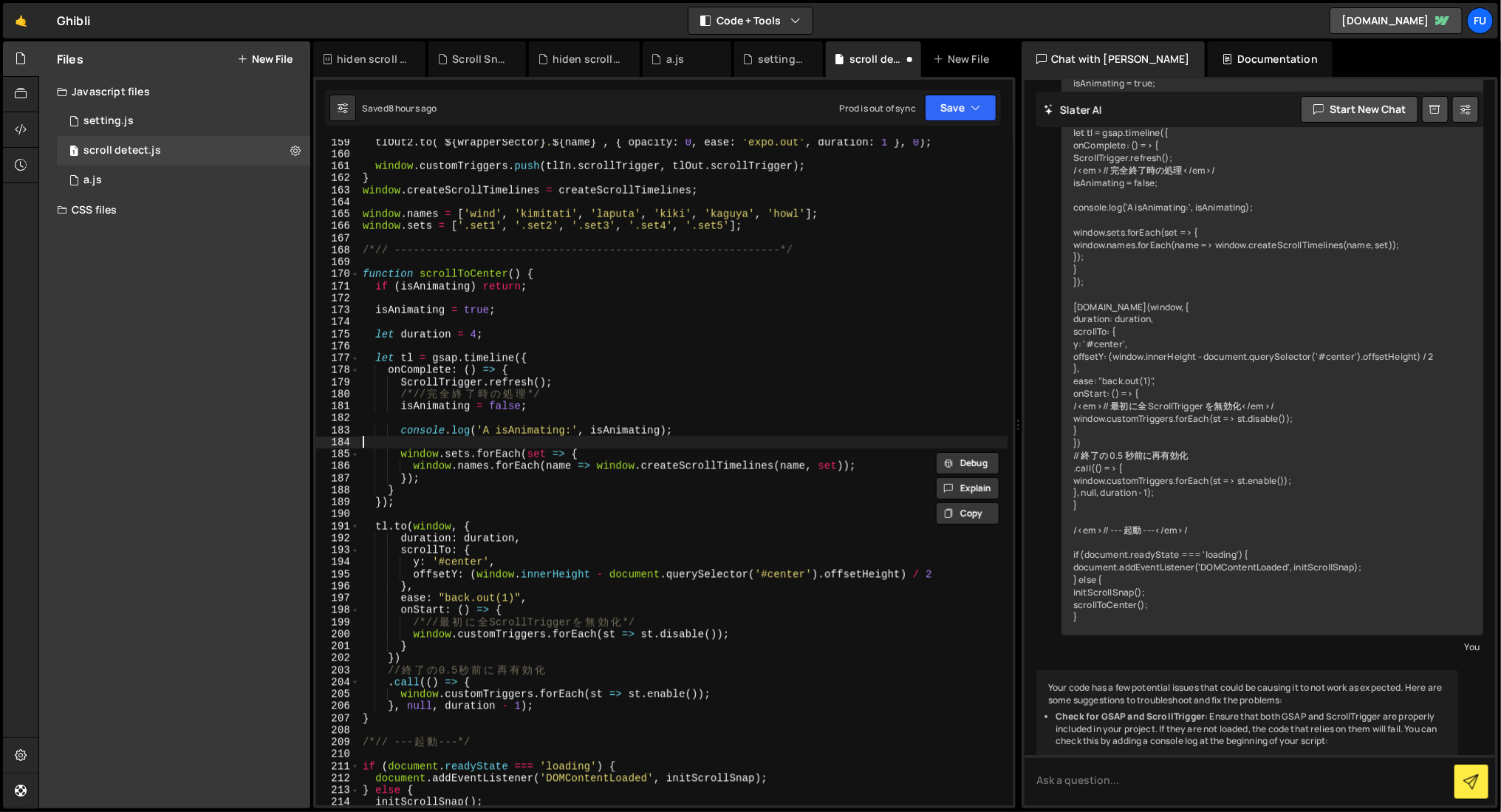
click at [523, 444] on div "tlOut2 . to ( ` ${ wrapperSector } . ${ name } ` , { opacity : 0 , ease : 'expo…" at bounding box center [684, 481] width 648 height 691
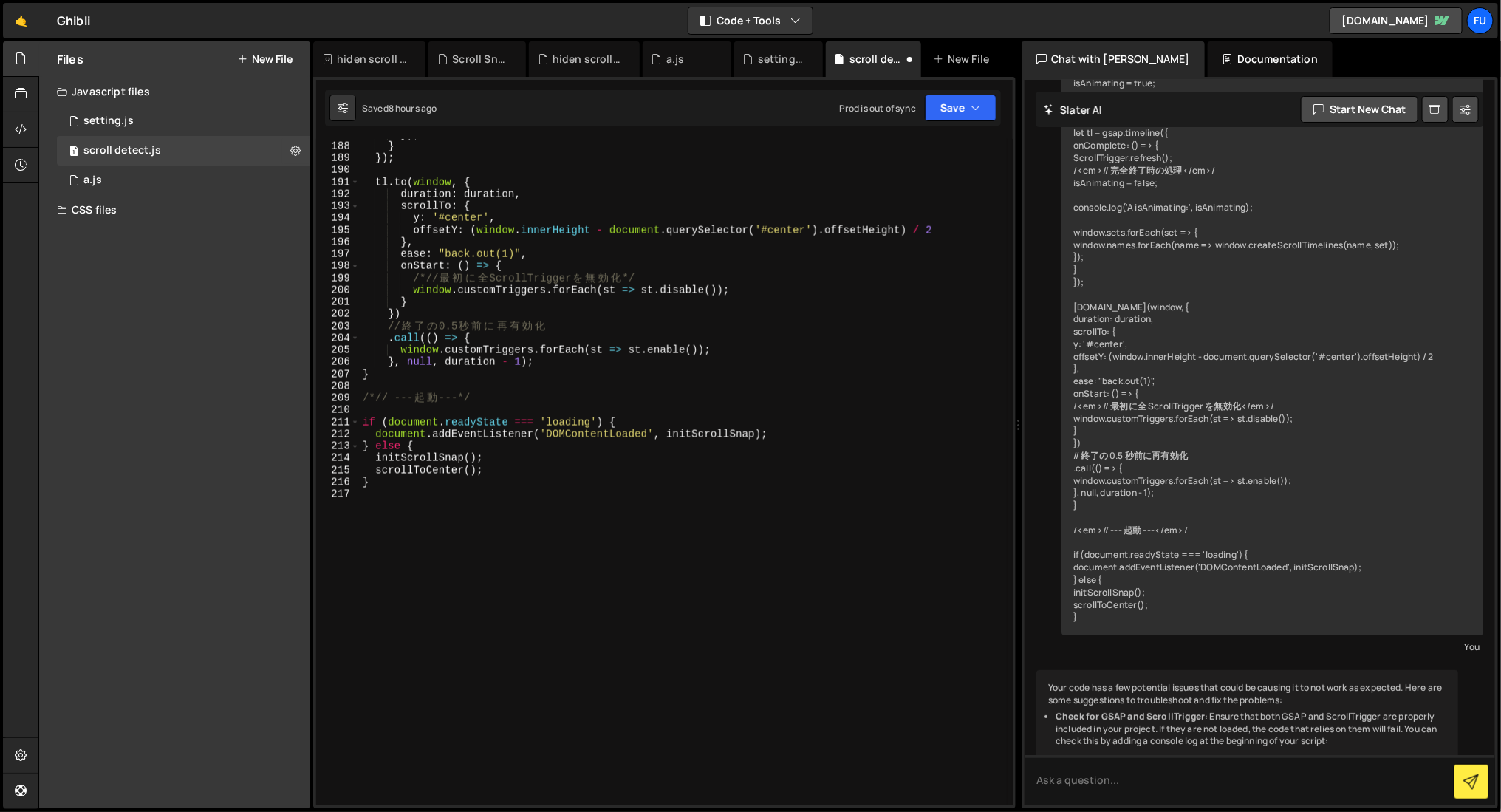
scroll to position [2243, 0]
click at [559, 471] on div "}) ; } }) ; tl . to ( window , { duration : duration , scrollTo : { y : '#cente…" at bounding box center [684, 473] width 648 height 691
type textarea "scrollToCenter();"
paste textarea "window.names.forEach(name => window.createScrollTimelines(name, set));"
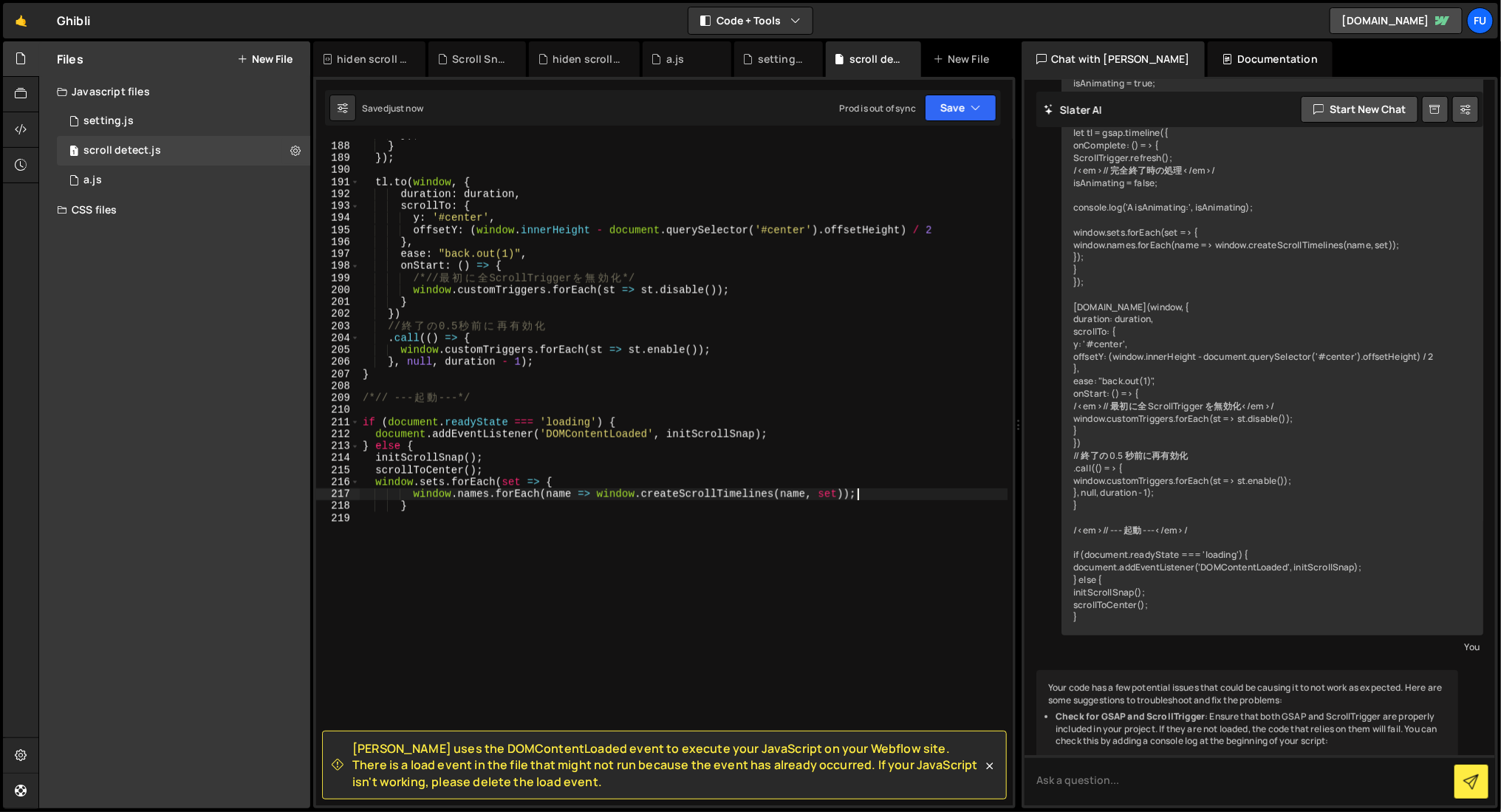
type textarea "}"
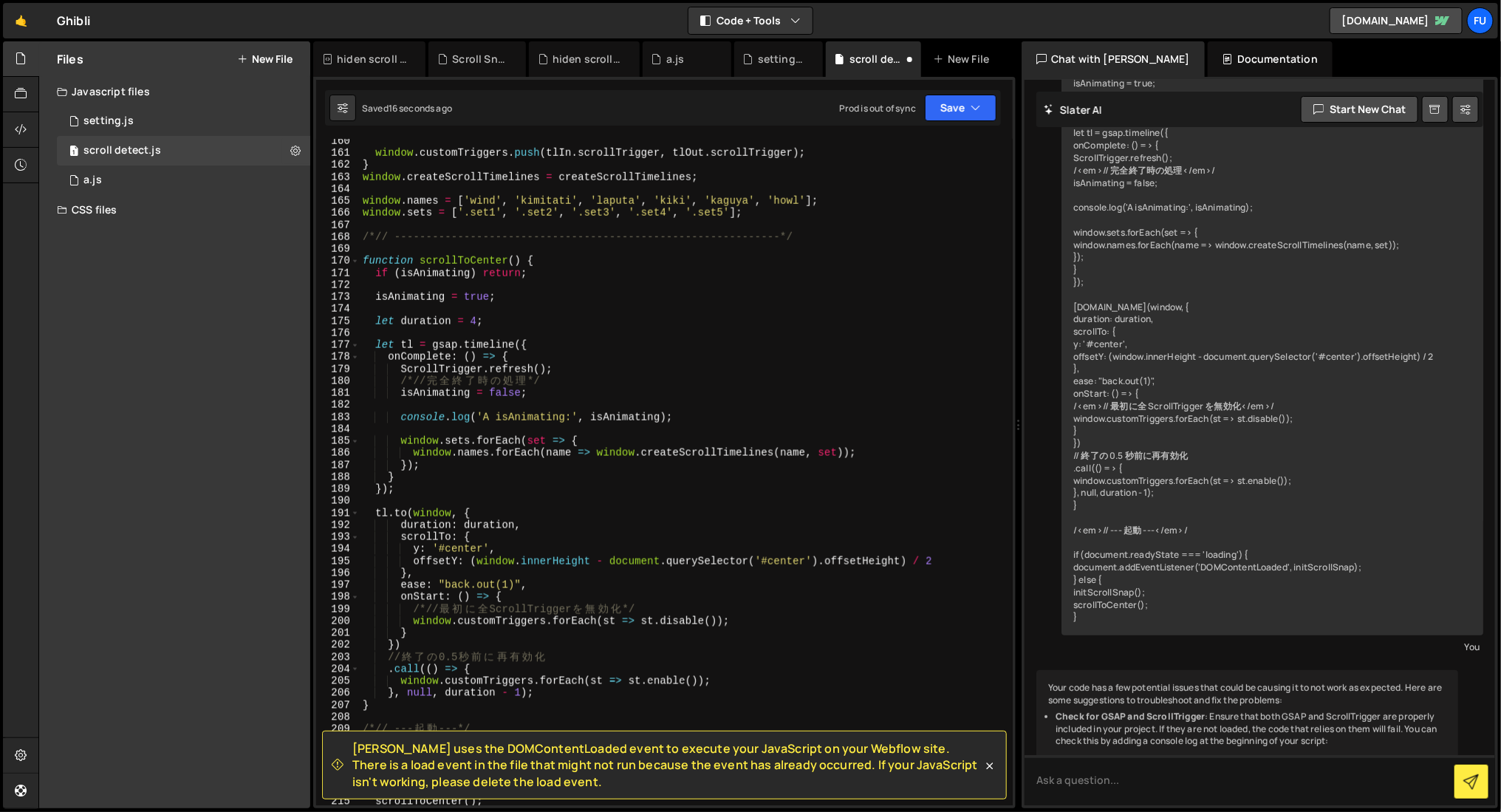
scroll to position [2048, 0]
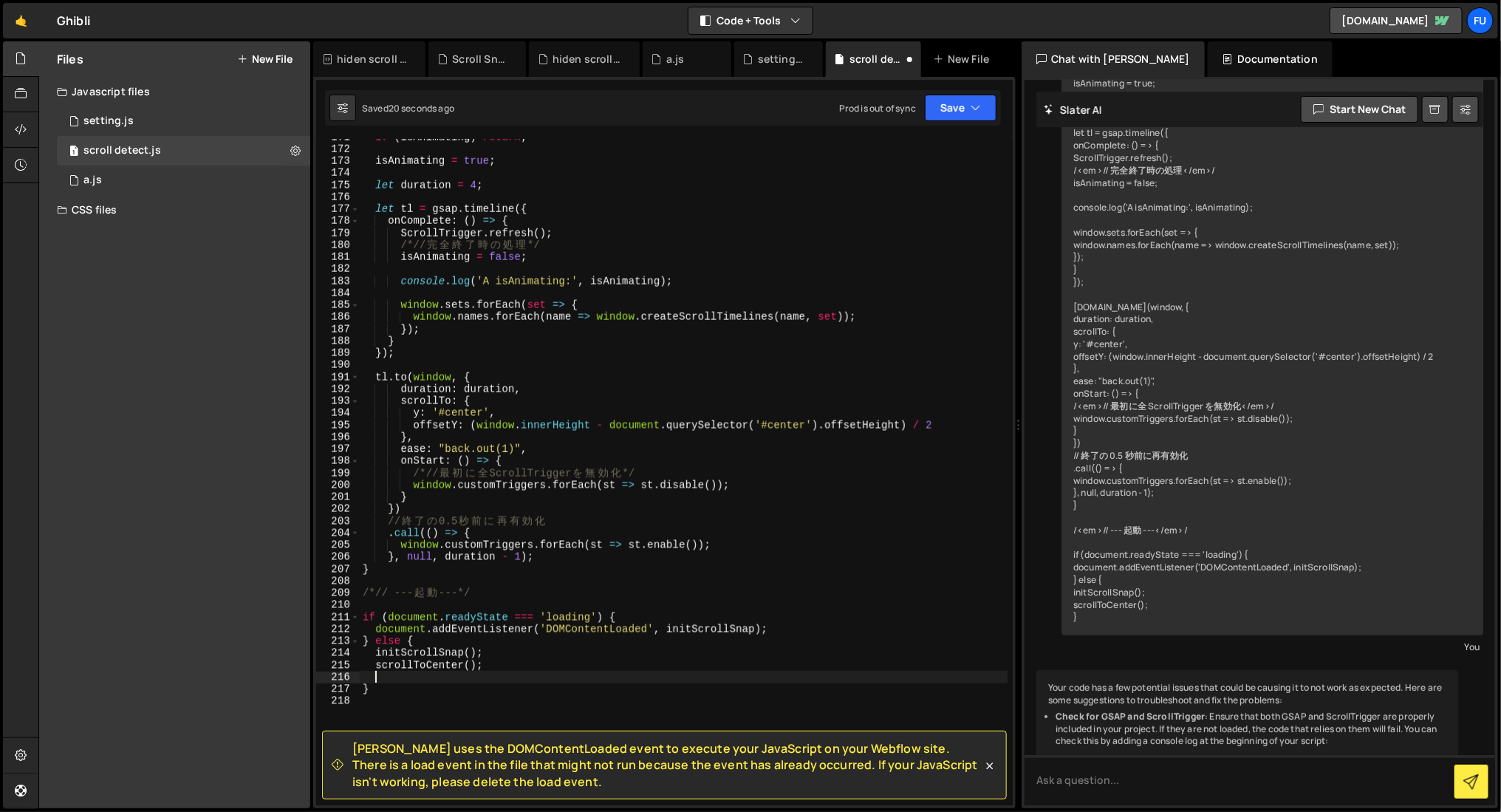
paste textarea "window.names.forEach(name => window.createScrollTimelines(name, set));"
type textarea "}"
type textarea "scrollToCenter();"
paste textarea "window.names.forEach(name => window.createScrollTimelines(name, set));"
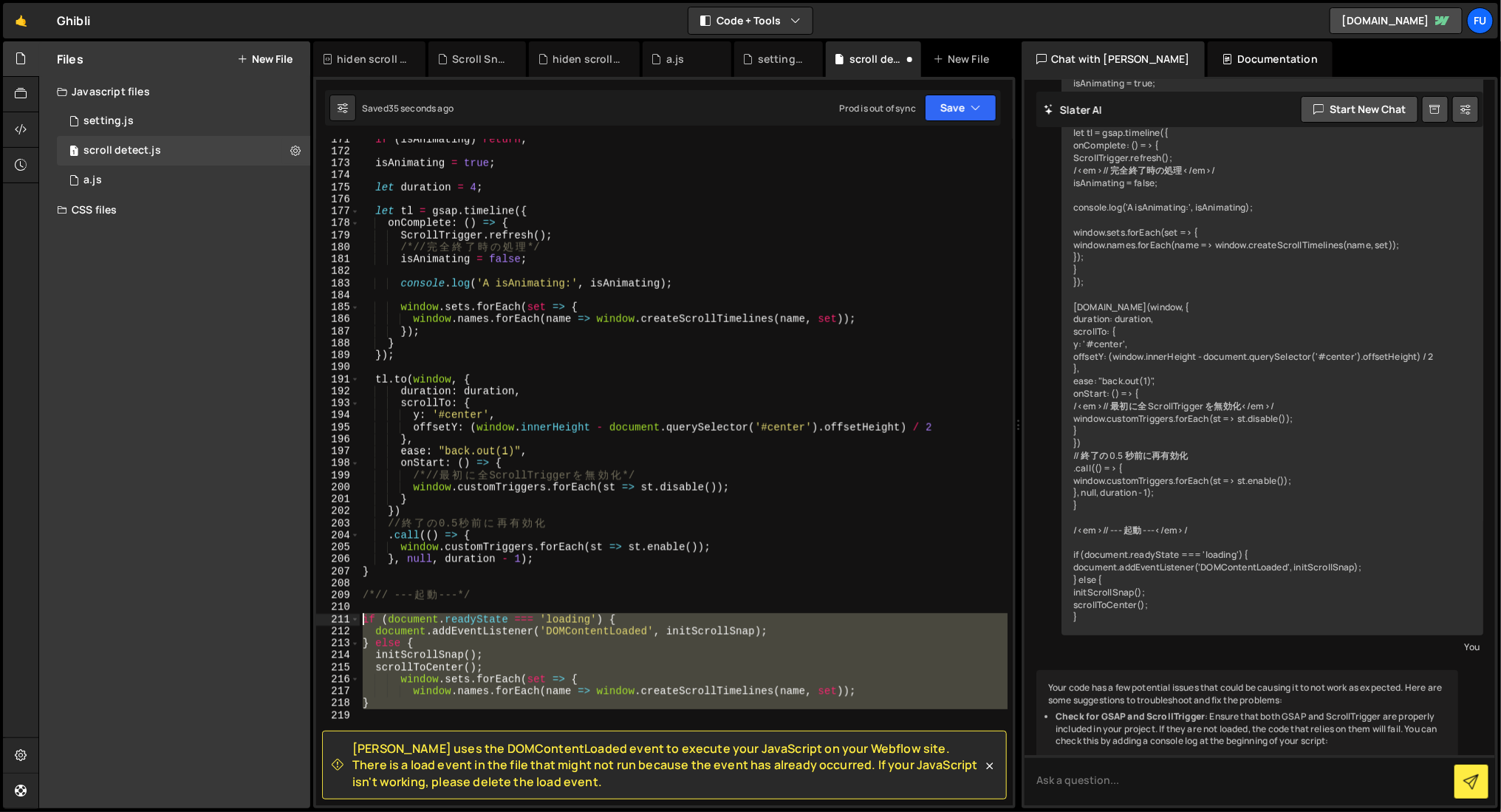
drag, startPoint x: 465, startPoint y: 720, endPoint x: 320, endPoint y: 620, distance: 176.1
click at [320, 620] on div "window.names.forEach(name => window.createScrollTimelines(name, set)); 171 172 …" at bounding box center [664, 472] width 697 height 666
type textarea "if (document.readyState === 'loading') { document.addEventListener('DOMContentL…"
